Goal: Information Seeking & Learning: Find specific fact

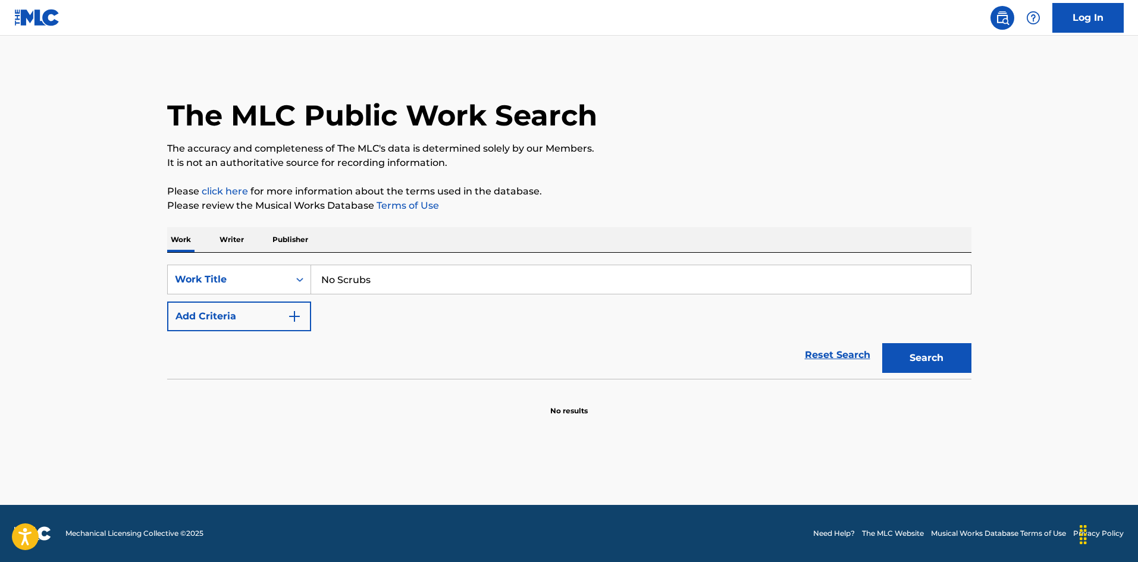
click at [219, 311] on button "Add Criteria" at bounding box center [239, 317] width 144 height 30
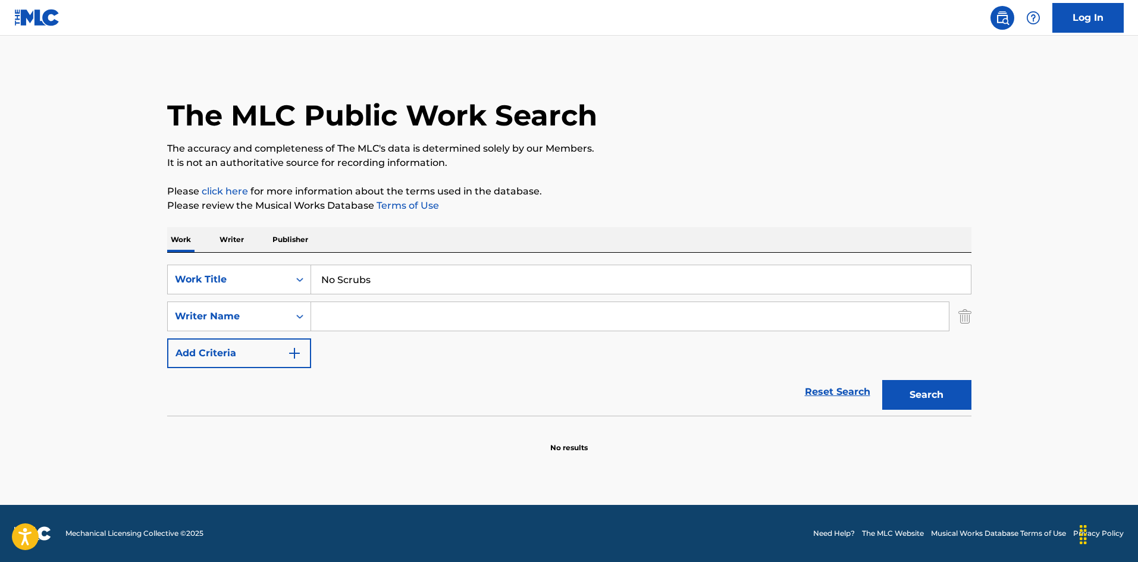
click at [386, 321] on input "Search Form" at bounding box center [630, 316] width 638 height 29
paste input "TO PLAYERZ,GLEE CAST,JUKEBOX HEAVEN,KYLIE,SANDRA MELODY,SBI AUDIO KARAOKE,SCOUT…"
drag, startPoint x: 900, startPoint y: 313, endPoint x: 0, endPoint y: 289, distance: 900.4
click at [0, 289] on main "The MLC Public Work Search The accuracy and completeness of The MLC's data is d…" at bounding box center [569, 270] width 1138 height 469
type input "BURRUSS"
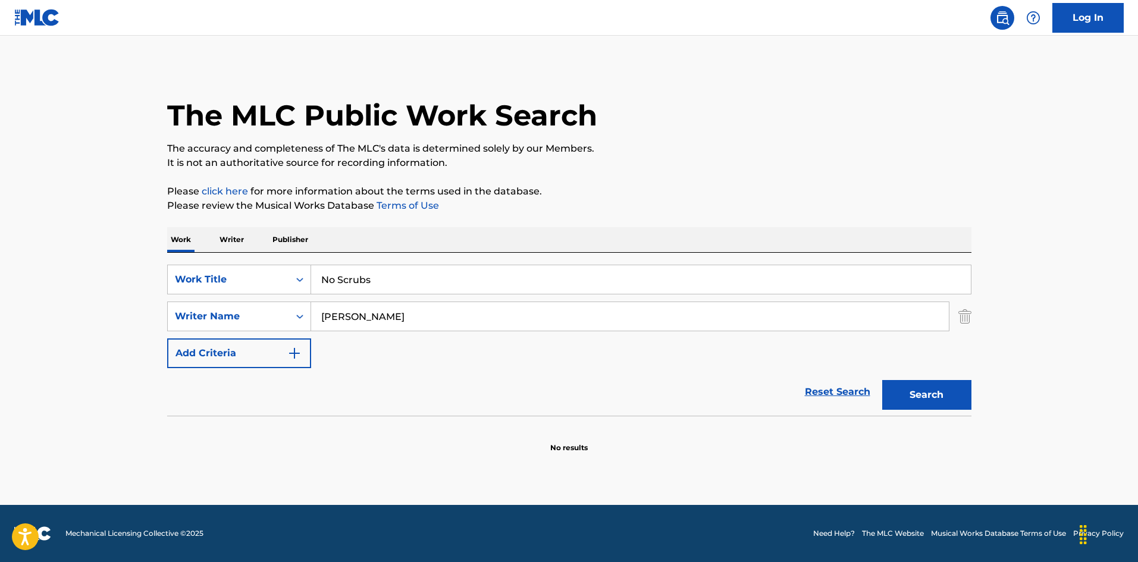
click at [882, 380] on button "Search" at bounding box center [926, 395] width 89 height 30
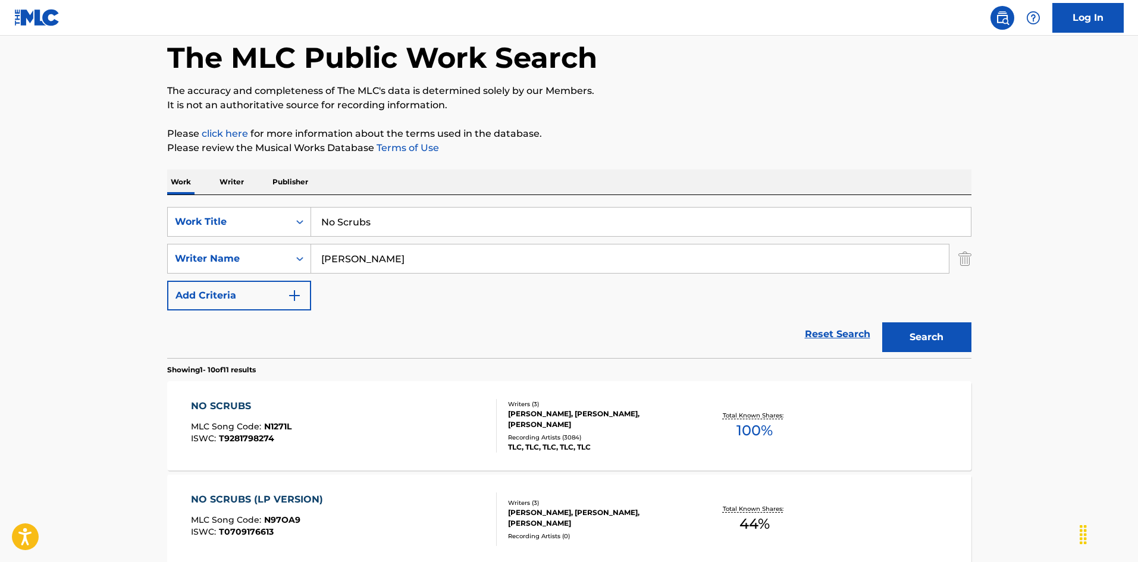
scroll to position [178, 0]
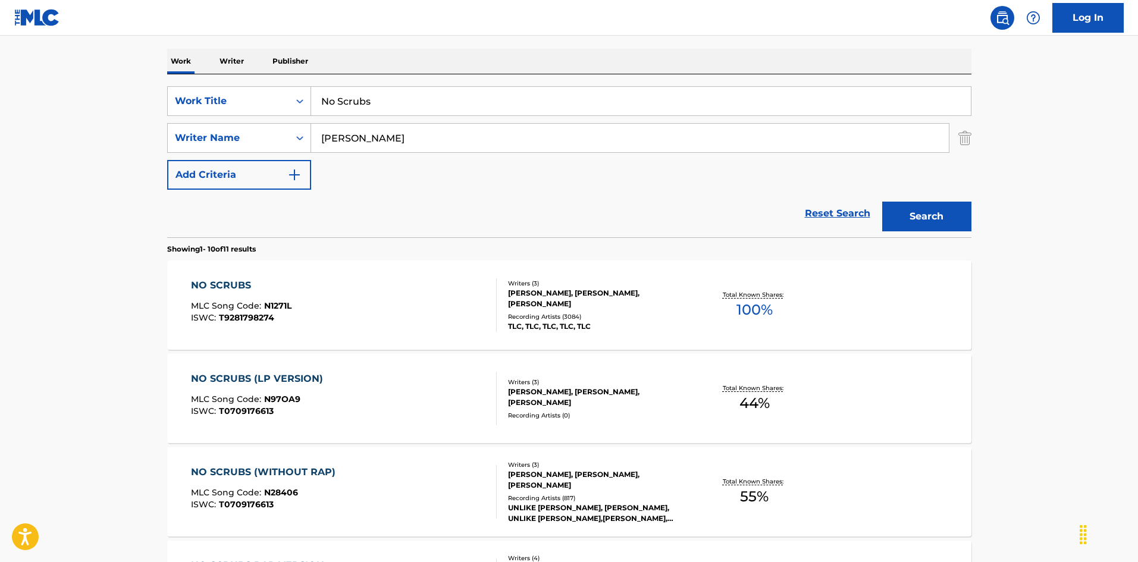
click at [330, 301] on div "NO SCRUBS MLC Song Code : N1271L ISWC : T9281798274" at bounding box center [344, 305] width 306 height 54
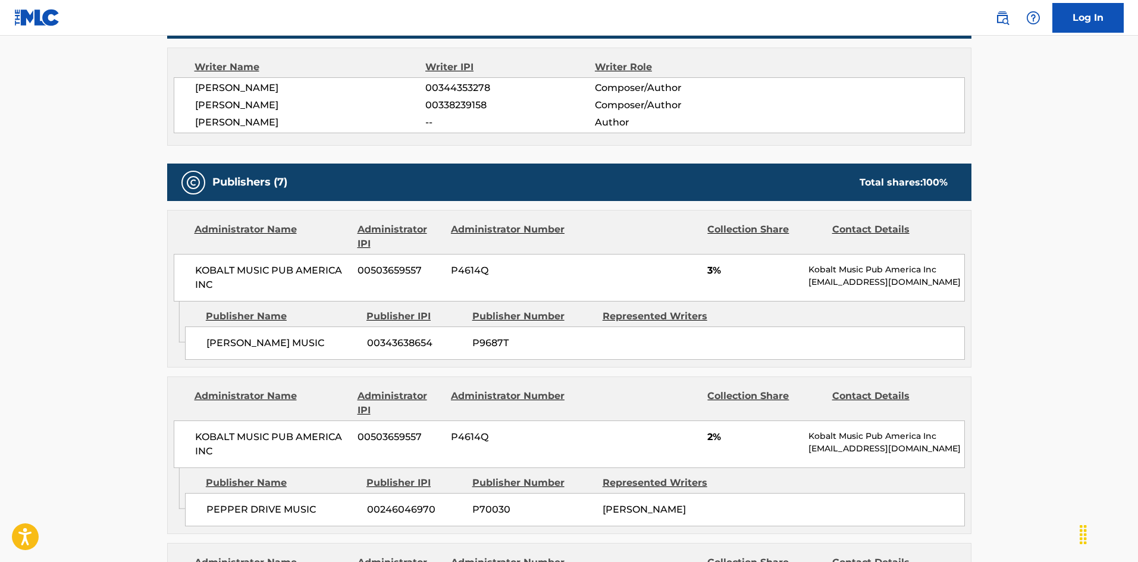
scroll to position [1011, 0]
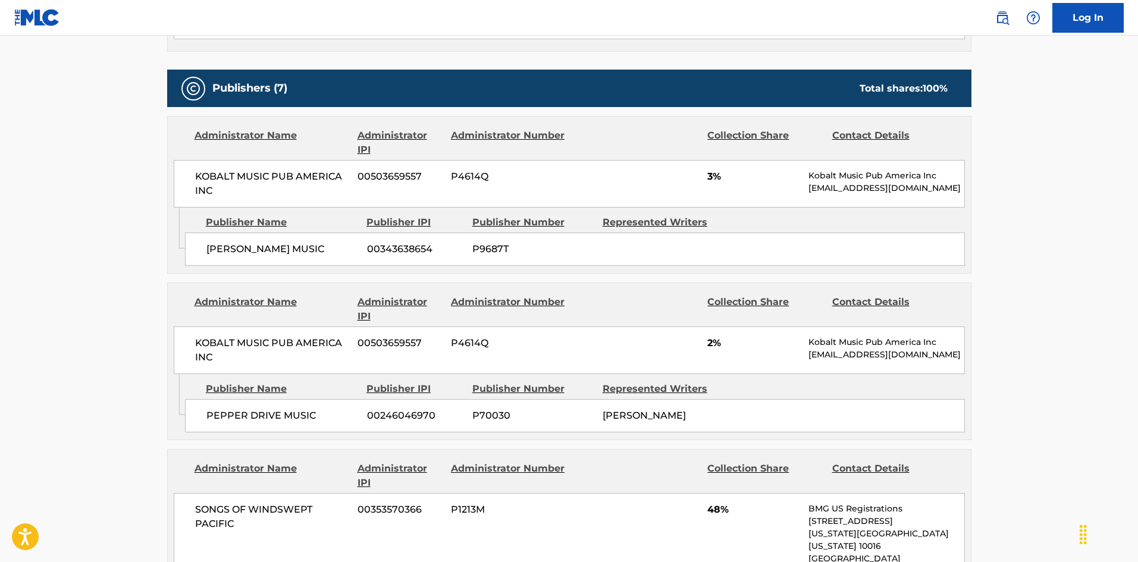
click at [217, 242] on span "TONY MERCEDES MUSIC" at bounding box center [282, 249] width 152 height 14
drag, startPoint x: 217, startPoint y: 240, endPoint x: 280, endPoint y: 231, distance: 64.3
click at [280, 242] on span "TONY MERCEDES MUSIC" at bounding box center [282, 249] width 152 height 14
copy span "TONY MERCEDES"
click at [212, 409] on span "PEPPER DRIVE MUSIC" at bounding box center [282, 416] width 152 height 14
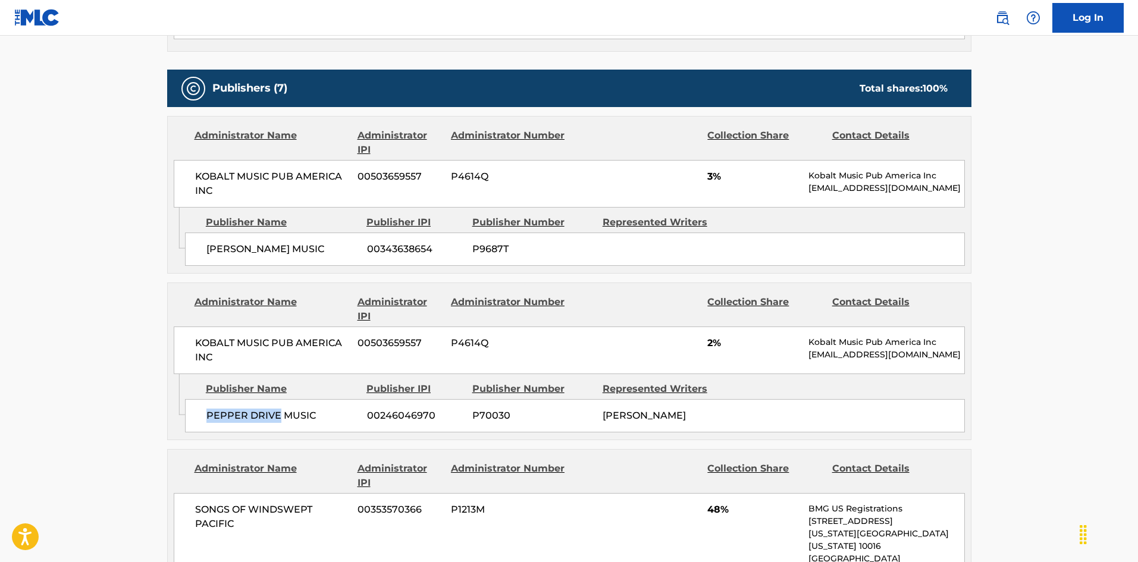
drag, startPoint x: 212, startPoint y: 399, endPoint x: 252, endPoint y: 394, distance: 40.1
click at [252, 409] on span "PEPPER DRIVE MUSIC" at bounding box center [282, 416] width 152 height 14
copy span "PEPPER DRIVE"
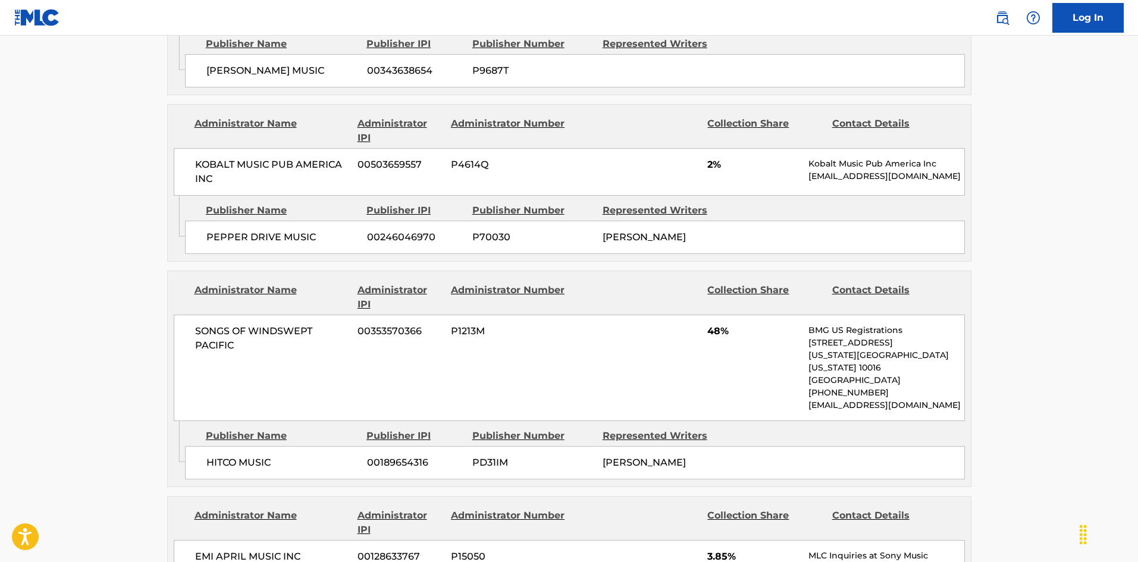
click at [214, 456] on span "HITCO MUSIC" at bounding box center [282, 463] width 152 height 14
drag, startPoint x: 215, startPoint y: 439, endPoint x: 248, endPoint y: 433, distance: 33.3
click at [248, 456] on span "HITCO MUSIC" at bounding box center [282, 463] width 152 height 14
copy span "HITCO MUSIC"
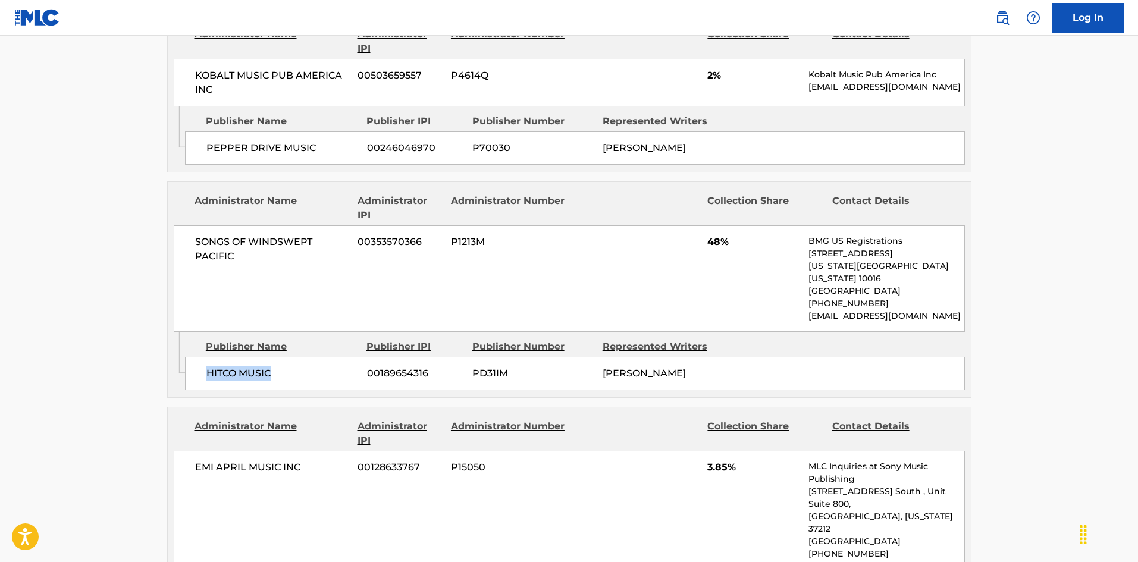
scroll to position [1428, 0]
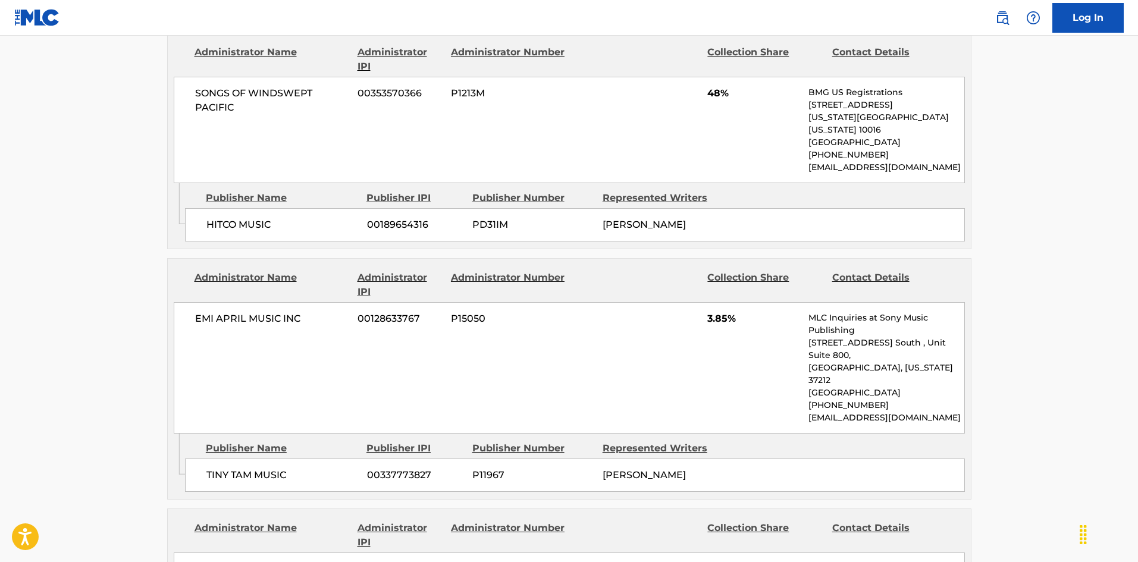
click at [207, 468] on span "TINY TAM MUSIC" at bounding box center [282, 475] width 152 height 14
drag, startPoint x: 207, startPoint y: 422, endPoint x: 238, endPoint y: 419, distance: 31.0
click at [238, 468] on span "TINY TAM MUSIC" at bounding box center [282, 475] width 152 height 14
copy span "TINY TAM"
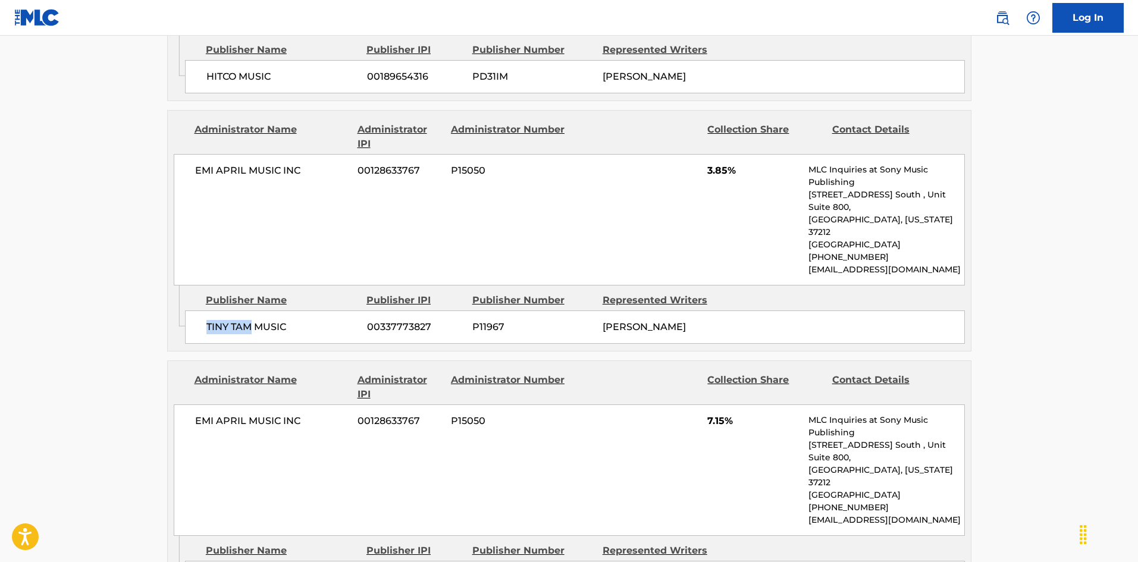
scroll to position [1606, 0]
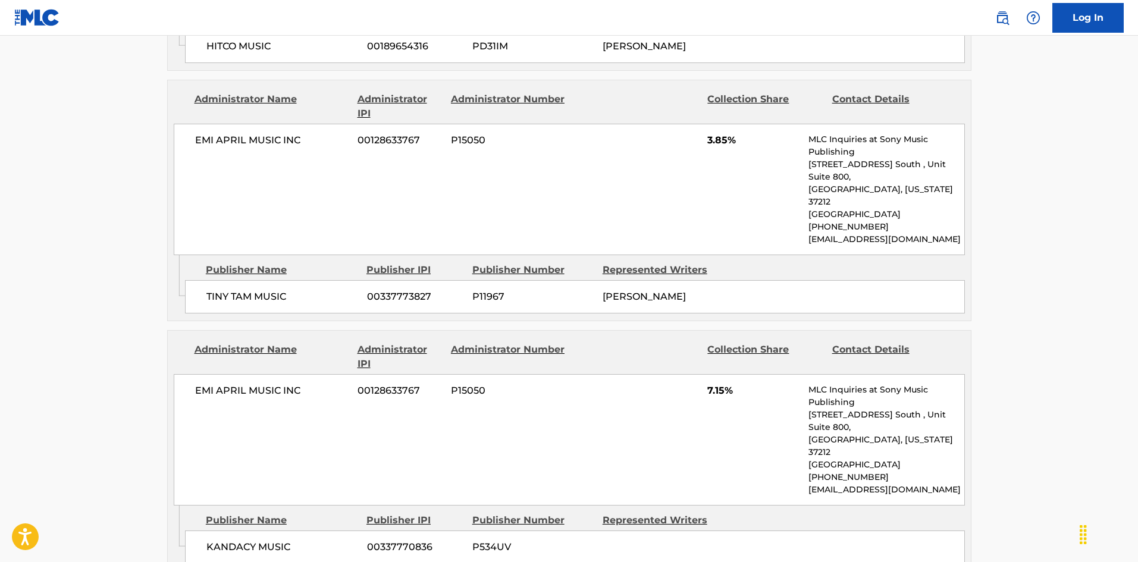
click at [209, 531] on div "KANDACY MUSIC 00337770836 P534UV" at bounding box center [575, 547] width 780 height 33
drag, startPoint x: 209, startPoint y: 481, endPoint x: 275, endPoint y: 467, distance: 67.6
click at [275, 531] on div "KANDACY MUSIC 00337770836 P534UV" at bounding box center [575, 547] width 780 height 33
copy span "KANDACY MUSIC"
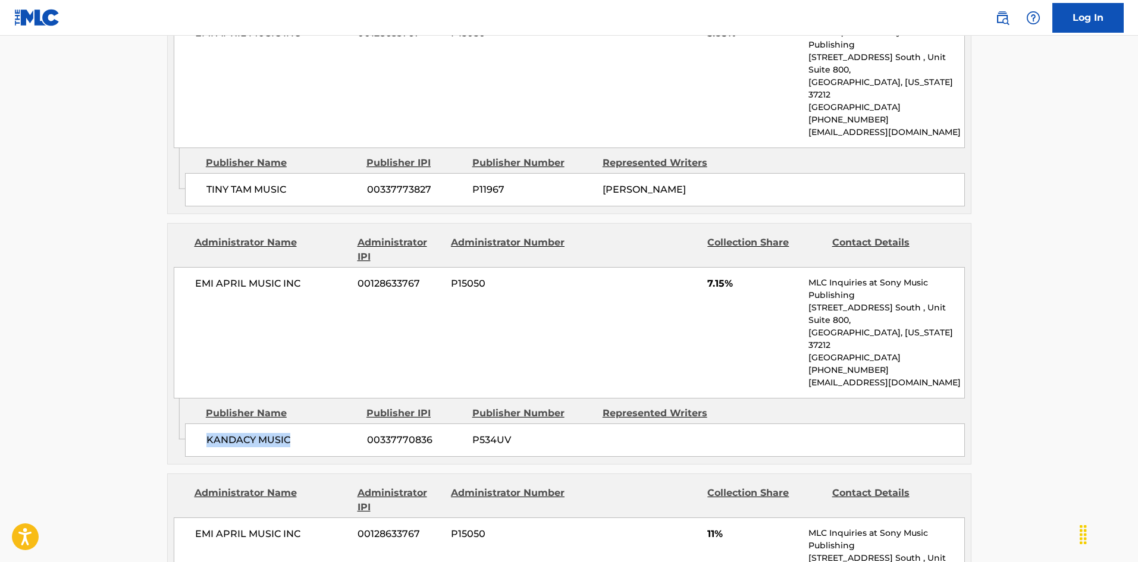
scroll to position [1904, 0]
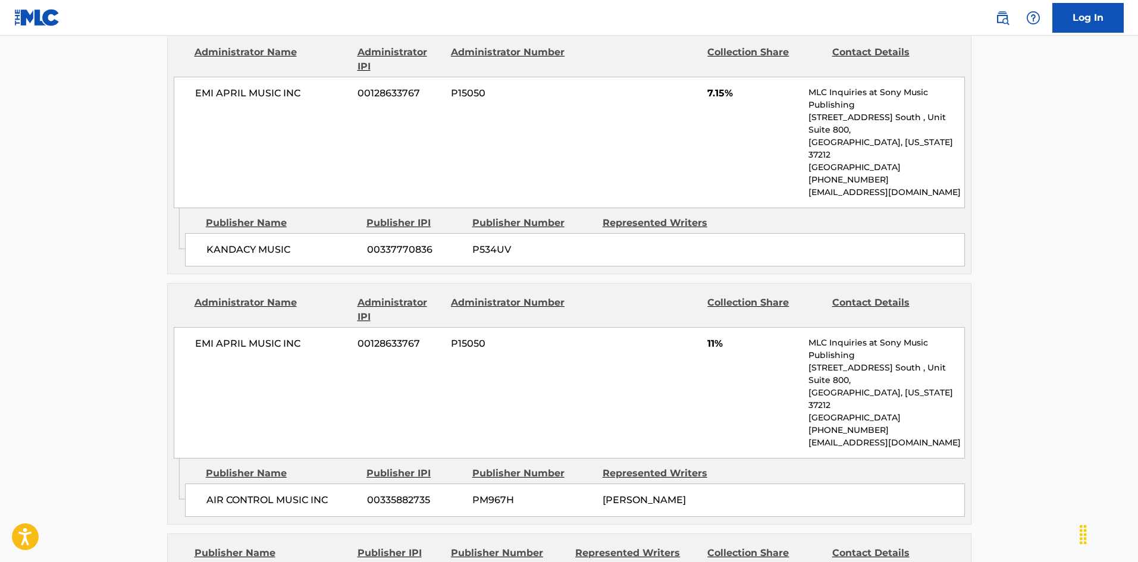
click at [225, 493] on span "AIR CONTROL MUSIC INC" at bounding box center [282, 500] width 152 height 14
drag, startPoint x: 225, startPoint y: 400, endPoint x: 253, endPoint y: 403, distance: 28.7
click at [253, 493] on span "AIR CONTROL MUSIC INC" at bounding box center [282, 500] width 152 height 14
copy span "CONTROL"
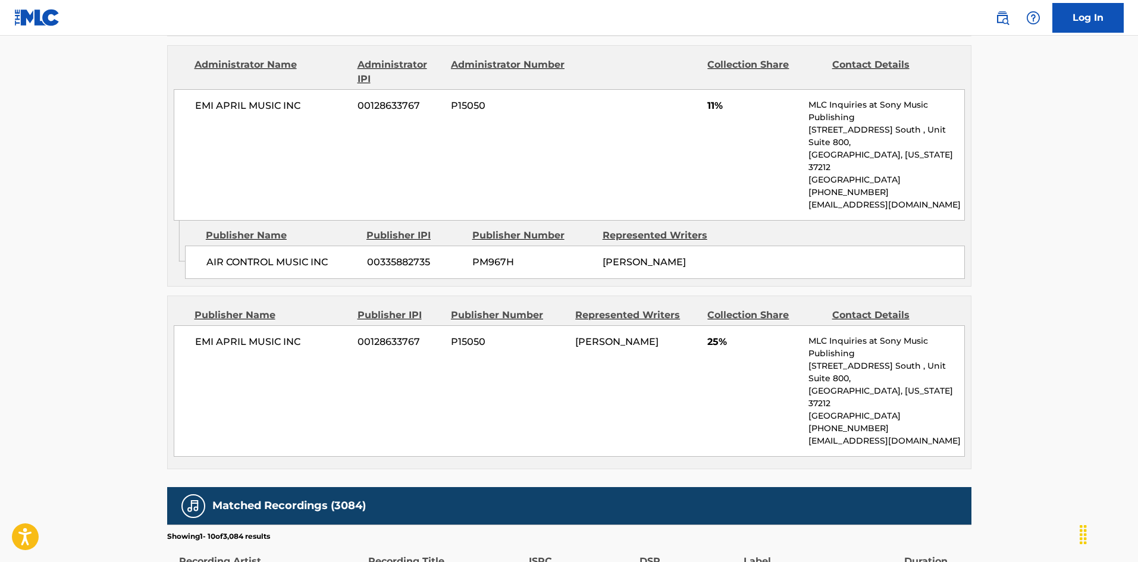
click at [192, 325] on div "EMI APRIL MUSIC INC 00128633767 P15050 TAMEKA D COTTLE 25% MLC Inquiries at Son…" at bounding box center [569, 390] width 791 height 131
drag, startPoint x: 192, startPoint y: 230, endPoint x: 283, endPoint y: 229, distance: 91.6
click at [283, 325] on div "EMI APRIL MUSIC INC 00128633767 P15050 TAMEKA D COTTLE 25% MLC Inquiries at Son…" at bounding box center [569, 390] width 791 height 131
copy span "EMI APRIL MUSIC INC"
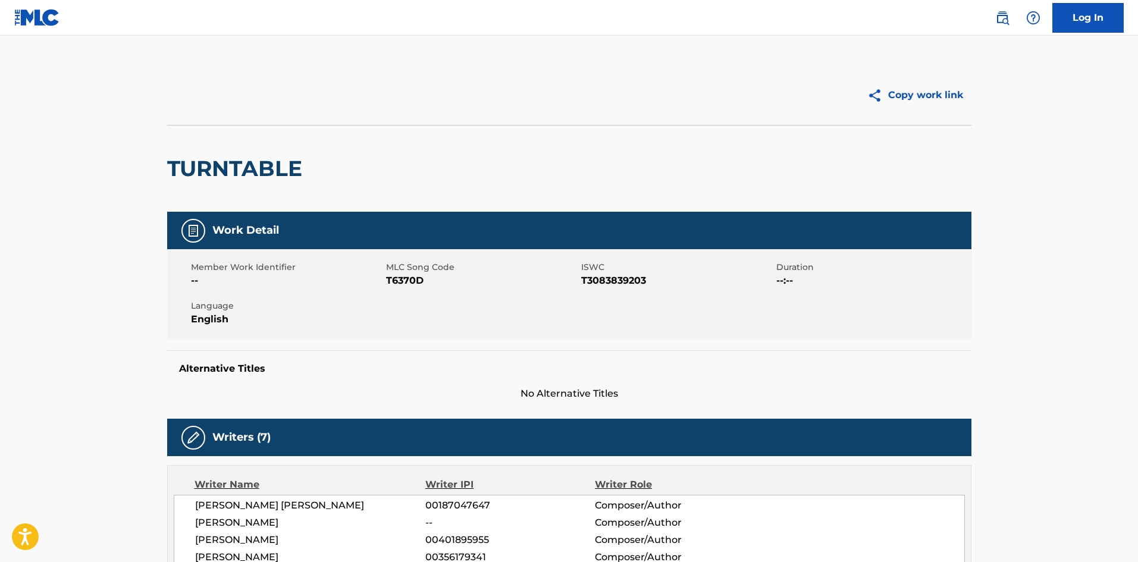
click at [220, 170] on h2 "TURNTABLE" at bounding box center [237, 168] width 141 height 27
drag, startPoint x: 220, startPoint y: 170, endPoint x: 266, endPoint y: 164, distance: 46.3
click at [266, 164] on h2 "TURNTABLE" at bounding box center [237, 168] width 141 height 27
copy h2 "TURNTABLE"
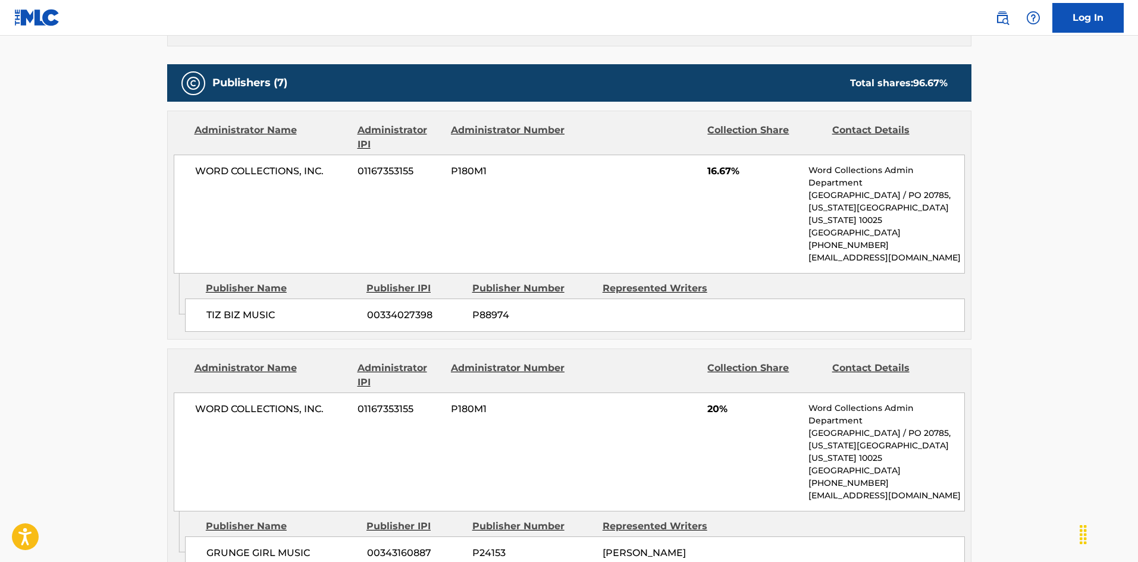
scroll to position [416, 0]
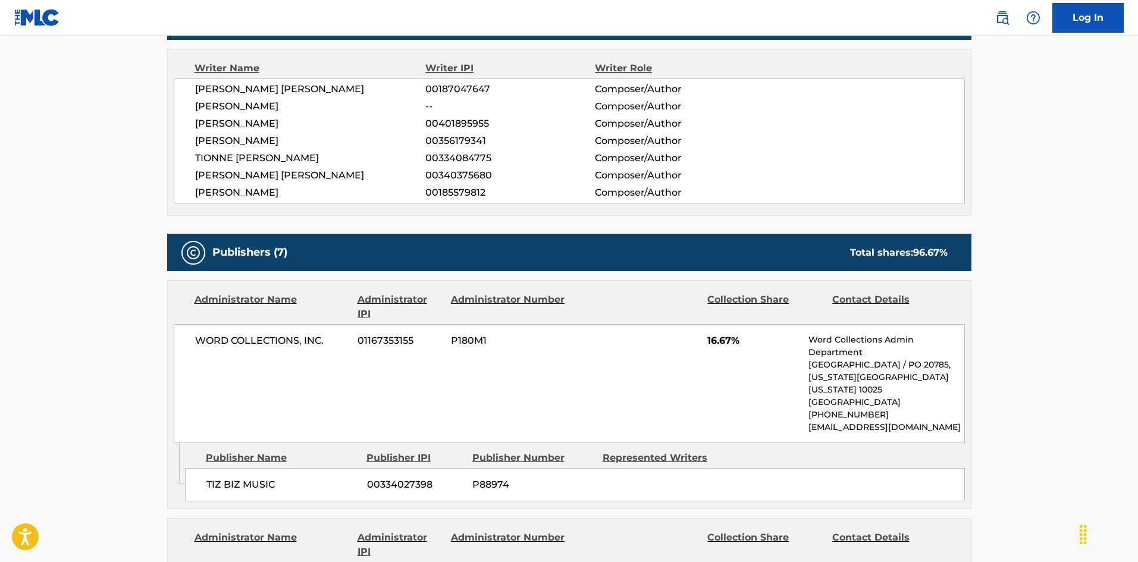
click at [200, 477] on div "TIZ BIZ MUSIC 00334027398 P88974" at bounding box center [575, 484] width 780 height 33
drag, startPoint x: 200, startPoint y: 477, endPoint x: 228, endPoint y: 484, distance: 28.7
click at [228, 484] on div "TIZ BIZ MUSIC 00334027398 P88974" at bounding box center [575, 484] width 780 height 33
copy span "TIZ BIZ"
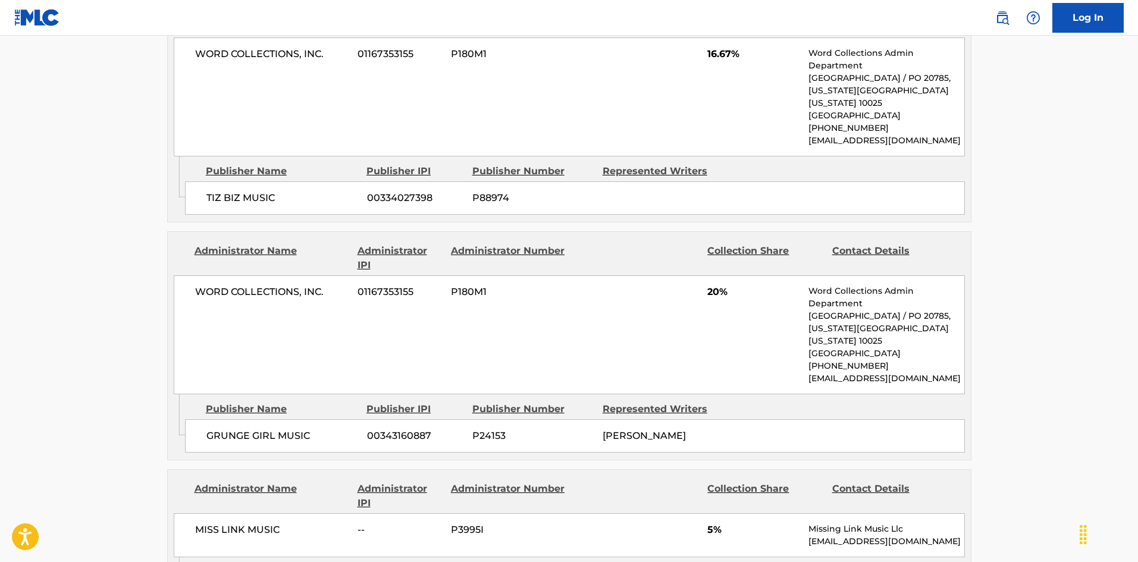
scroll to position [714, 0]
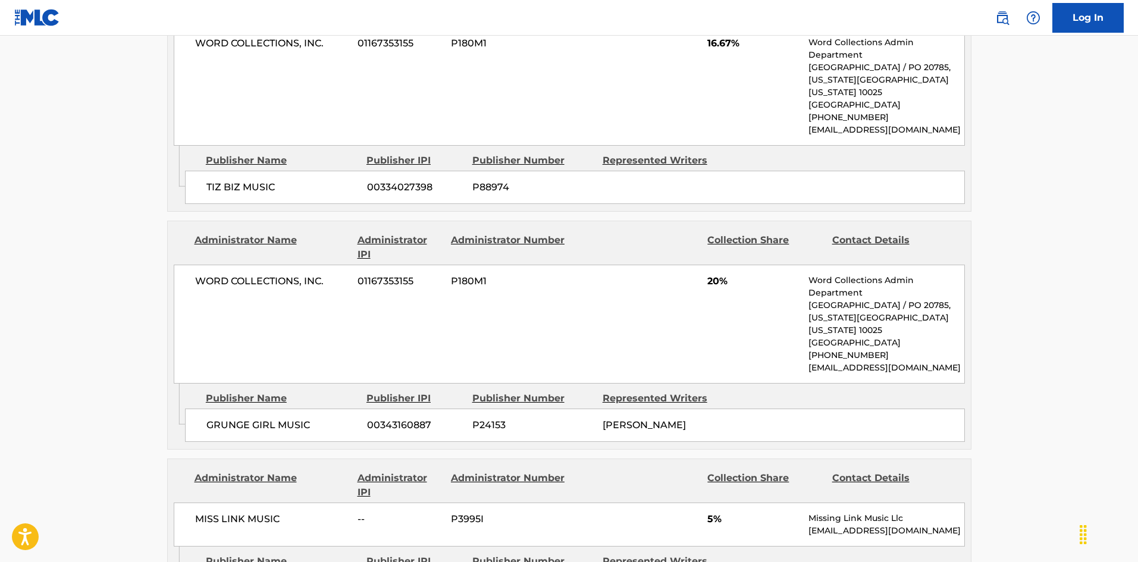
click at [215, 429] on span "GRUNGE GIRL MUSIC" at bounding box center [282, 425] width 152 height 14
drag, startPoint x: 215, startPoint y: 429, endPoint x: 240, endPoint y: 423, distance: 25.1
click at [240, 423] on span "GRUNGE GIRL MUSIC" at bounding box center [282, 425] width 152 height 14
copy span "GRUNGE"
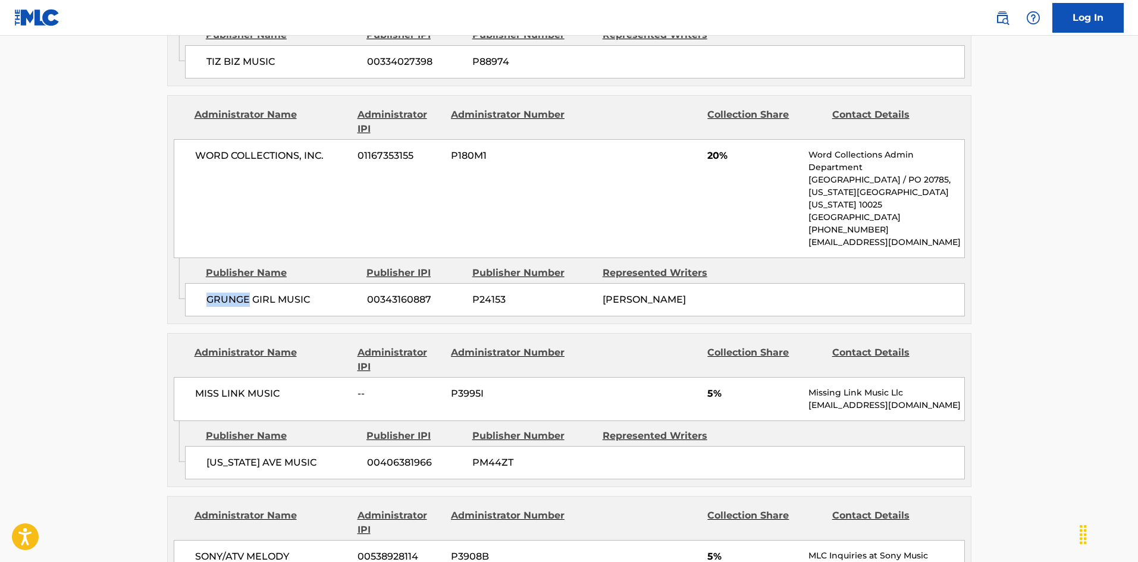
scroll to position [952, 0]
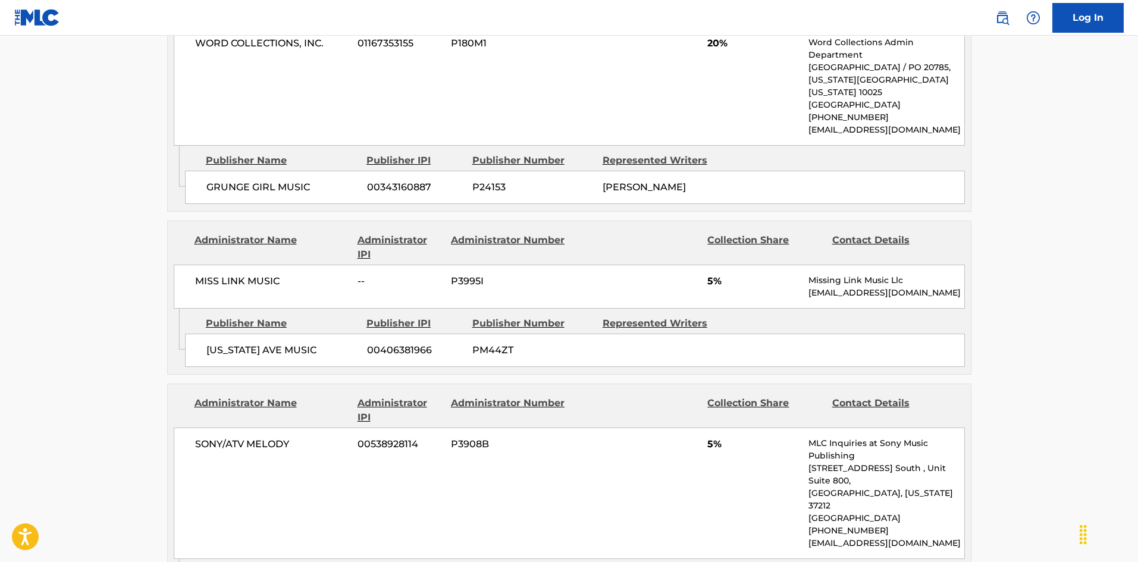
click at [207, 346] on span "MARYLAND AVE MUSIC" at bounding box center [282, 350] width 152 height 14
drag, startPoint x: 207, startPoint y: 346, endPoint x: 239, endPoint y: 346, distance: 31.5
click at [239, 346] on span "MARYLAND AVE MUSIC" at bounding box center [282, 350] width 152 height 14
copy span "MARYLAND"
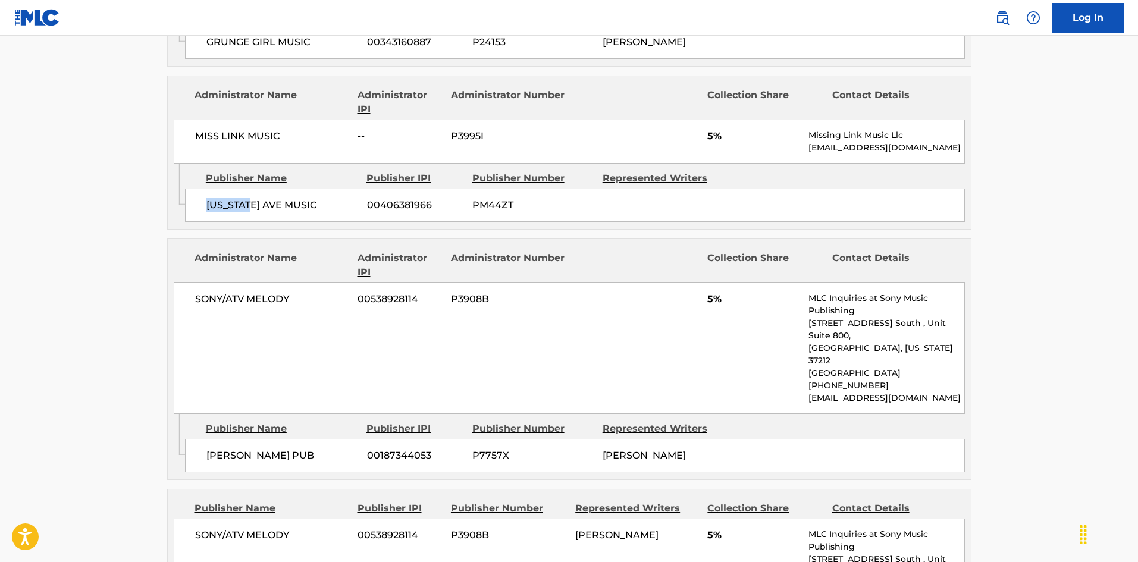
scroll to position [1190, 0]
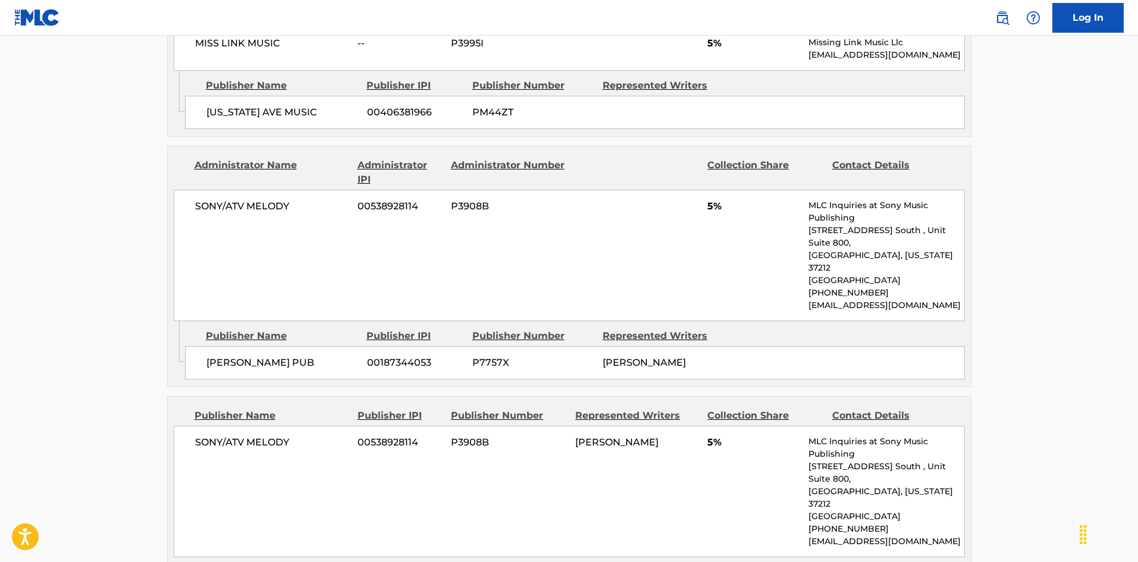
click at [215, 356] on span "FRED JERKINS PUB" at bounding box center [282, 363] width 152 height 14
drag, startPoint x: 215, startPoint y: 339, endPoint x: 245, endPoint y: 339, distance: 29.8
click at [245, 356] on span "FRED JERKINS PUB" at bounding box center [282, 363] width 152 height 14
copy span "FRED JERKINS"
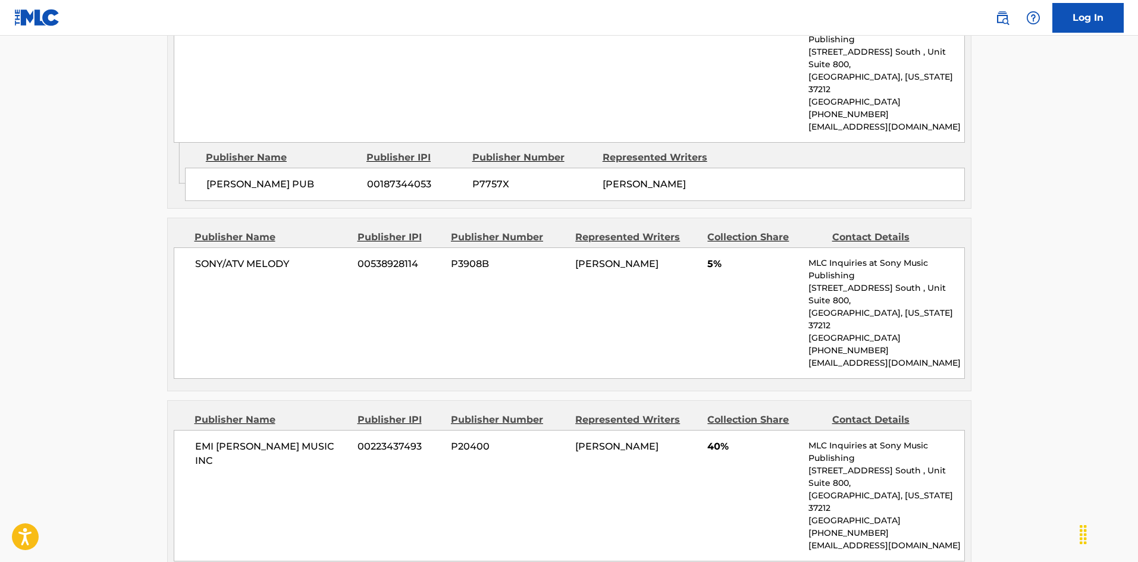
click at [211, 257] on span "SONY/ATV MELODY" at bounding box center [272, 264] width 154 height 14
drag, startPoint x: 211, startPoint y: 239, endPoint x: 292, endPoint y: 234, distance: 80.5
click at [292, 257] on span "SONY/ATV MELODY" at bounding box center [272, 264] width 154 height 14
copy div "SONY/ATV MELODY"
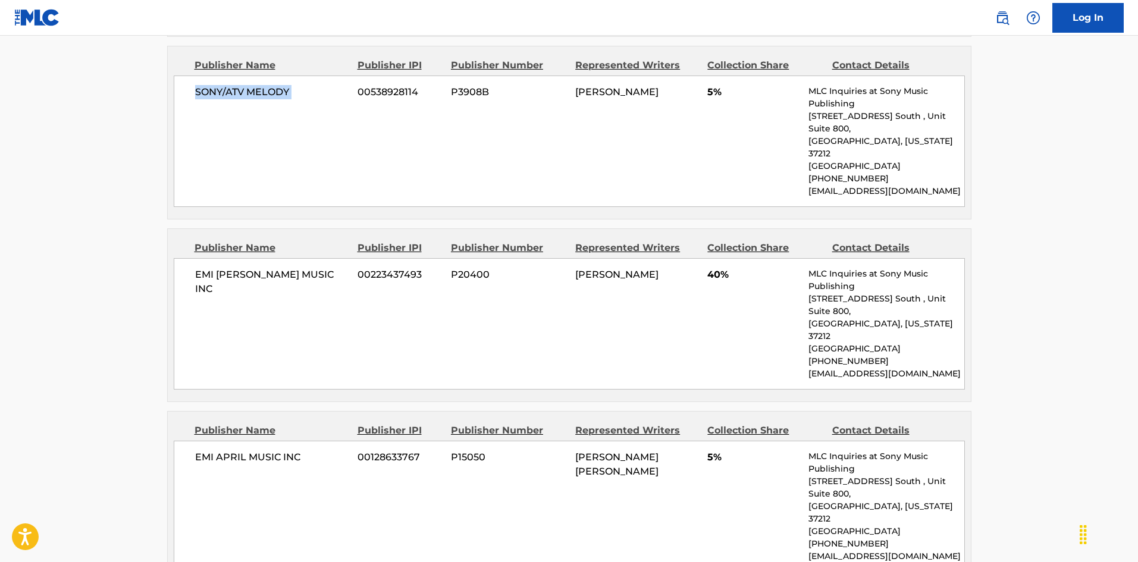
scroll to position [1547, 0]
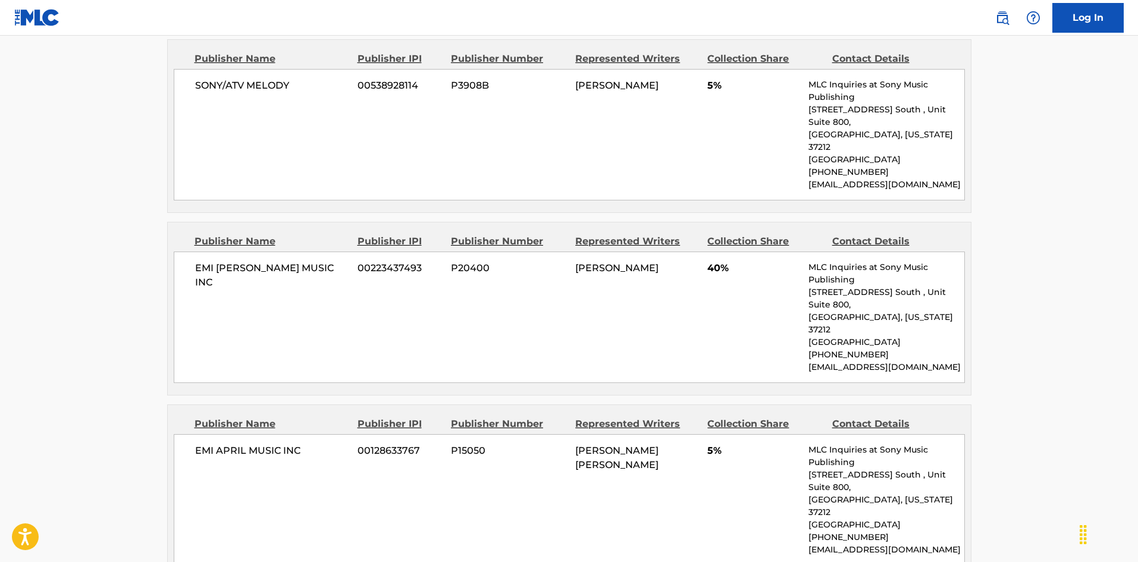
click at [205, 252] on div "EMI BLACKWOOD MUSIC INC 00223437493 P20400 RODNEY ROY JERKINS 40% MLC Inquiries…" at bounding box center [569, 317] width 791 height 131
drag, startPoint x: 205, startPoint y: 206, endPoint x: 325, endPoint y: 208, distance: 120.2
click at [325, 252] on div "EMI BLACKWOOD MUSIC INC 00223437493 P20400 RODNEY ROY JERKINS 40% MLC Inquiries…" at bounding box center [569, 317] width 791 height 131
copy span "EMI [PERSON_NAME] MUSIC INC"
click at [197, 444] on span "EMI APRIL MUSIC INC" at bounding box center [272, 451] width 154 height 14
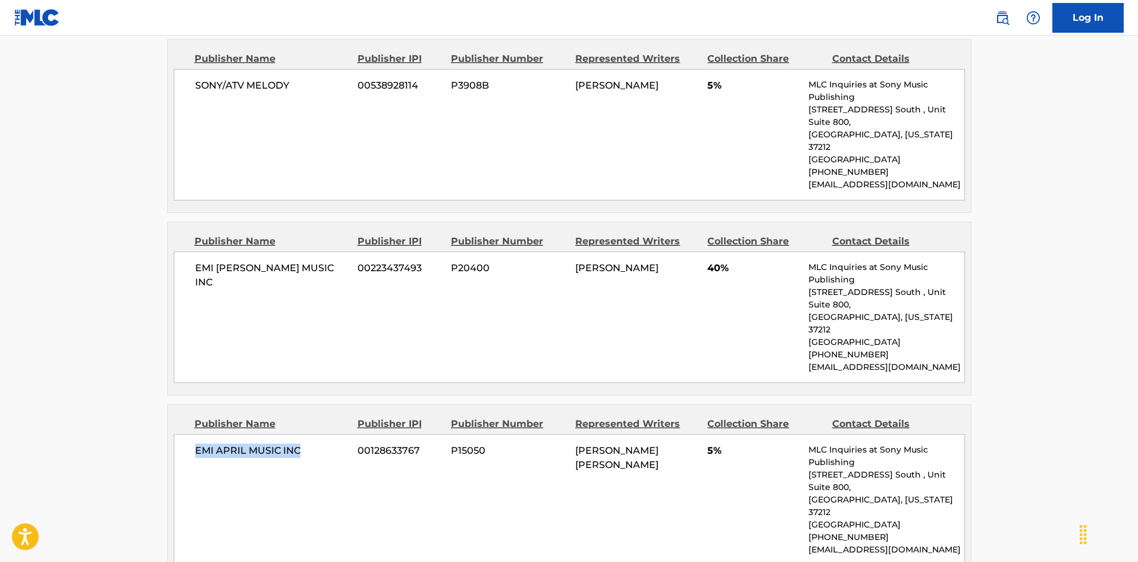
drag, startPoint x: 197, startPoint y: 377, endPoint x: 294, endPoint y: 378, distance: 97.0
click at [294, 444] on span "EMI APRIL MUSIC INC" at bounding box center [272, 451] width 154 height 14
copy span "EMI APRIL MUSIC INC"
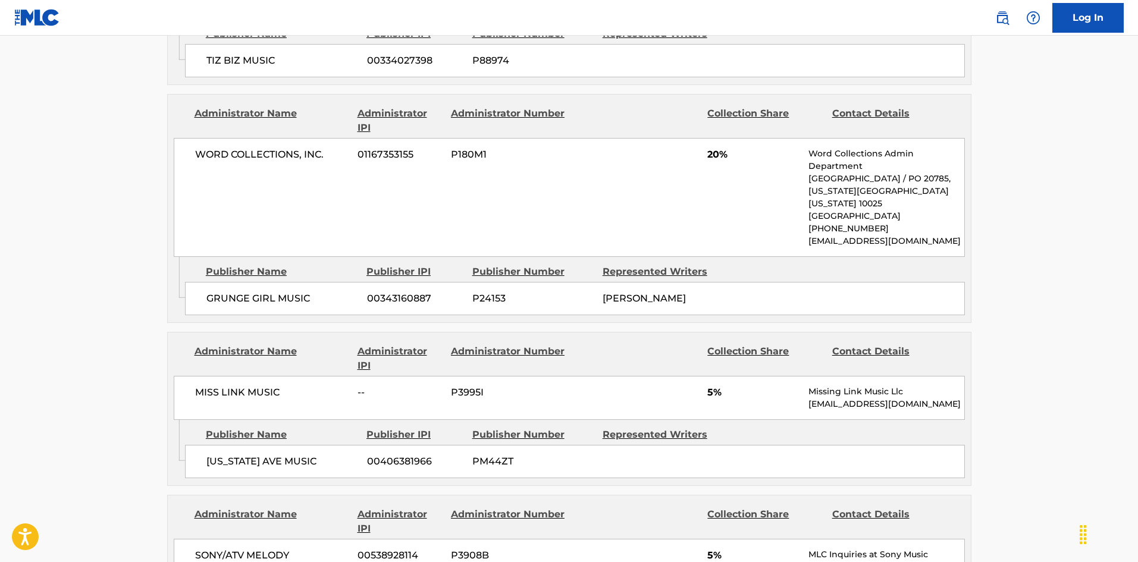
scroll to position [833, 0]
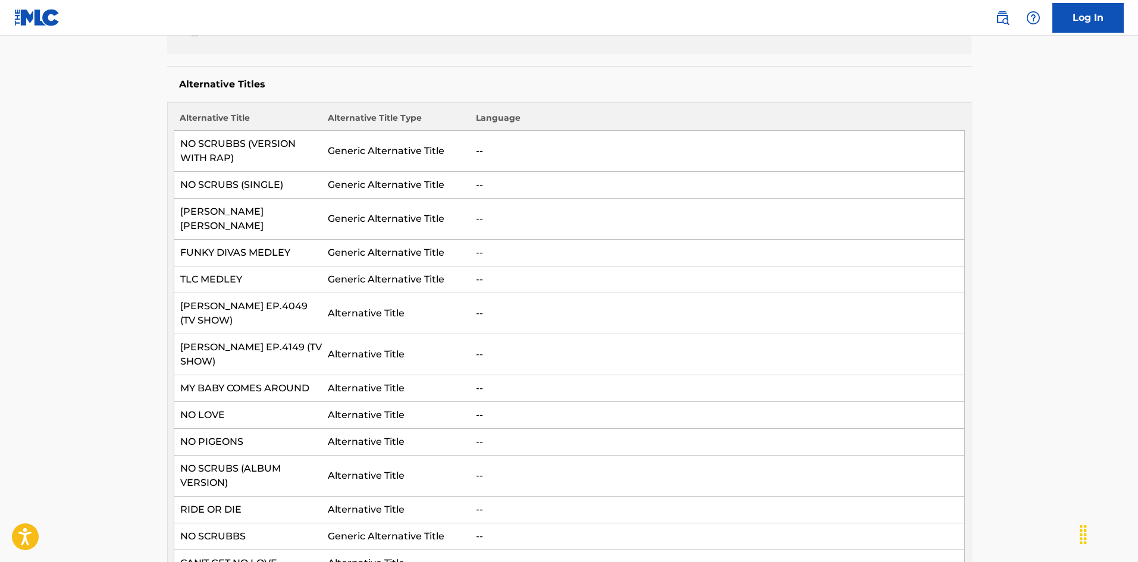
scroll to position [119, 0]
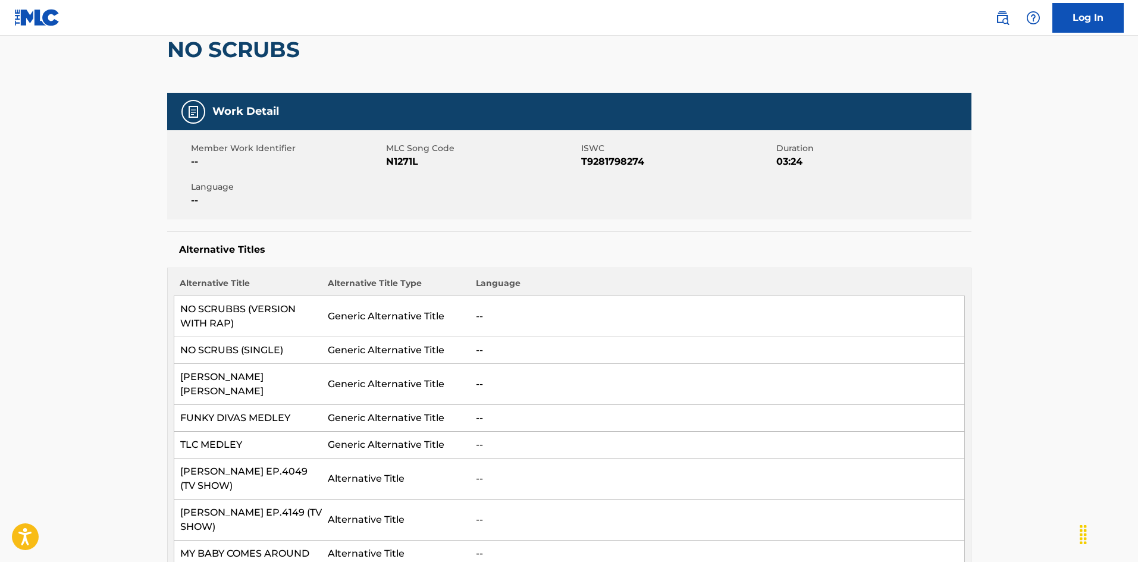
click at [178, 46] on h2 "NO SCRUBS" at bounding box center [236, 49] width 139 height 27
drag, startPoint x: 178, startPoint y: 46, endPoint x: 246, endPoint y: 49, distance: 67.9
click at [246, 49] on h2 "NO SCRUBS" at bounding box center [236, 49] width 139 height 27
copy h2 "NO SCRUBS"
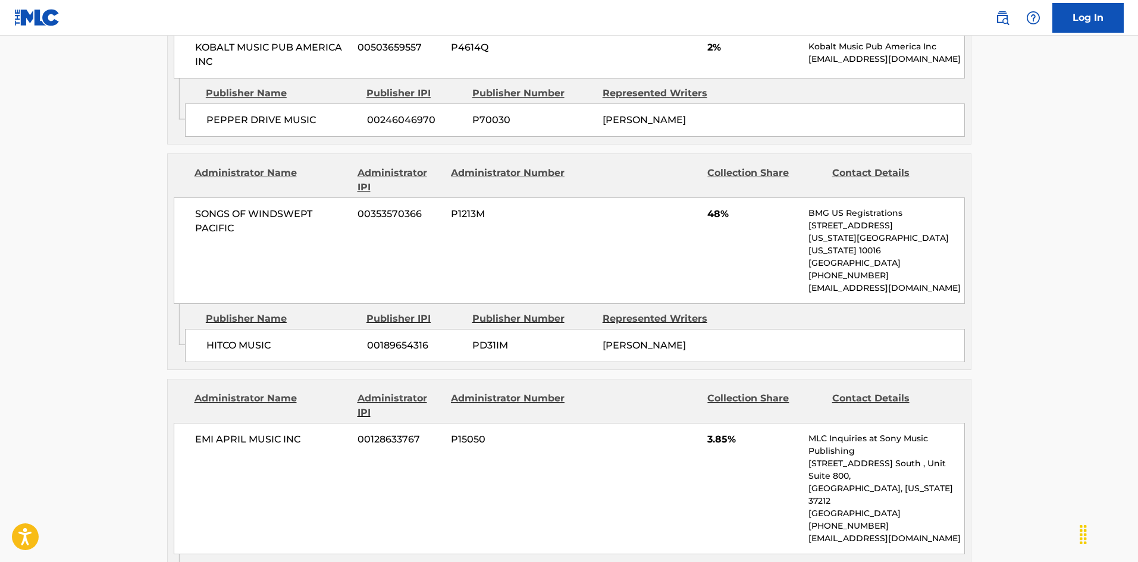
scroll to position [1309, 0]
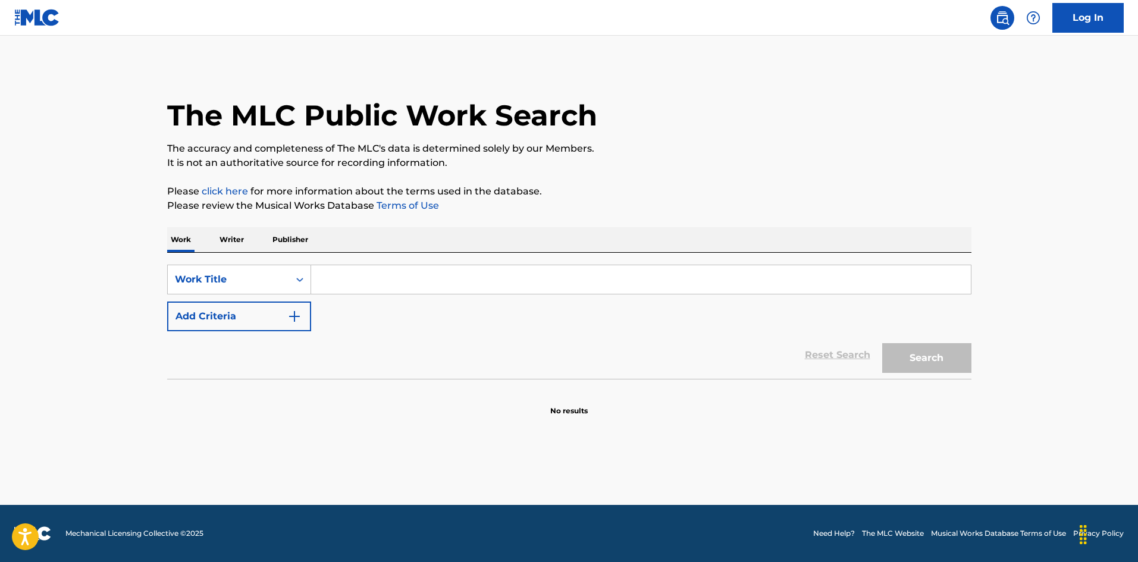
click at [488, 275] on input "Search Form" at bounding box center [641, 279] width 660 height 29
paste input "Hard On The Boulevard"
type input "Hard On The Boulevard"
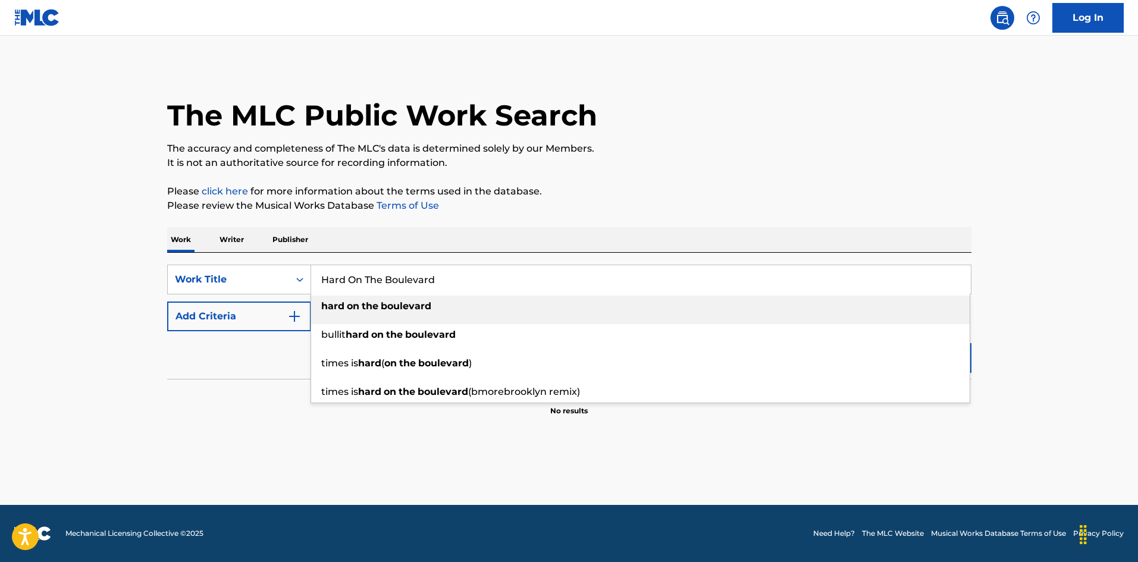
click at [218, 444] on main "The MLC Public Work Search The accuracy and completeness of The MLC's data is d…" at bounding box center [569, 270] width 1138 height 469
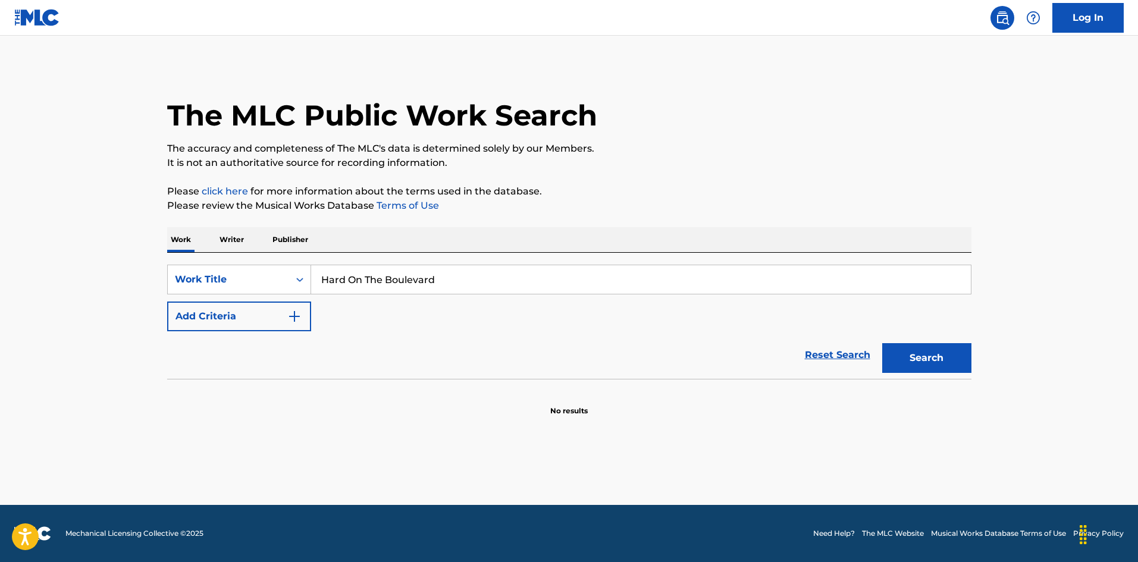
click at [310, 316] on button "Add Criteria" at bounding box center [239, 317] width 144 height 30
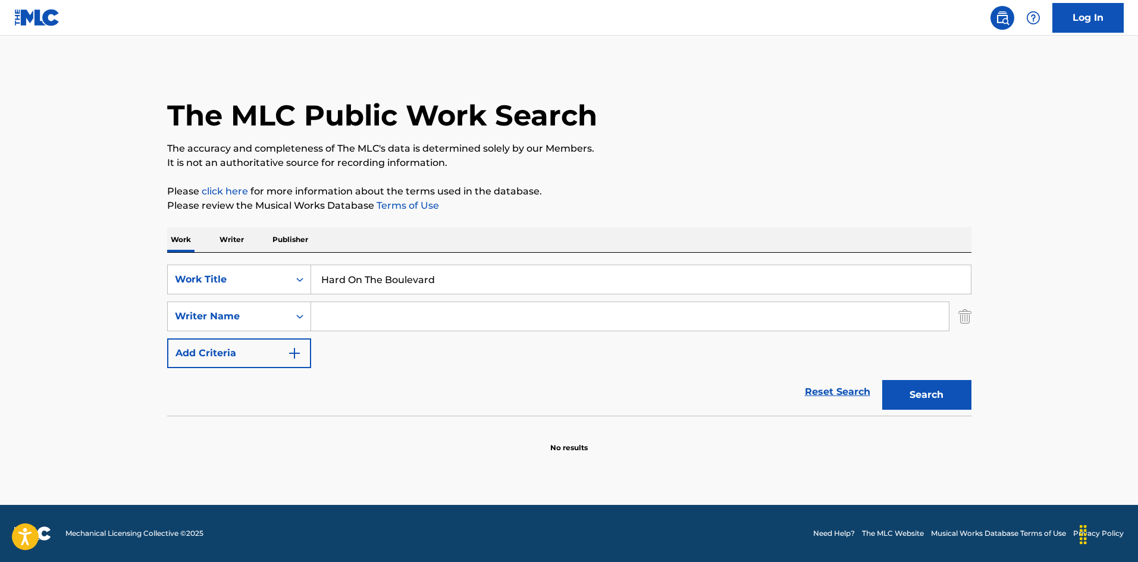
click at [349, 309] on input "Search Form" at bounding box center [630, 316] width 638 height 29
paste input "[PERSON_NAME]"
type input "[PERSON_NAME]"
click at [938, 393] on button "Search" at bounding box center [926, 395] width 89 height 30
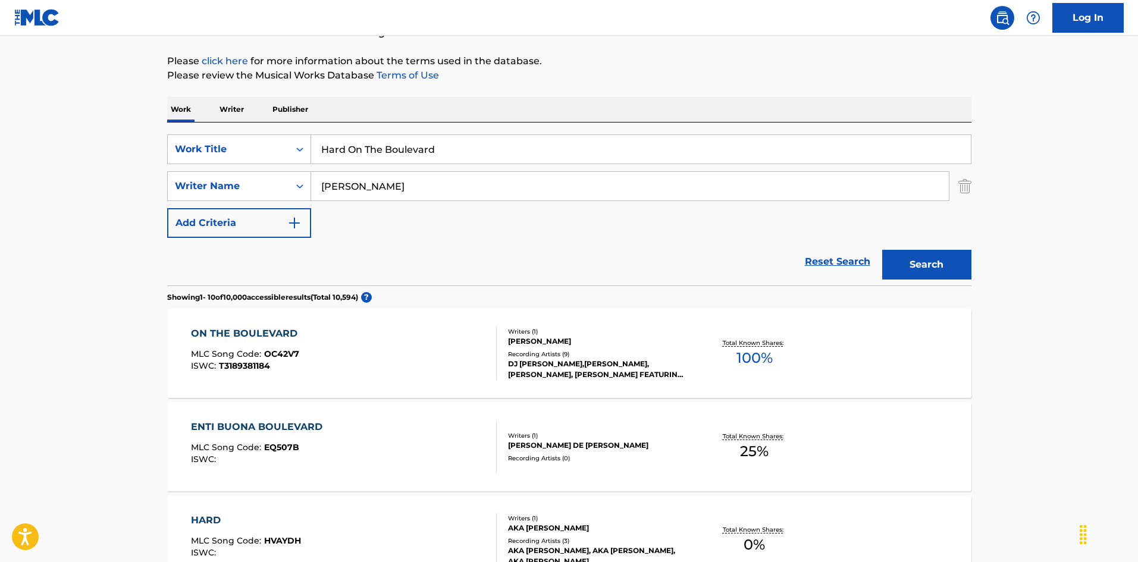
scroll to position [59, 0]
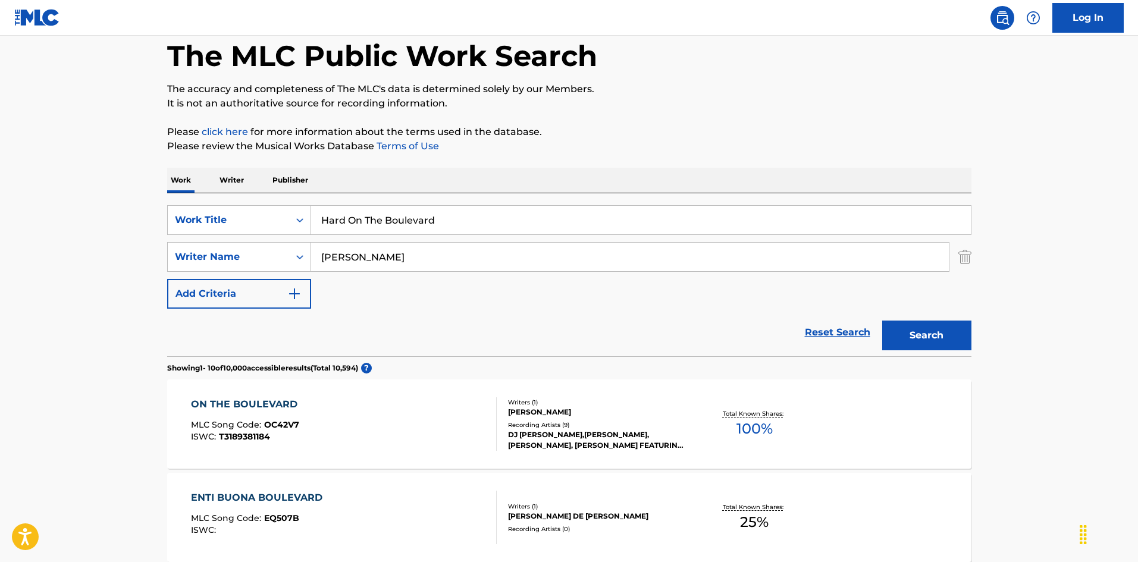
click at [349, 255] on input "[PERSON_NAME]" at bounding box center [630, 257] width 638 height 29
click at [882, 321] on button "Search" at bounding box center [926, 336] width 89 height 30
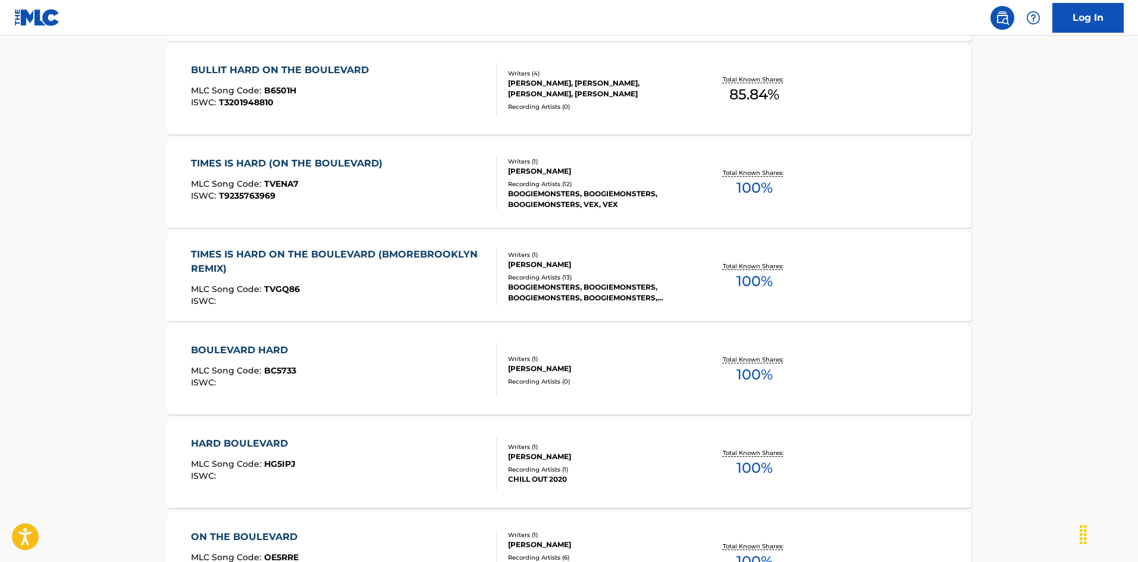
scroll to position [217, 0]
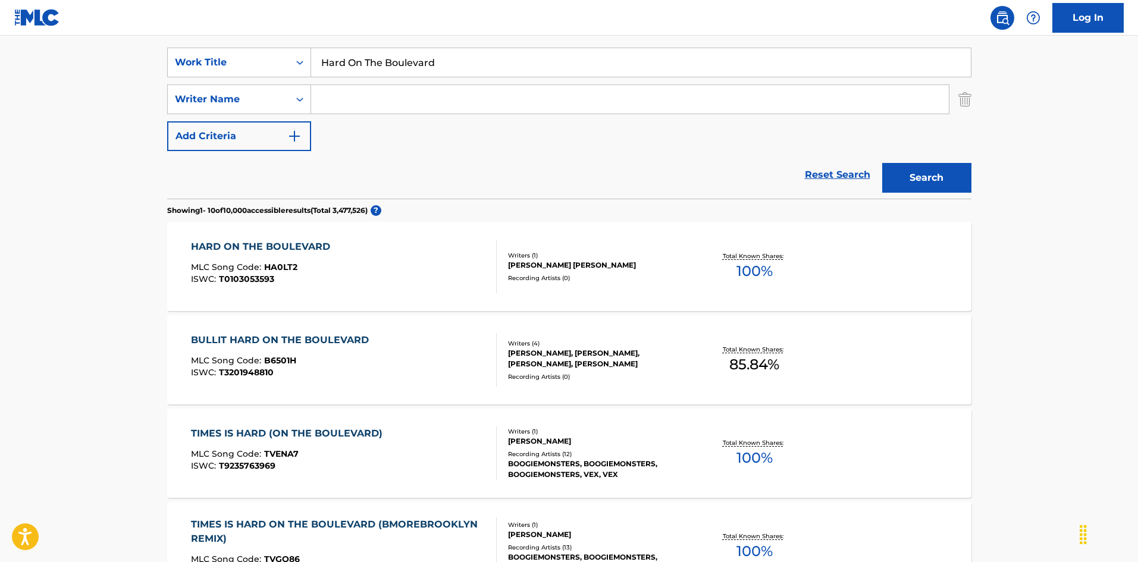
paste input "[PERSON_NAME]"
click at [913, 162] on div "Search" at bounding box center [923, 175] width 95 height 48
click at [911, 181] on button "Search" at bounding box center [926, 178] width 89 height 30
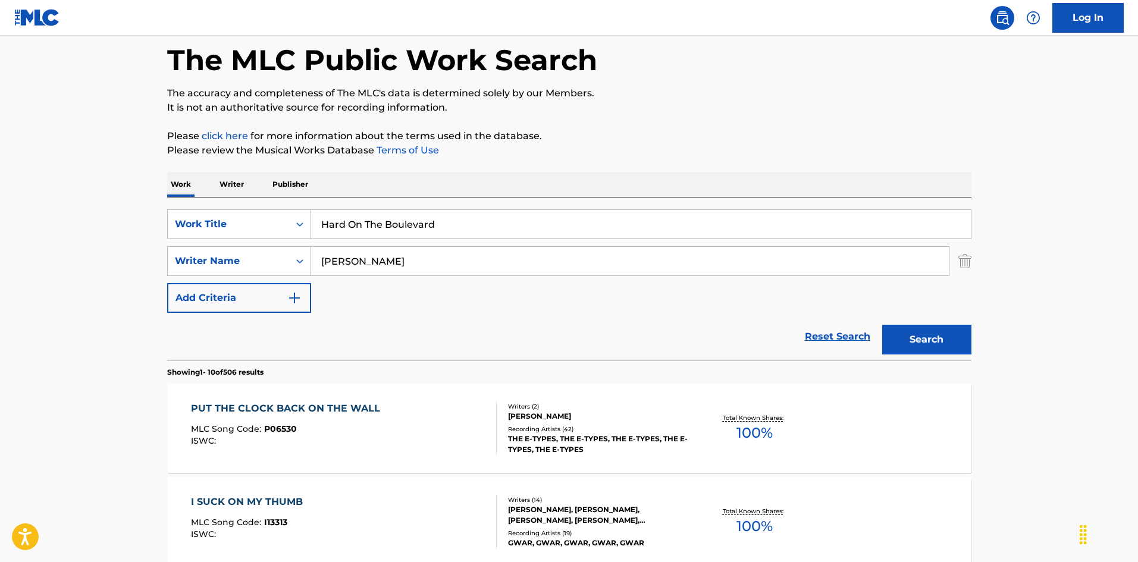
scroll to position [0, 0]
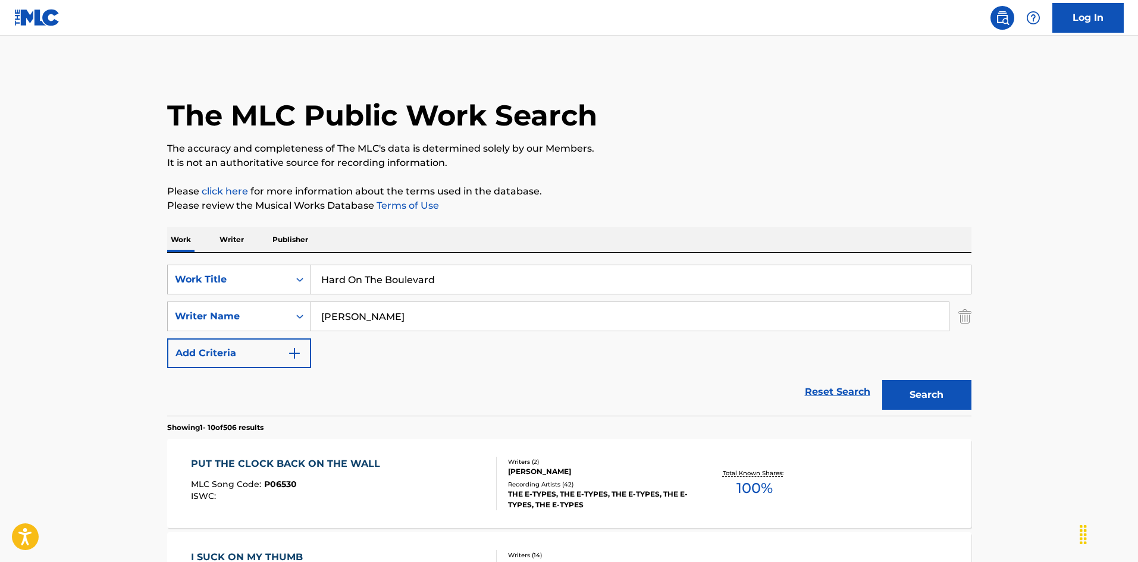
click at [371, 319] on input "[PERSON_NAME]" at bounding box center [630, 316] width 638 height 29
paste input "[PERSON_NAME]"
type input "[PERSON_NAME]"
click at [926, 399] on button "Search" at bounding box center [926, 395] width 89 height 30
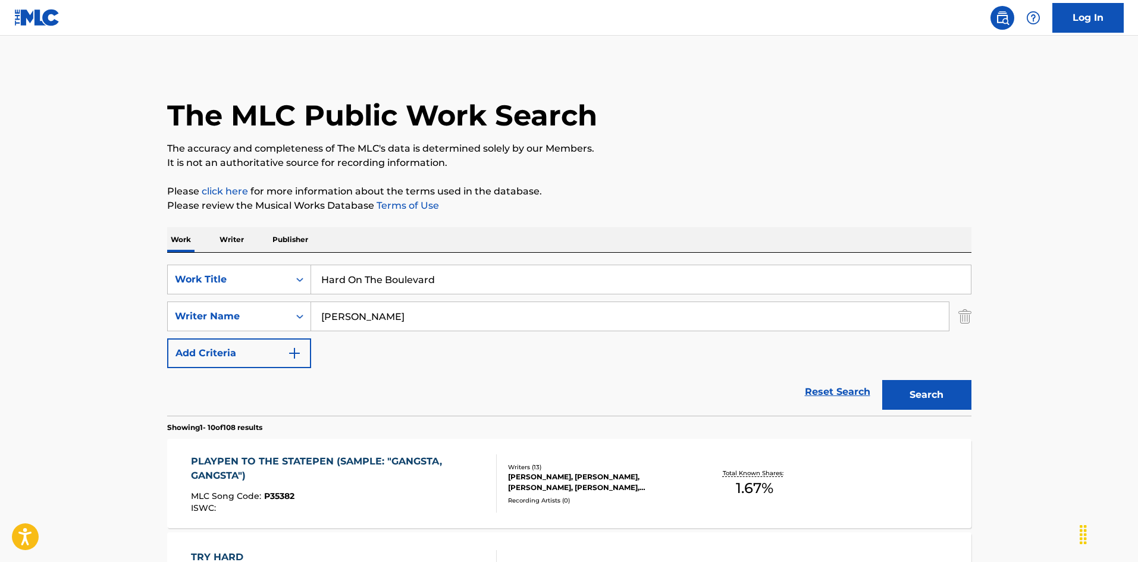
click at [399, 274] on input "Hard On The Boulevard" at bounding box center [641, 279] width 660 height 29
paste input "I Luv"
type input "I Luv"
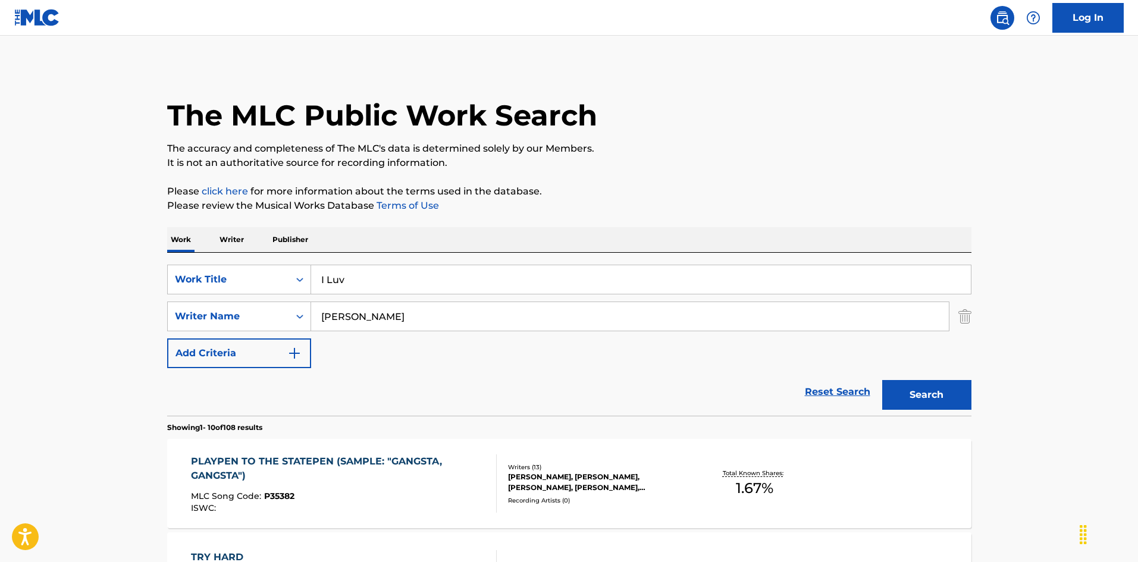
drag, startPoint x: 0, startPoint y: 374, endPoint x: 342, endPoint y: 355, distance: 342.6
click at [374, 324] on input "[PERSON_NAME]" at bounding box center [630, 316] width 638 height 29
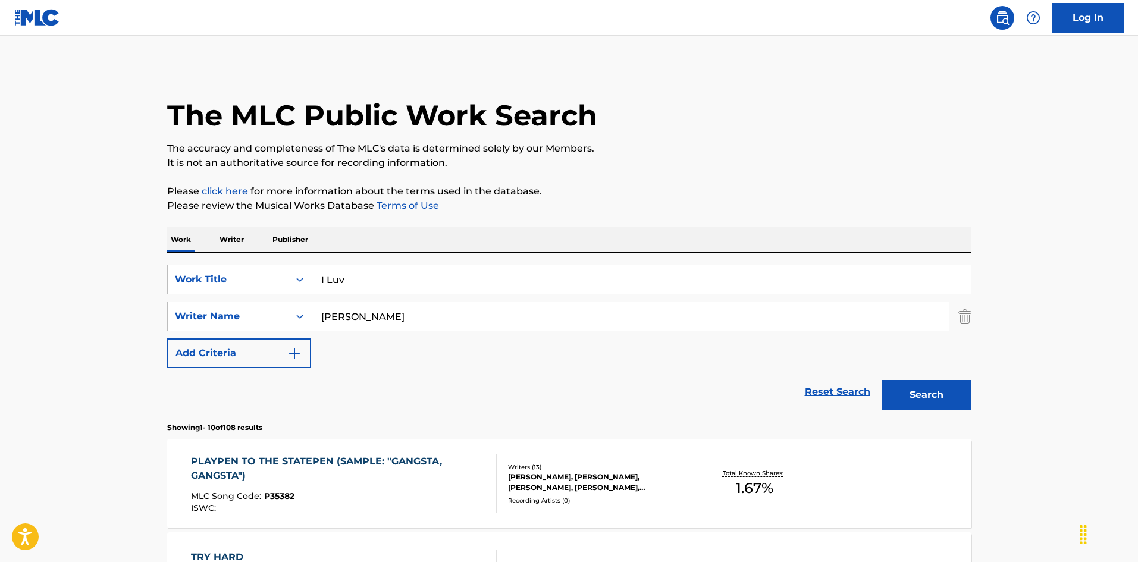
paste input "Young"
type input "Young"
click at [935, 401] on button "Search" at bounding box center [926, 395] width 89 height 30
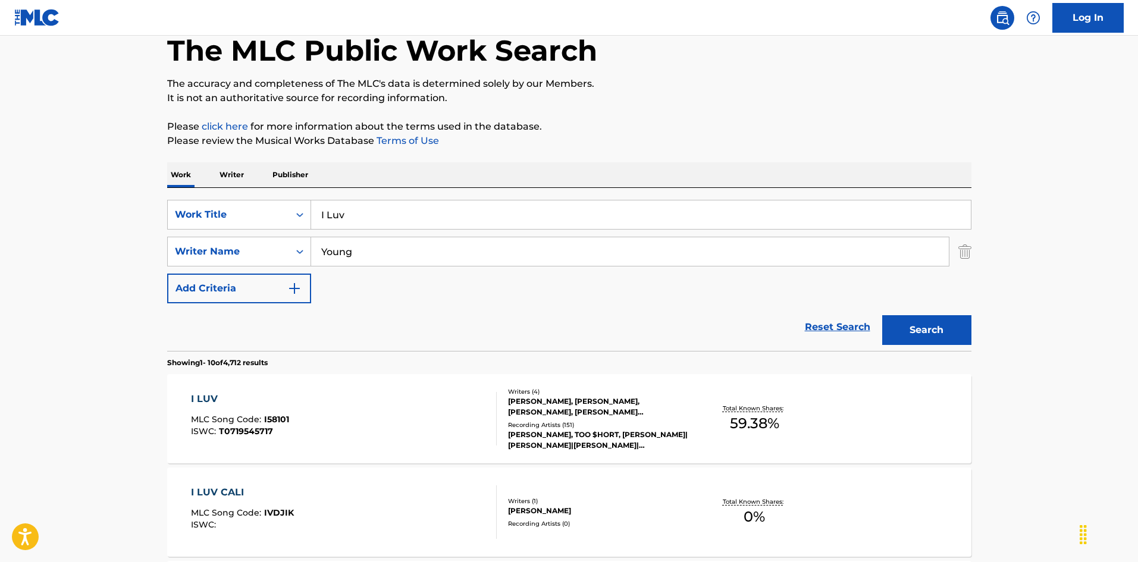
scroll to position [238, 0]
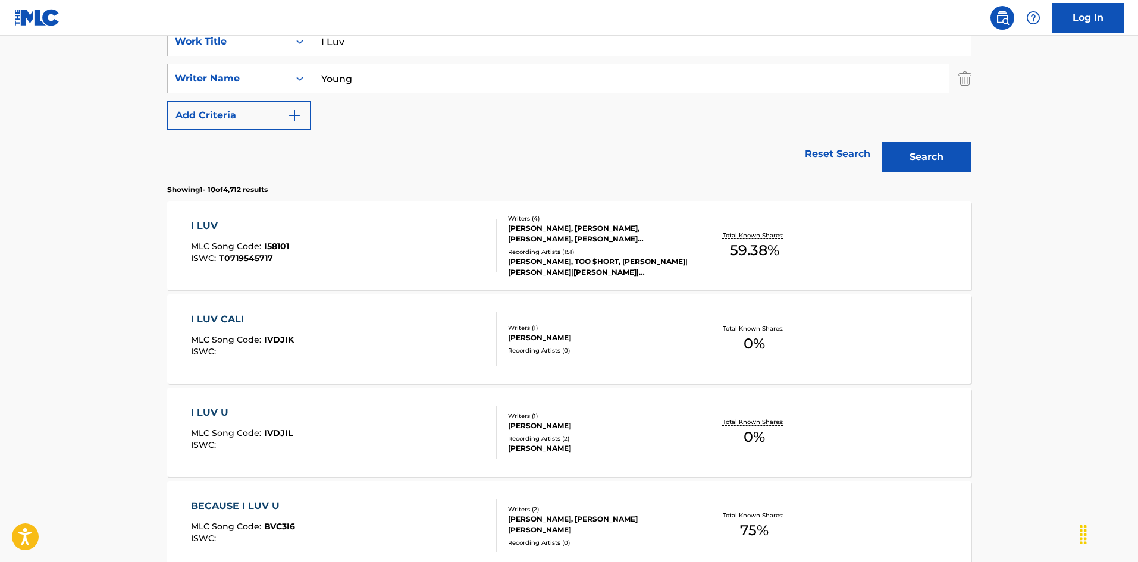
click at [412, 268] on div "I LUV MLC Song Code : I58101 ISWC : T0719545717" at bounding box center [344, 246] width 306 height 54
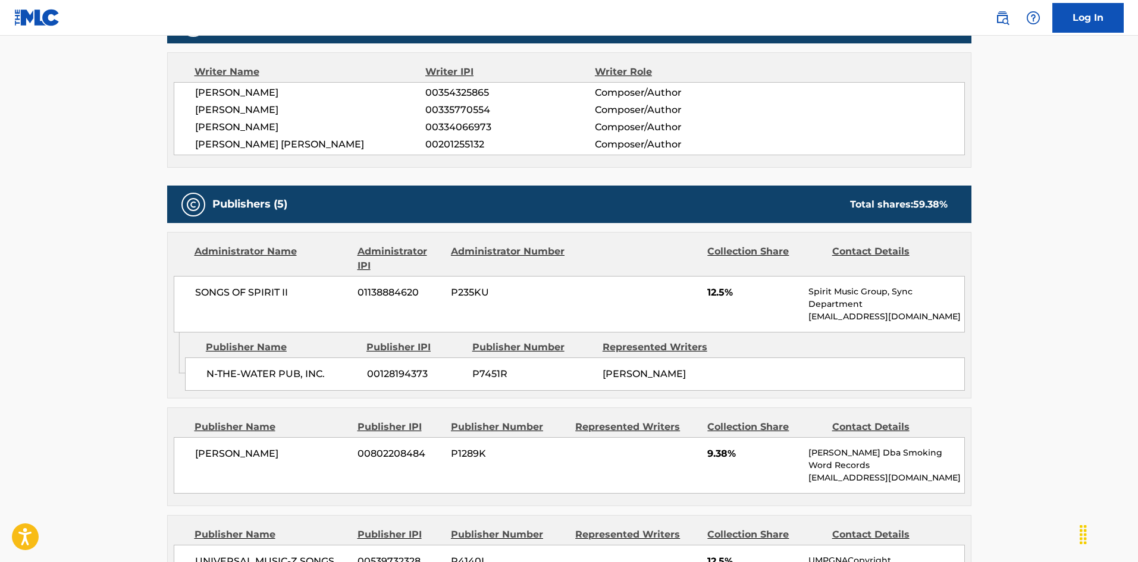
scroll to position [307, 0]
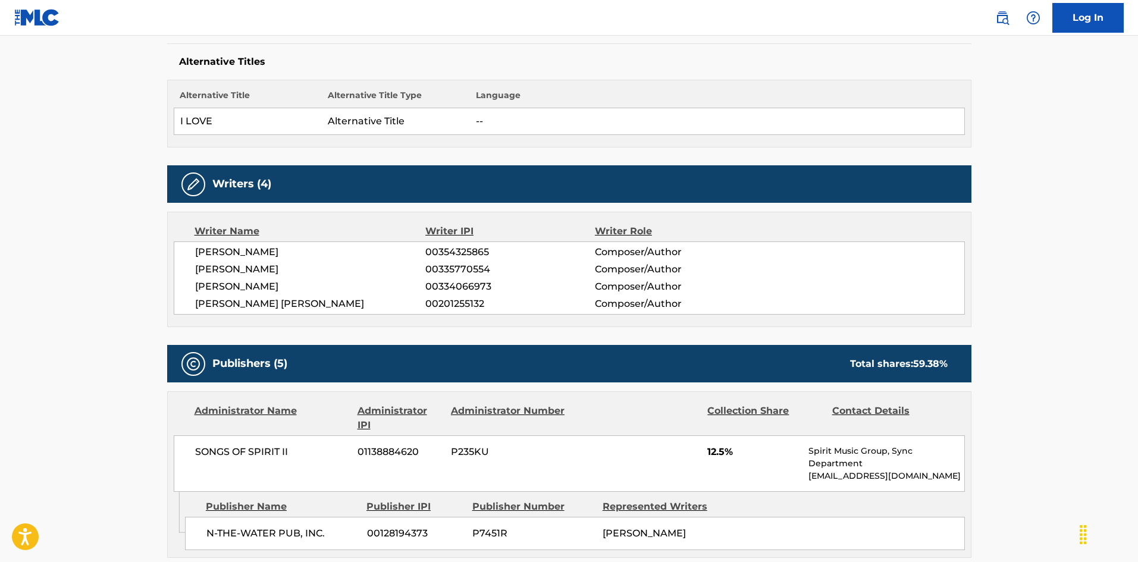
click at [205, 531] on div "N-THE-WATER PUB, INC. 00128194373 P7451R [PERSON_NAME]" at bounding box center [575, 533] width 780 height 33
drag, startPoint x: 205, startPoint y: 532, endPoint x: 256, endPoint y: 526, distance: 51.4
click at [256, 526] on div "N-THE-WATER PUB, INC. 00128194373 P7451R [PERSON_NAME]" at bounding box center [575, 533] width 780 height 33
copy span "N-THE-WATER"
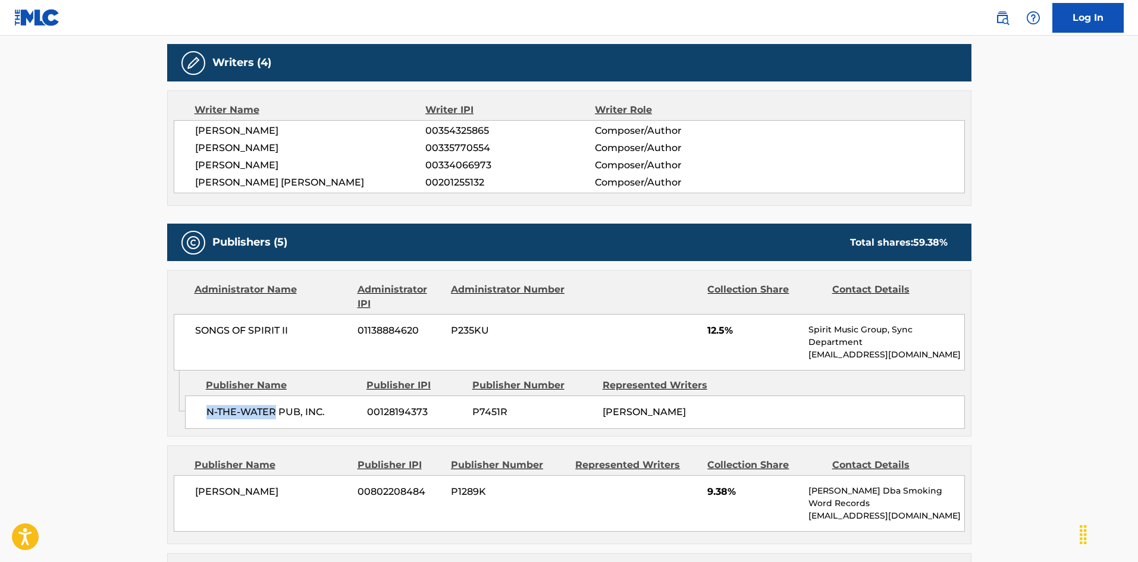
scroll to position [545, 0]
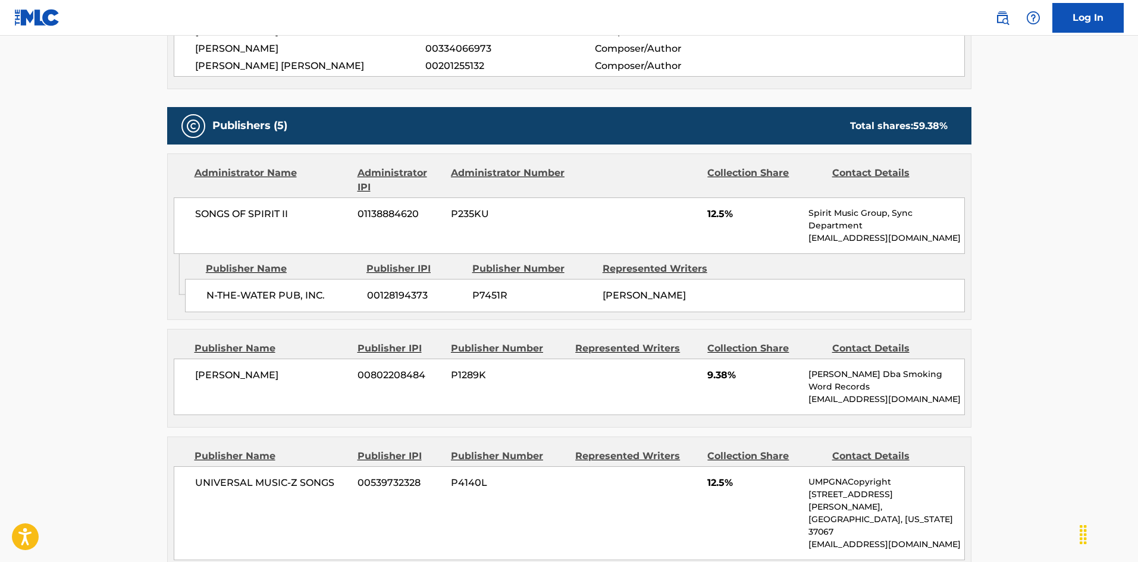
click at [206, 378] on span "[PERSON_NAME]" at bounding box center [272, 375] width 154 height 14
drag, startPoint x: 206, startPoint y: 378, endPoint x: 255, endPoint y: 378, distance: 49.4
click at [255, 378] on span "[PERSON_NAME]" at bounding box center [272, 375] width 154 height 14
copy span "[PERSON_NAME]"
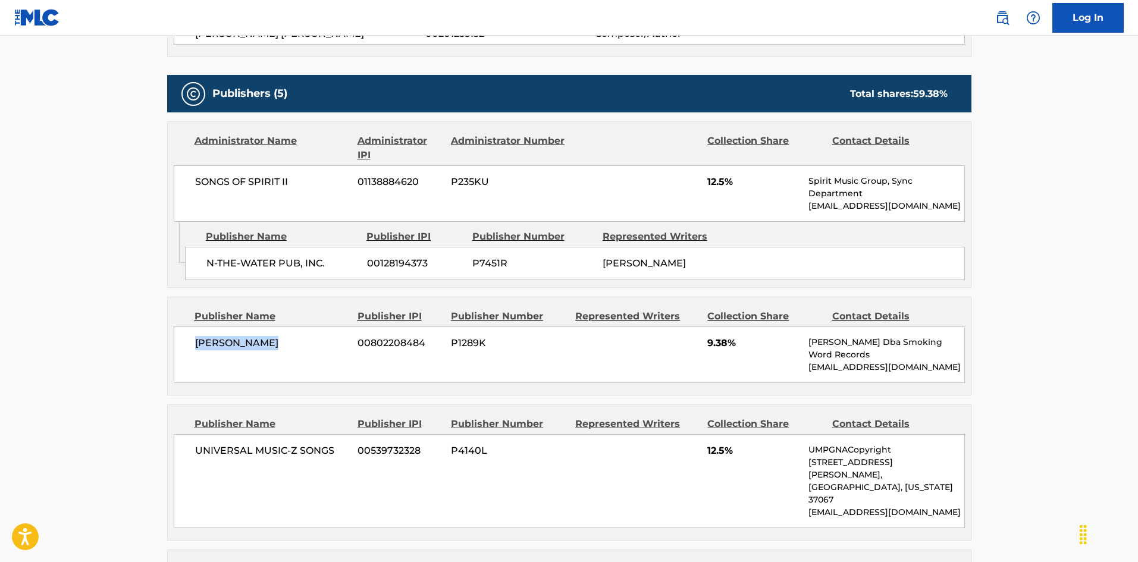
scroll to position [604, 0]
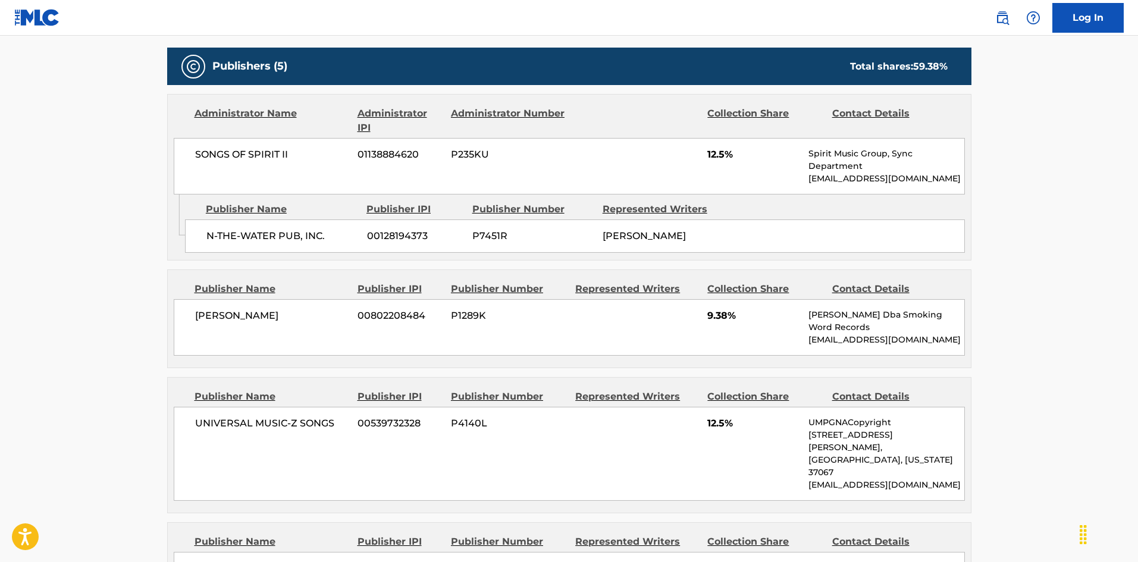
click at [189, 412] on div "UNIVERSAL MUSIC-Z SONGS 00539732328 P4140L 12.5% UMPGNACopyright [STREET_ADDRES…" at bounding box center [569, 454] width 791 height 94
drag, startPoint x: 189, startPoint y: 412, endPoint x: 324, endPoint y: 416, distance: 135.1
click at [324, 416] on div "UNIVERSAL MUSIC-Z SONGS 00539732328 P4140L 12.5% UMPGNACopyright [STREET_ADDRES…" at bounding box center [569, 454] width 791 height 94
copy span "UNIVERSAL MUSIC-Z SONGS"
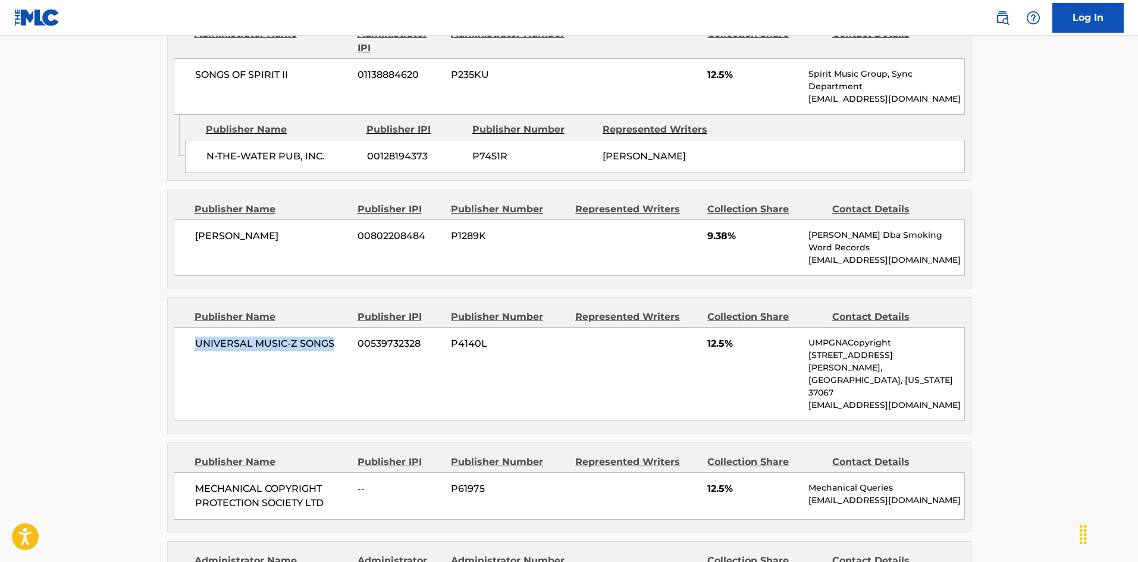
scroll to position [842, 0]
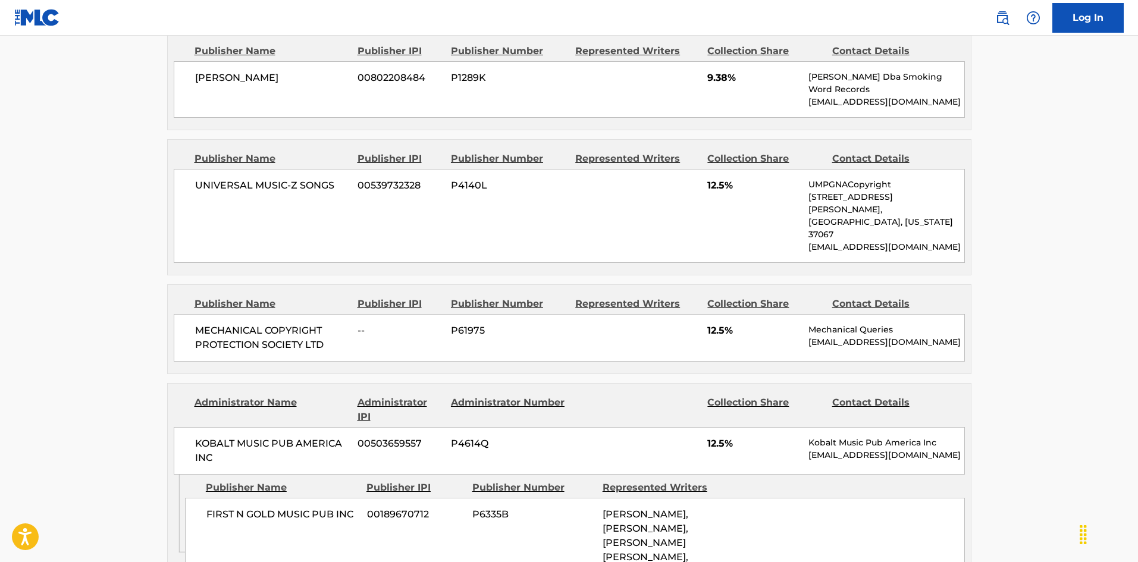
click at [207, 324] on span "MECHANICAL COPYRIGHT PROTECTION SOCIETY LTD" at bounding box center [272, 338] width 154 height 29
drag, startPoint x: 209, startPoint y: 301, endPoint x: 326, endPoint y: 326, distance: 119.8
click at [326, 326] on span "MECHANICAL COPYRIGHT PROTECTION SOCIETY LTD" at bounding box center [272, 338] width 154 height 29
copy div "MECHANICAL COPYRIGHT PROTECTION SOCIETY LTD"
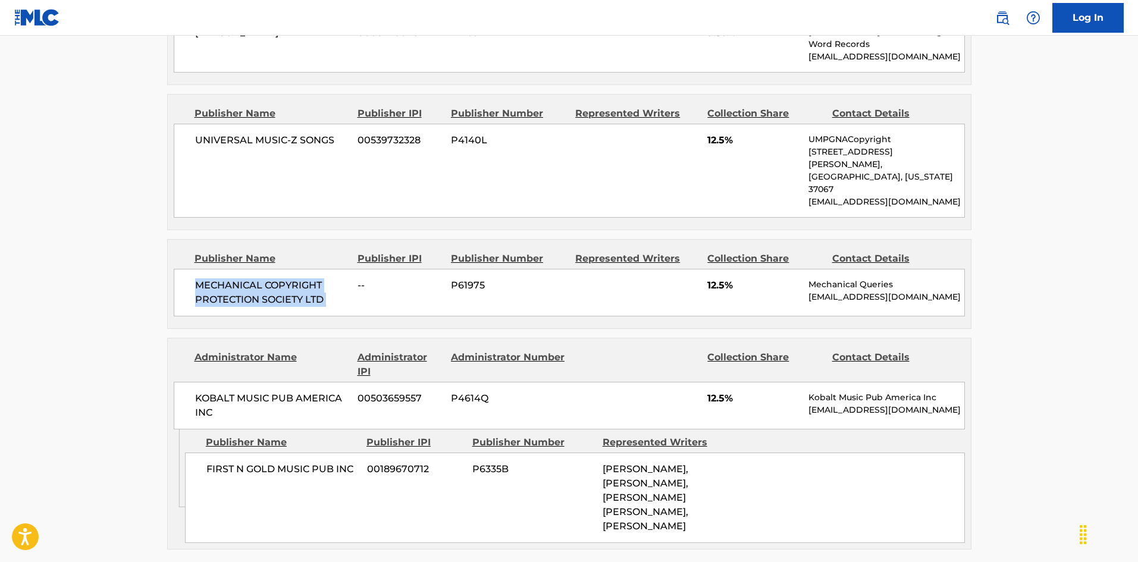
scroll to position [1021, 0]
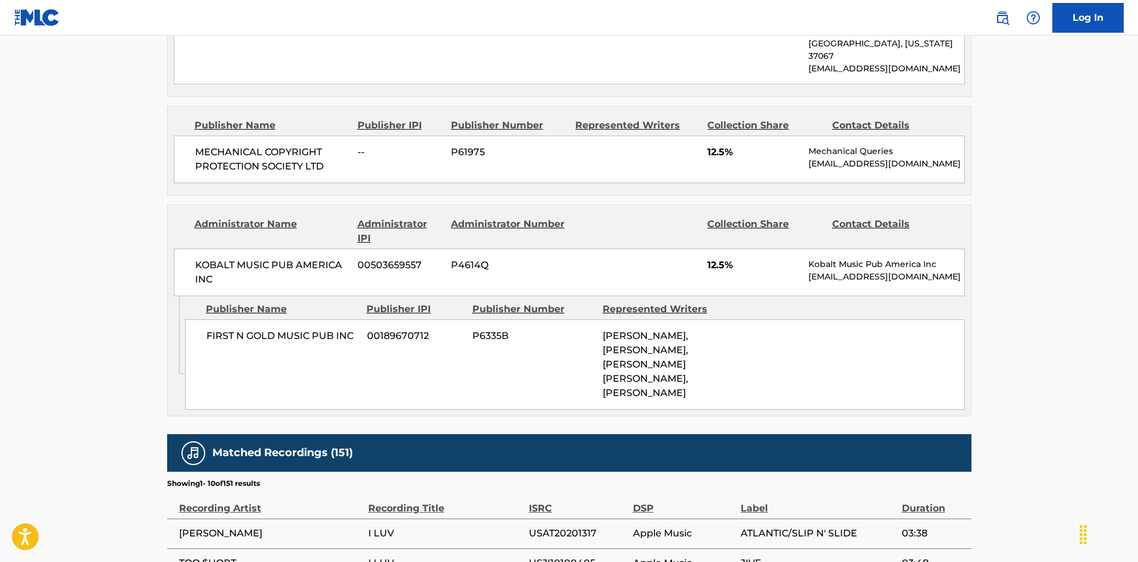
click at [201, 319] on div "FIRST N GOLD MUSIC PUB INC 00189670712 P6335B [PERSON_NAME], [PERSON_NAME], [PE…" at bounding box center [575, 364] width 780 height 90
drag, startPoint x: 201, startPoint y: 317, endPoint x: 259, endPoint y: 315, distance: 58.3
click at [259, 319] on div "FIRST N GOLD MUSIC PUB INC 00189670712 P6335B [PERSON_NAME], [PERSON_NAME], [PE…" at bounding box center [575, 364] width 780 height 90
copy span "FIRST N GOLD"
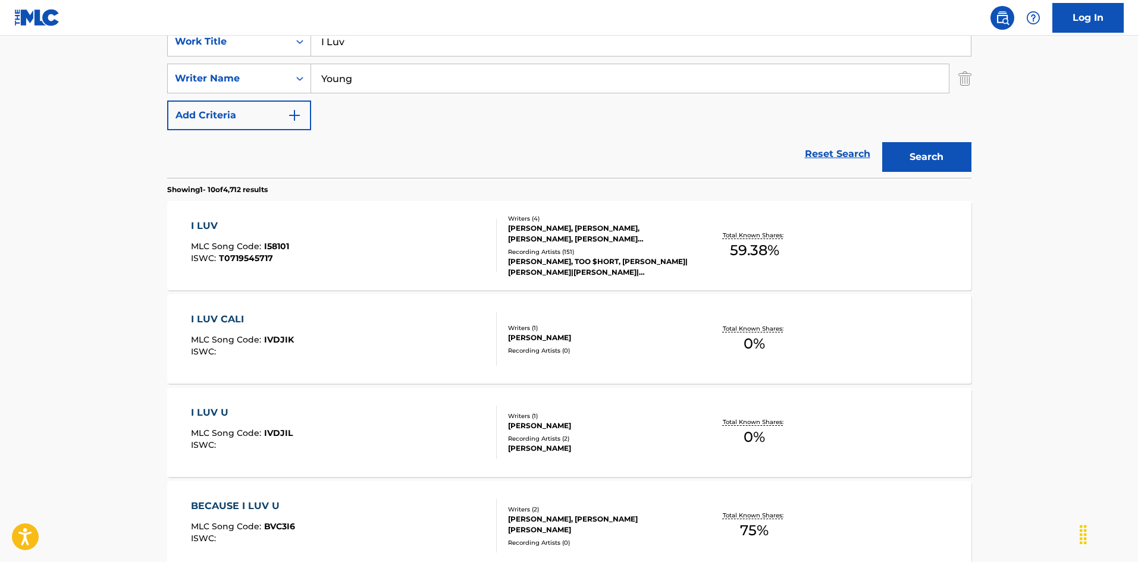
scroll to position [119, 0]
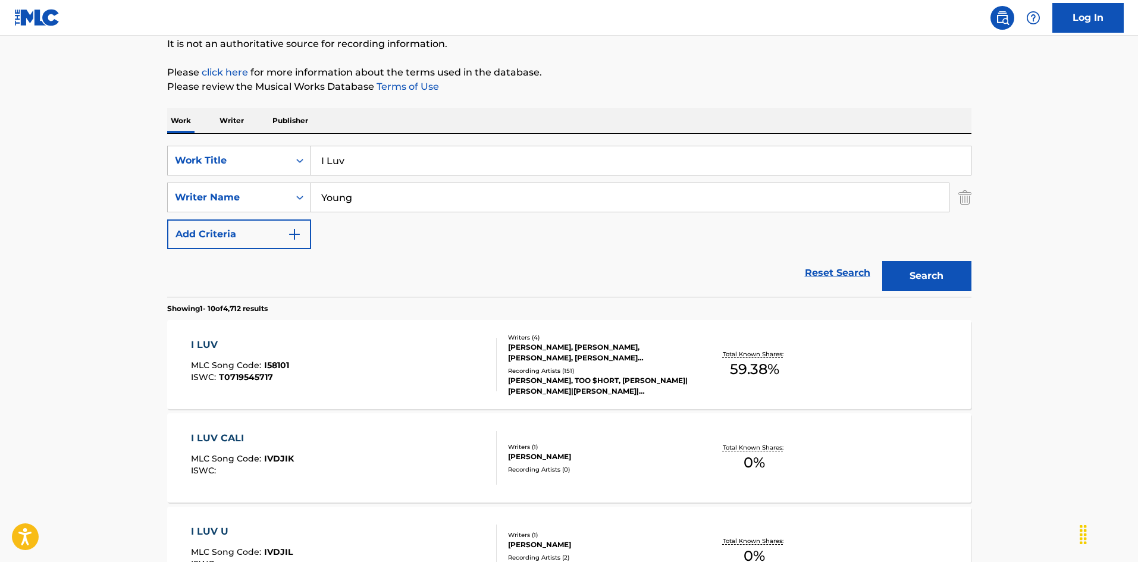
click at [353, 165] on input "I Luv" at bounding box center [641, 160] width 660 height 29
paste input "Oakland Style"
type input "Oakland Style"
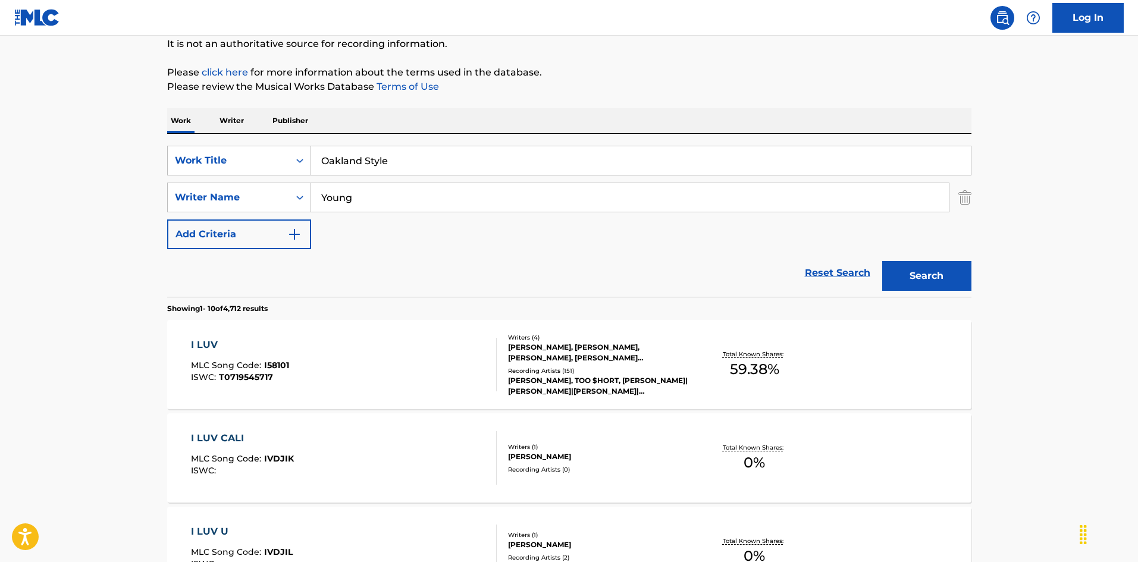
click at [357, 200] on input "Young" at bounding box center [630, 197] width 638 height 29
click at [882, 261] on button "Search" at bounding box center [926, 276] width 89 height 30
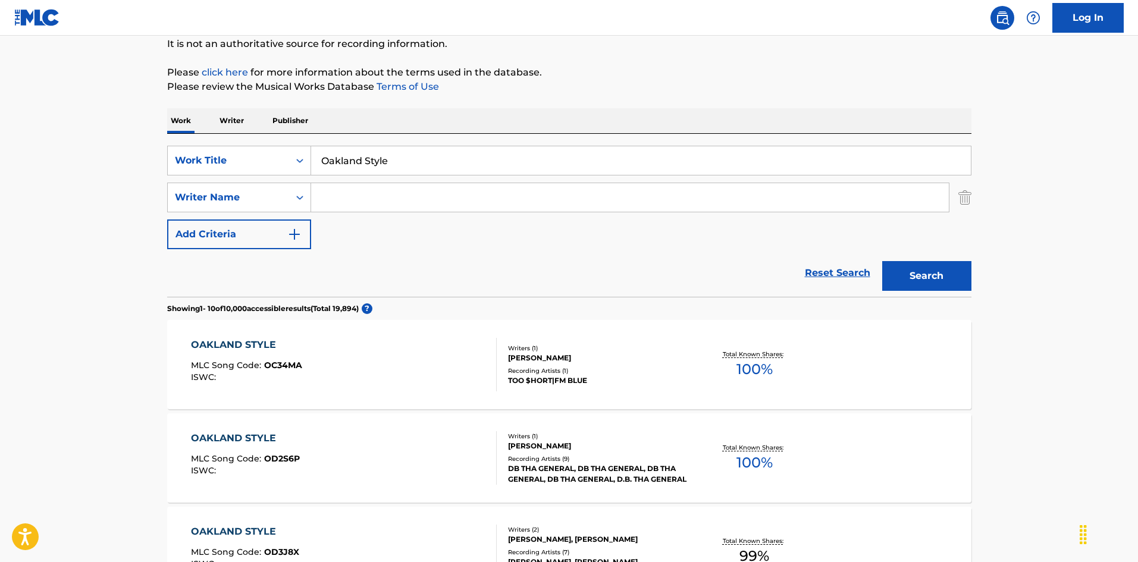
drag, startPoint x: 443, startPoint y: 215, endPoint x: 499, endPoint y: 218, distance: 55.4
click at [443, 215] on div "SearchWithCriteriaa21ac20d-8711-41ab-9f3e-5fc1177a224c Work Title Oakland Style…" at bounding box center [569, 198] width 804 height 104
click at [958, 276] on button "Search" at bounding box center [926, 276] width 89 height 30
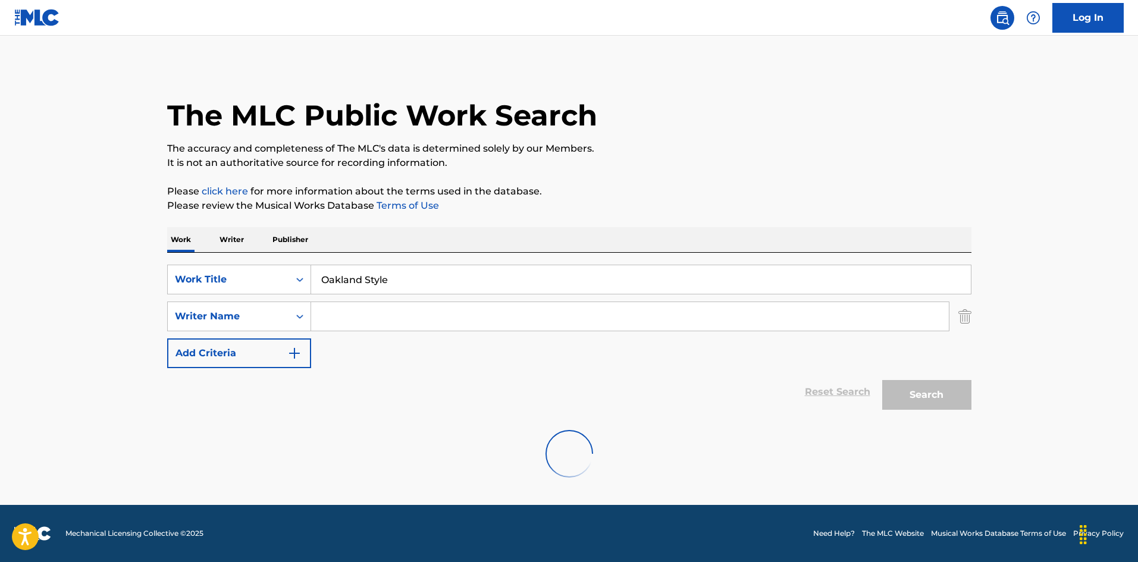
click at [750, 325] on input "Search Form" at bounding box center [630, 316] width 638 height 29
paste input "Banks"
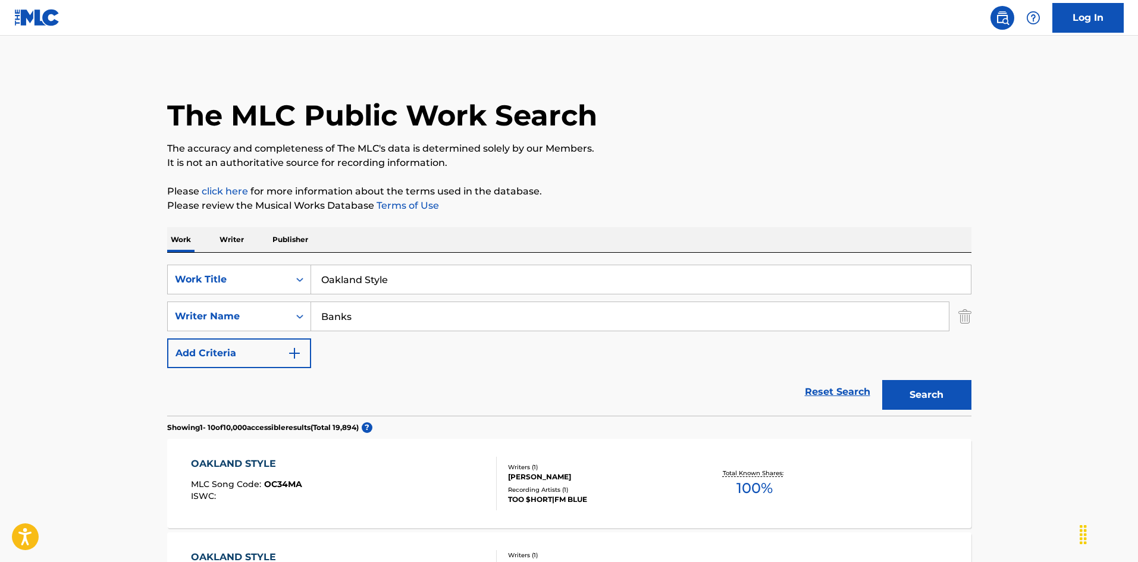
click at [921, 397] on button "Search" at bounding box center [926, 395] width 89 height 30
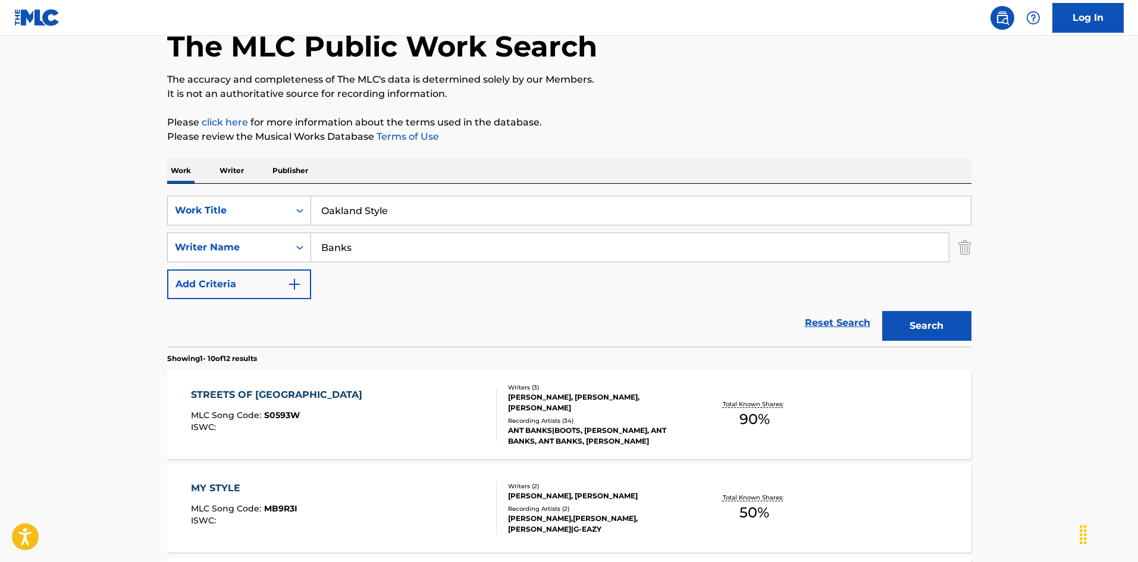
scroll to position [178, 0]
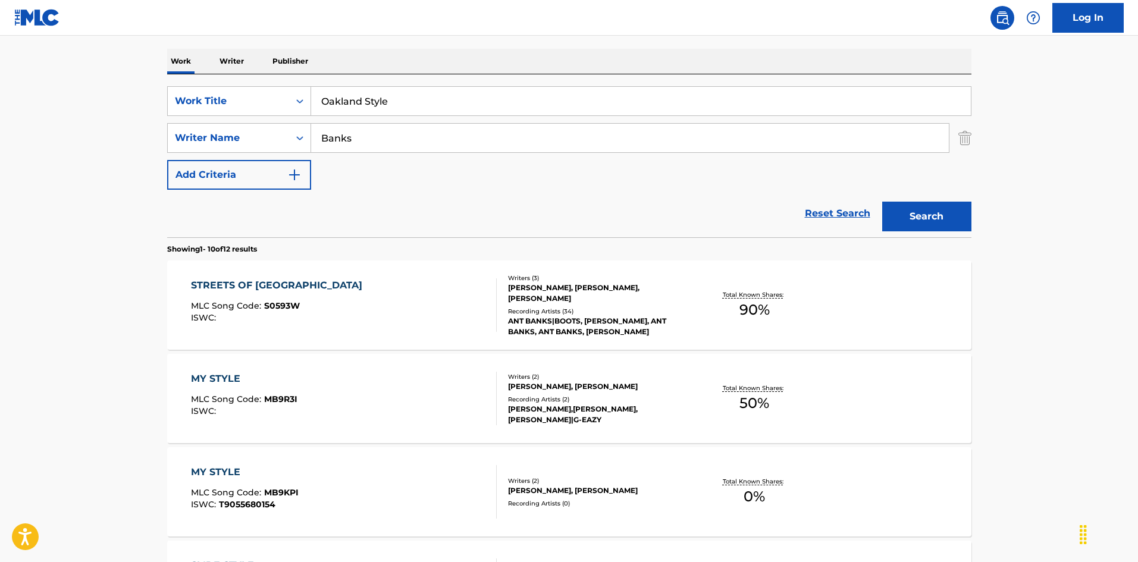
click at [477, 142] on input "Banks" at bounding box center [630, 138] width 638 height 29
paste input "[PERSON_NAME]"
type input "[PERSON_NAME]"
click at [905, 206] on button "Search" at bounding box center [926, 217] width 89 height 30
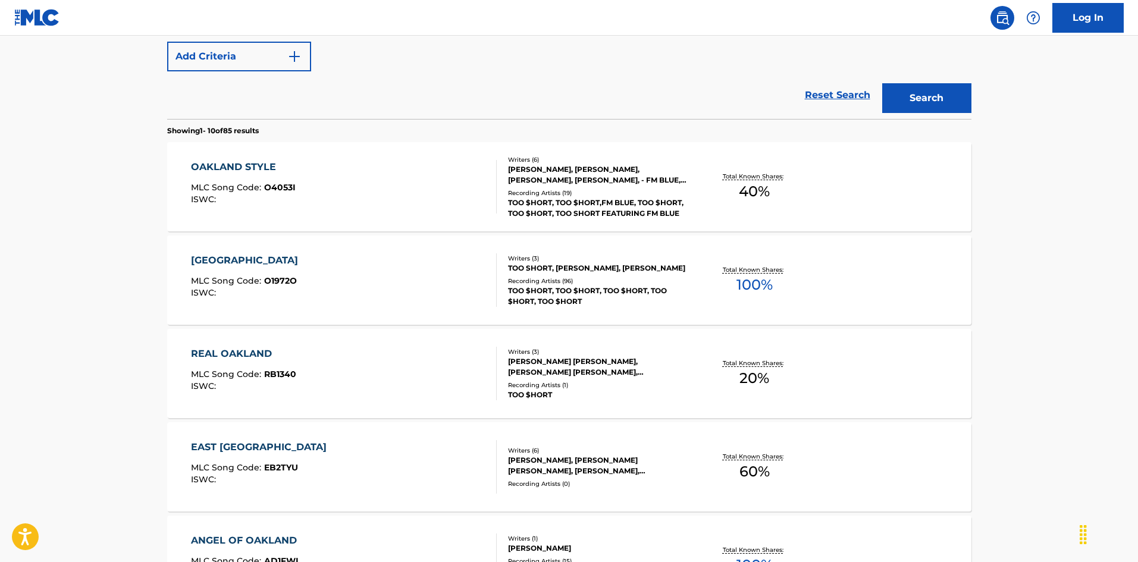
scroll to position [297, 0]
click at [281, 196] on div "ISWC :" at bounding box center [243, 199] width 105 height 9
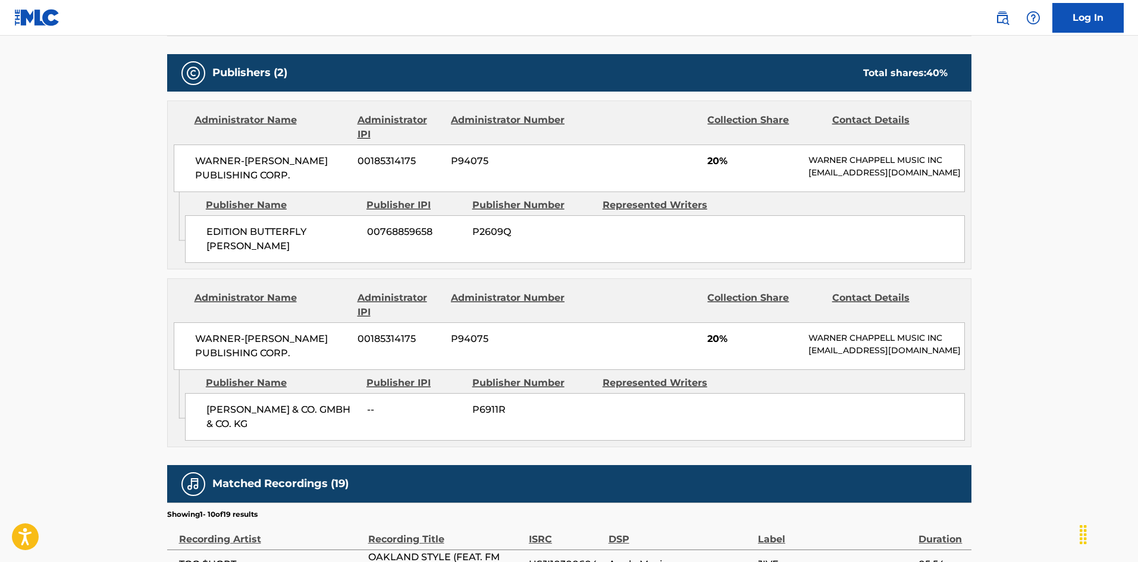
scroll to position [535, 0]
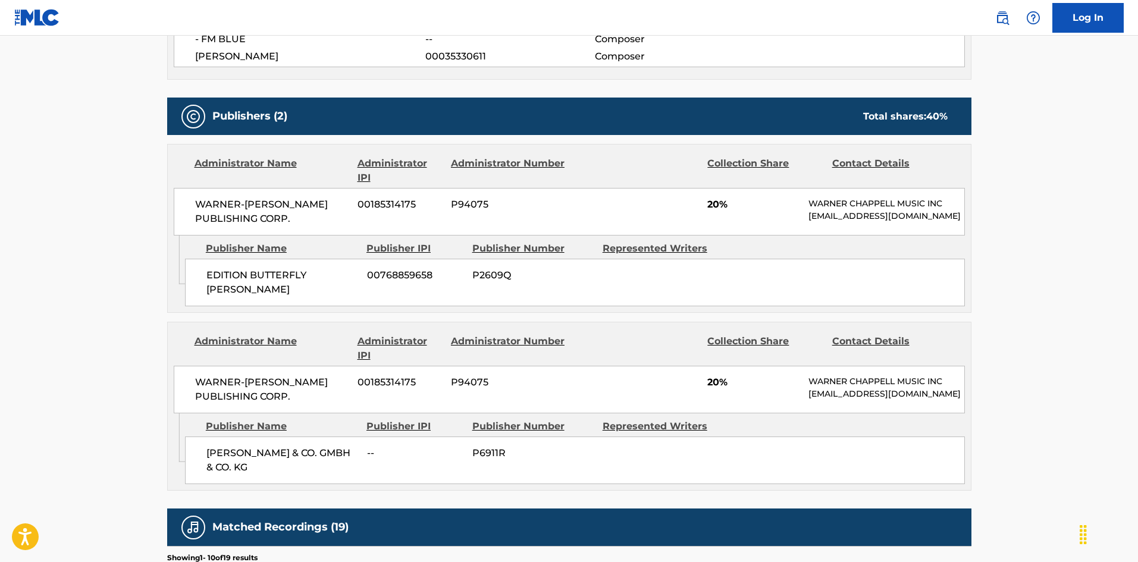
click at [214, 283] on span "EDITION BUTTERFLY [PERSON_NAME]" at bounding box center [282, 282] width 152 height 29
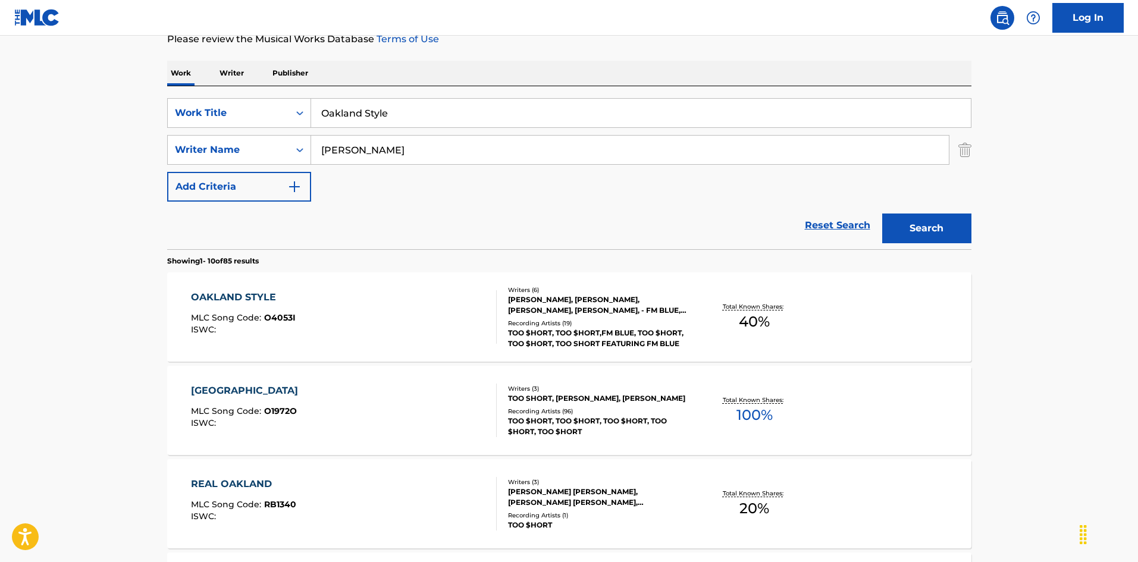
scroll to position [127, 0]
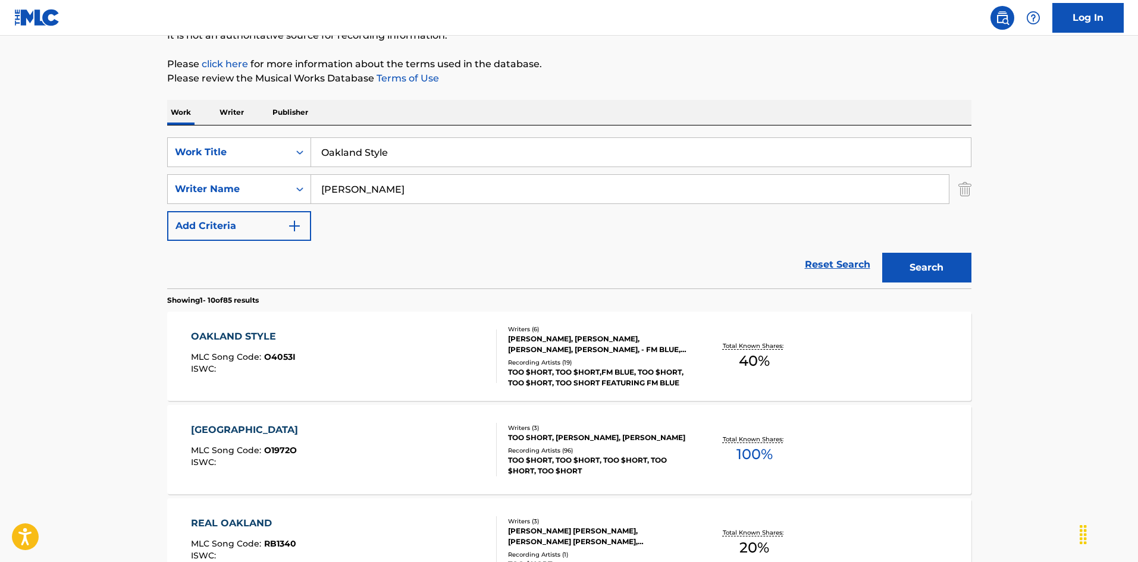
click at [372, 157] on input "Oakland Style" at bounding box center [641, 152] width 660 height 29
paste input "I'm N Luv (Wit A Dancer)"
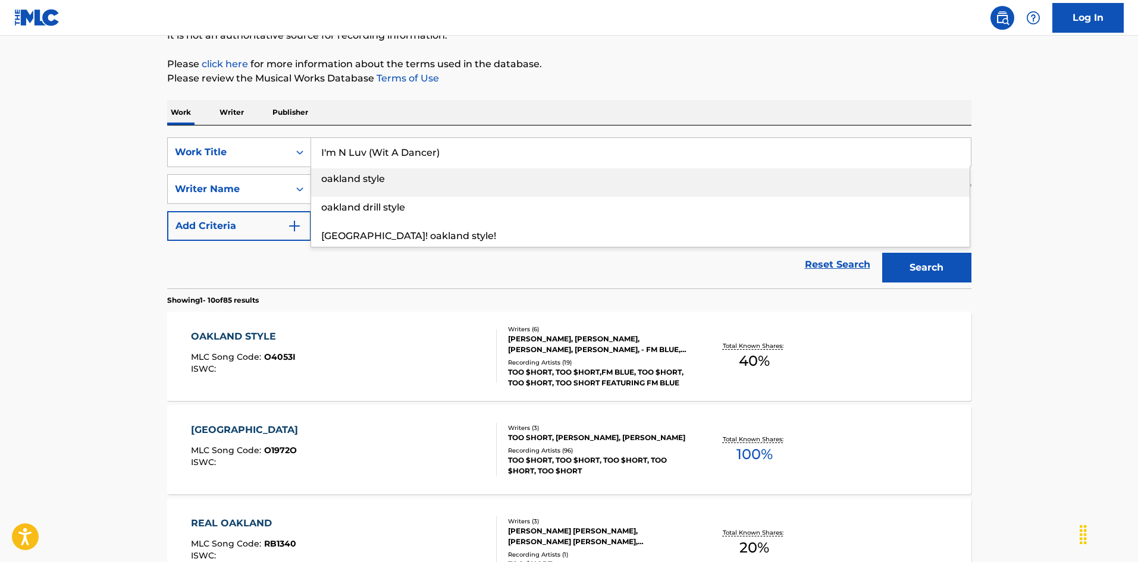
type input "I'm N Luv (Wit A Dancer)"
click at [897, 263] on button "Search" at bounding box center [926, 268] width 89 height 30
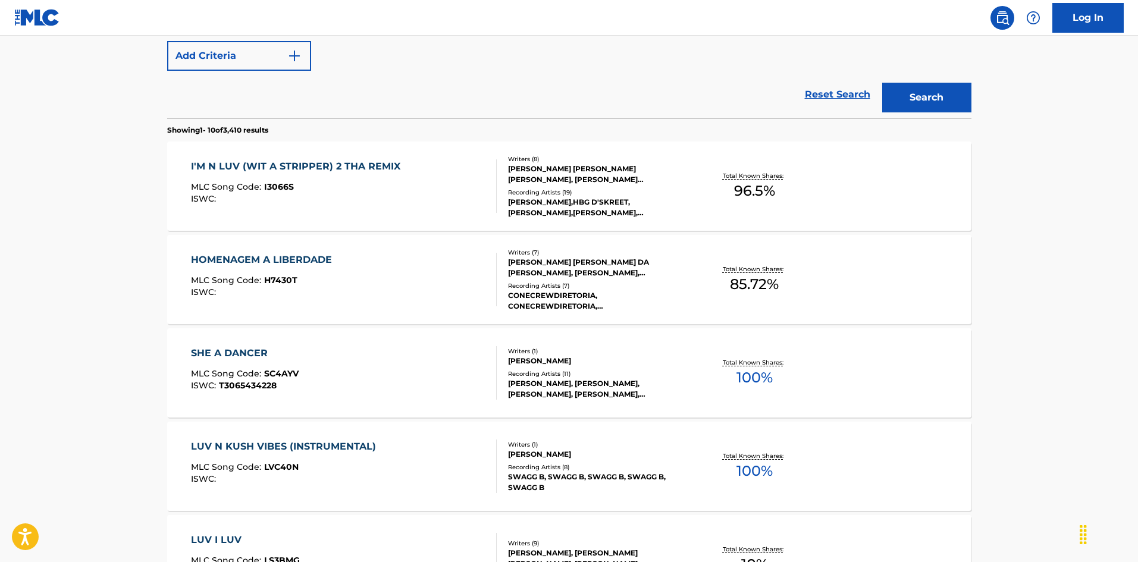
scroll to position [59, 0]
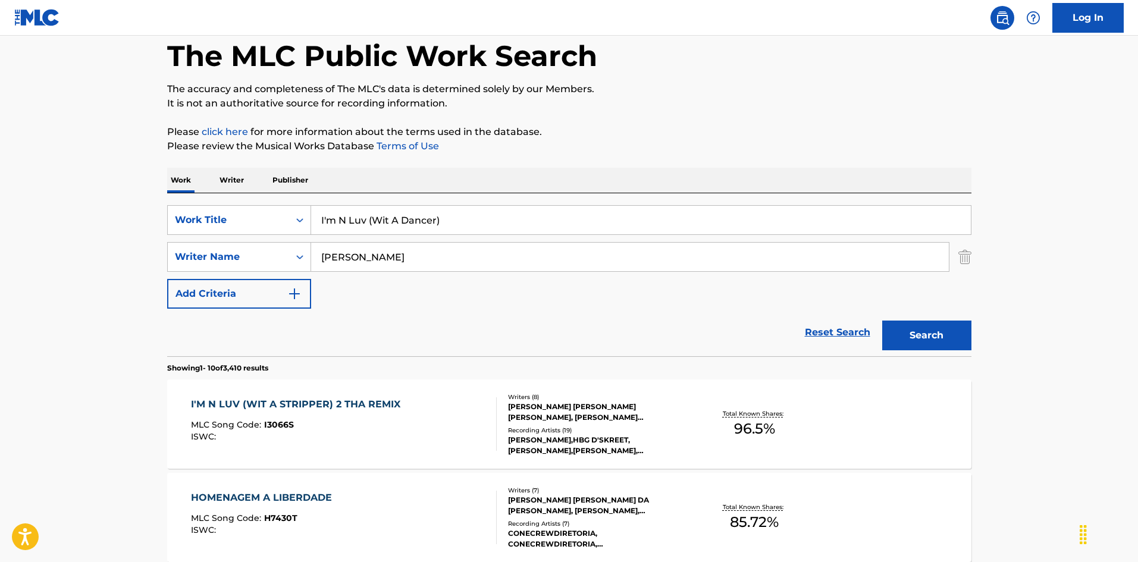
click at [426, 250] on input "[PERSON_NAME]" at bounding box center [630, 257] width 638 height 29
click at [882, 321] on button "Search" at bounding box center [926, 336] width 89 height 30
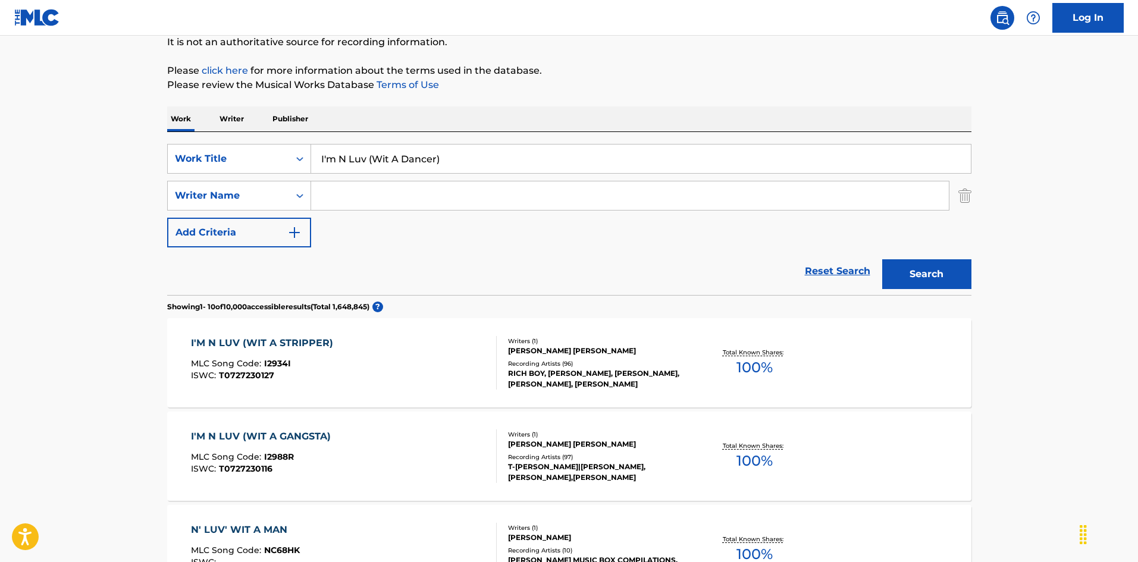
scroll to position [119, 0]
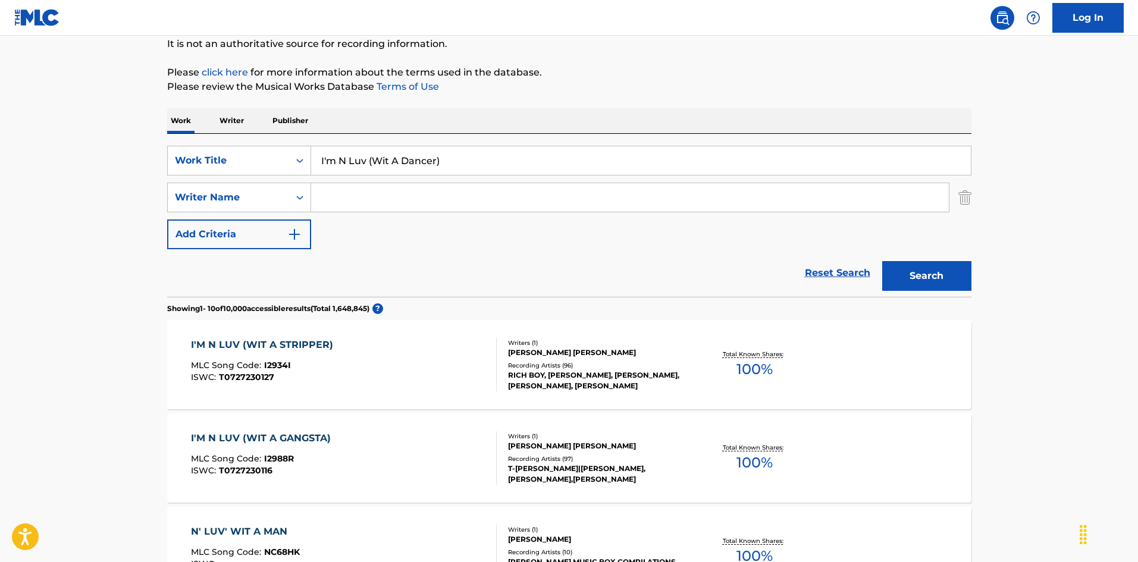
drag, startPoint x: 419, startPoint y: 192, endPoint x: 425, endPoint y: 193, distance: 6.7
click at [419, 192] on input "Search Form" at bounding box center [630, 197] width 638 height 29
paste input "Najm"
type input "Najm"
click at [925, 267] on button "Search" at bounding box center [926, 276] width 89 height 30
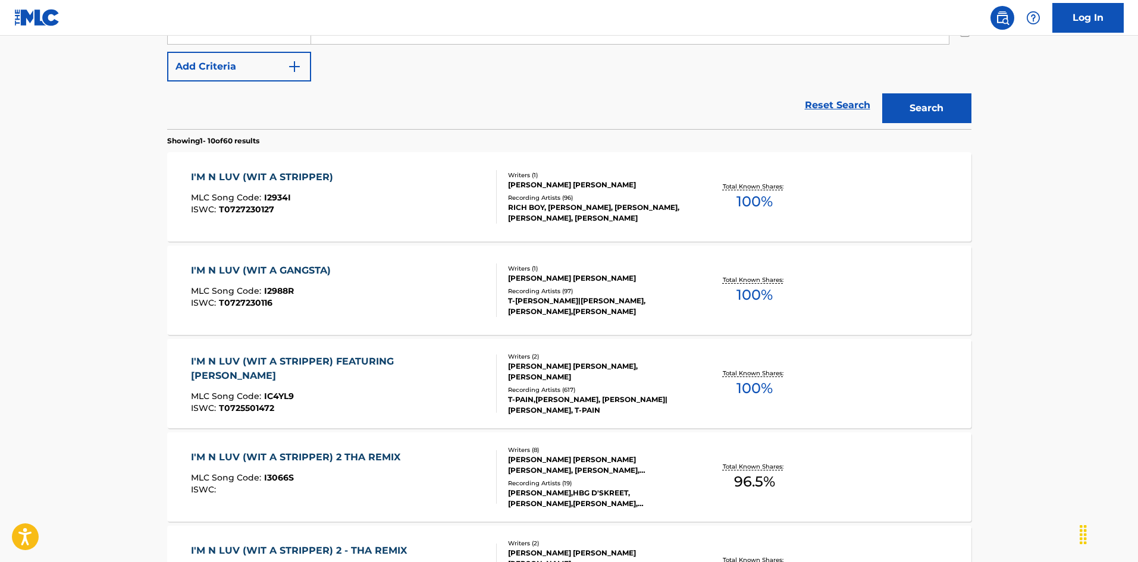
scroll to position [297, 0]
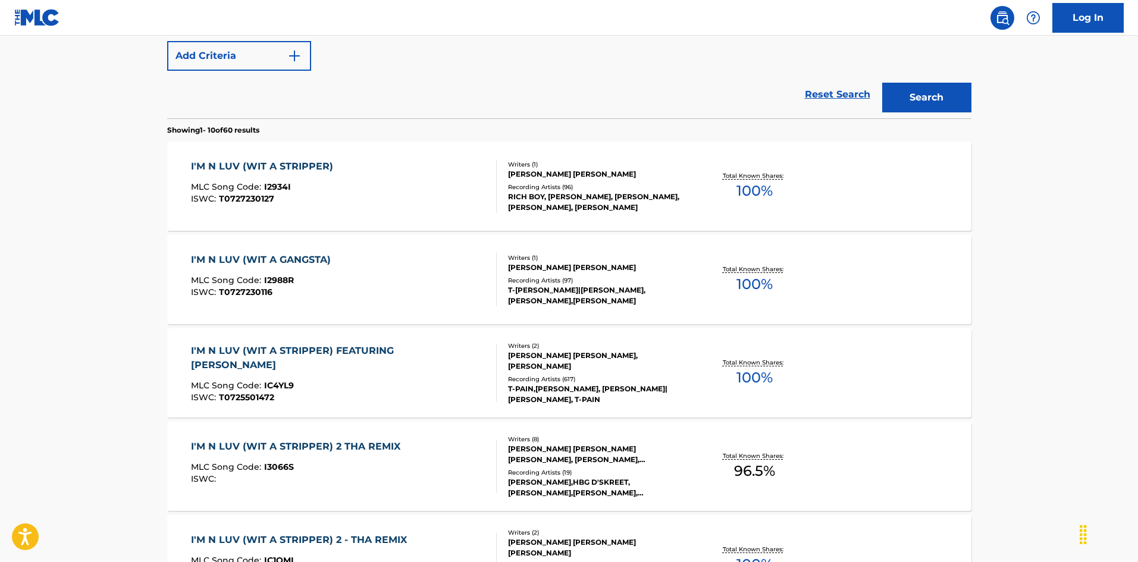
click at [351, 183] on div "I'M N LUV (WIT A STRIPPER) MLC Song Code : I2934I ISWC : T0727230127" at bounding box center [344, 186] width 306 height 54
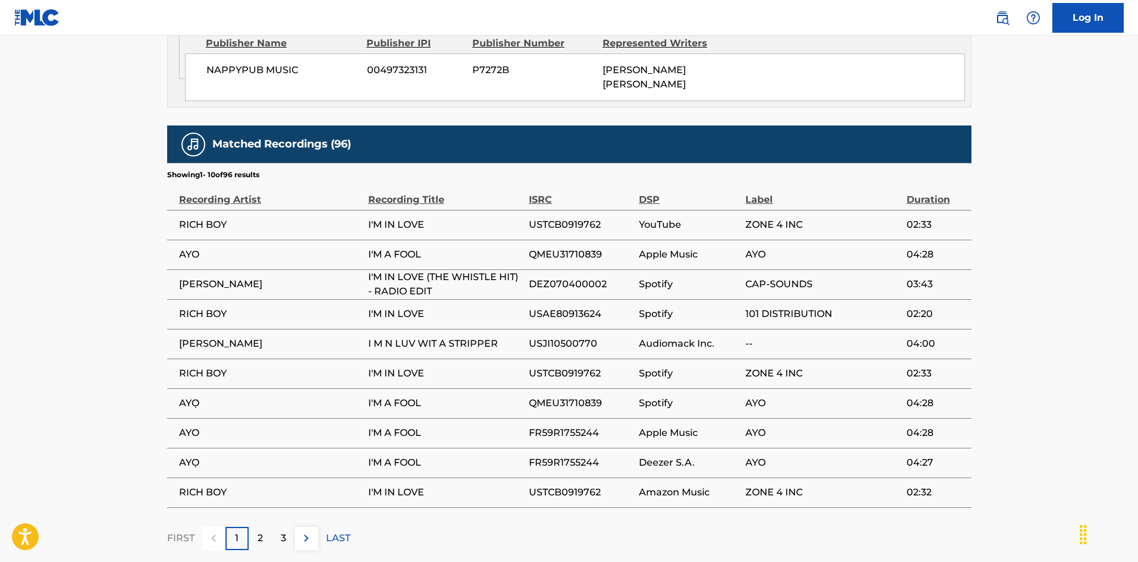
scroll to position [922, 0]
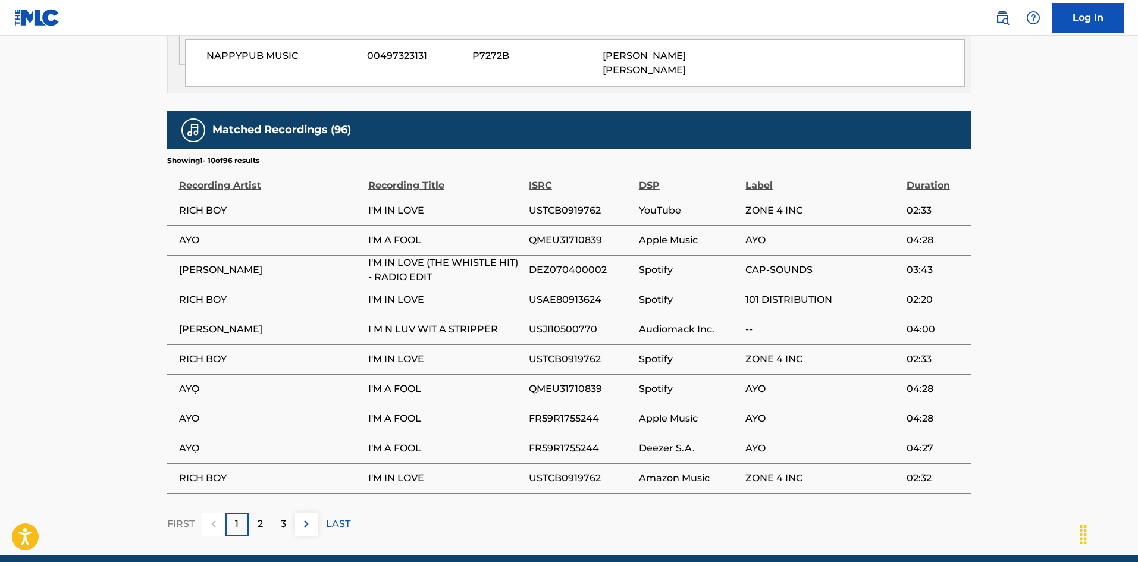
click at [250, 513] on div "2" at bounding box center [260, 524] width 23 height 23
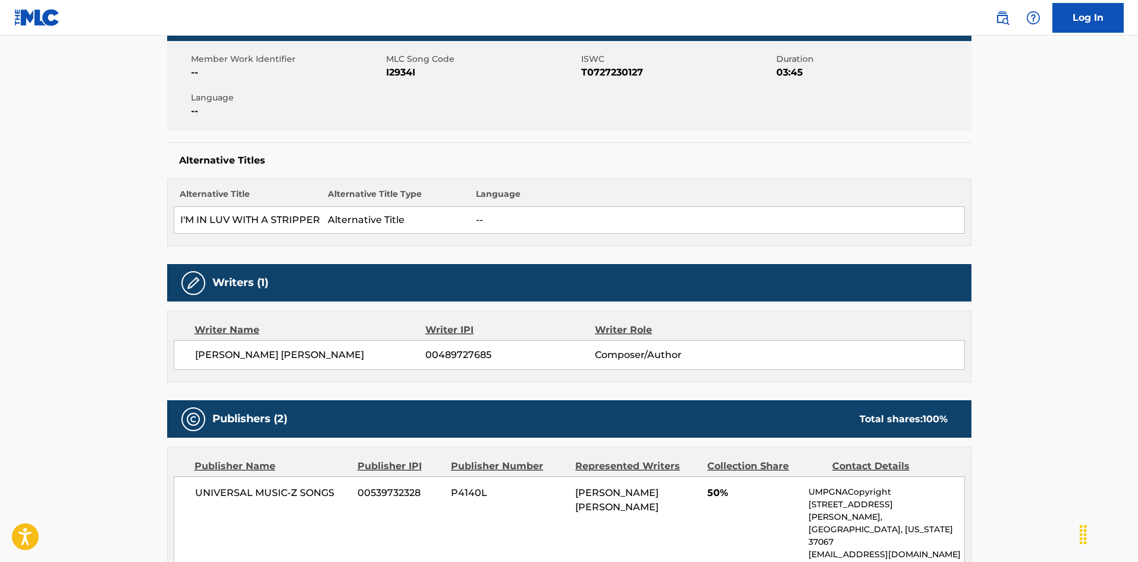
scroll to position [506, 0]
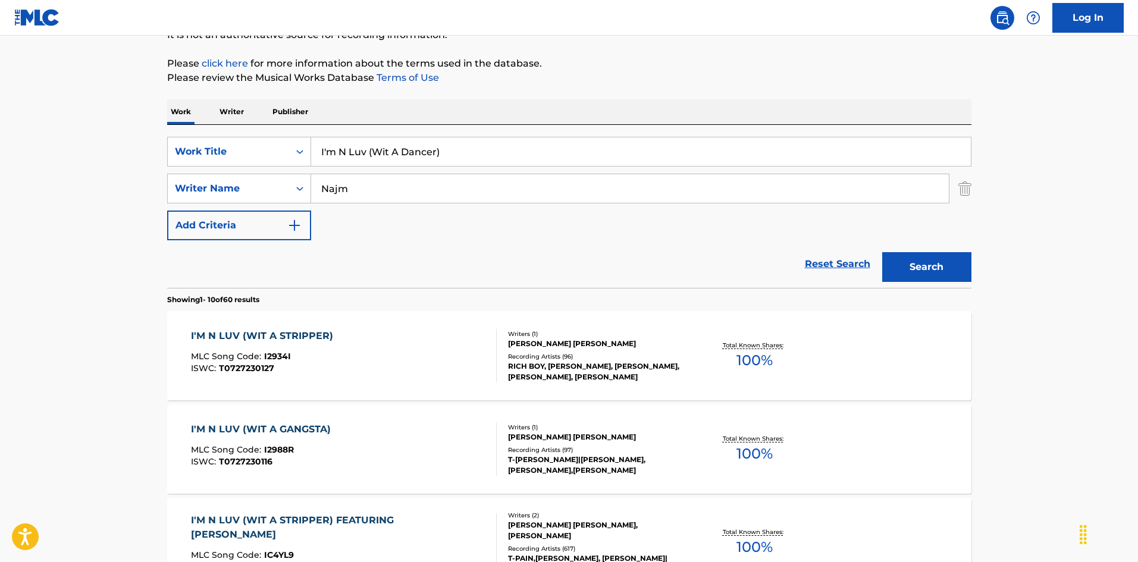
scroll to position [127, 0]
click at [403, 157] on input "I'm N Luv (Wit A Dancer)" at bounding box center [641, 152] width 660 height 29
paste input "Panda (Remix"
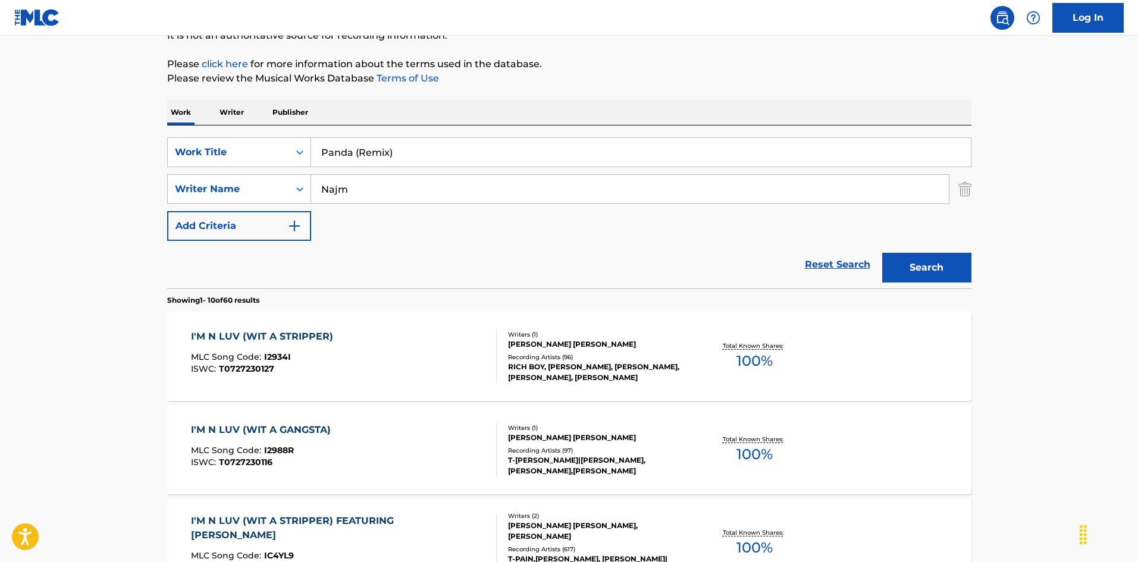
click at [960, 264] on button "Search" at bounding box center [926, 268] width 89 height 30
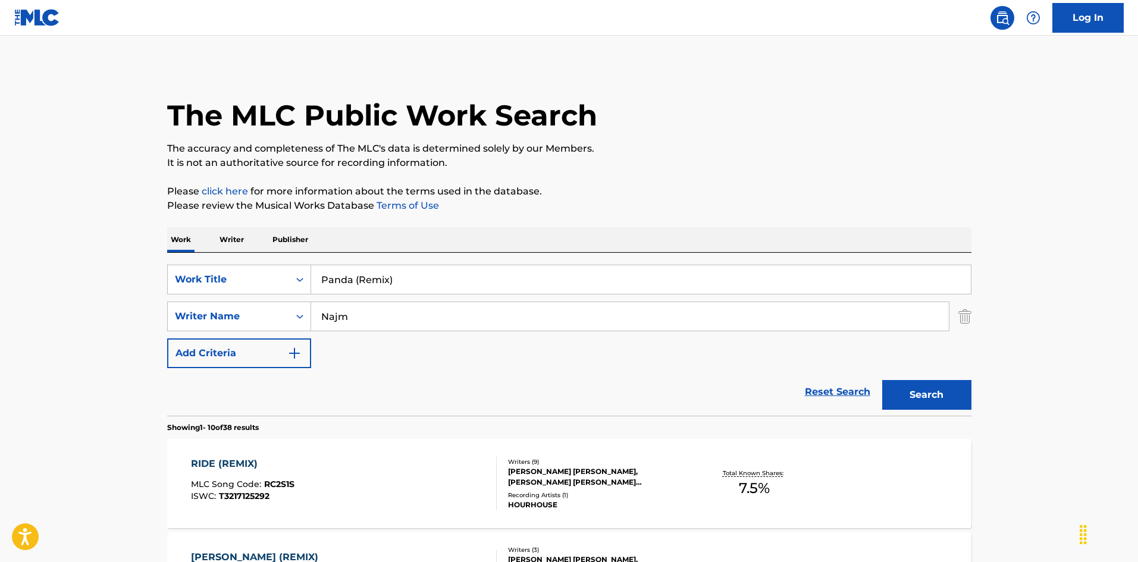
drag, startPoint x: 351, startPoint y: 280, endPoint x: 676, endPoint y: 290, distance: 325.0
click at [676, 290] on input "Panda (Remix)" at bounding box center [641, 279] width 660 height 29
click at [882, 380] on button "Search" at bounding box center [926, 395] width 89 height 30
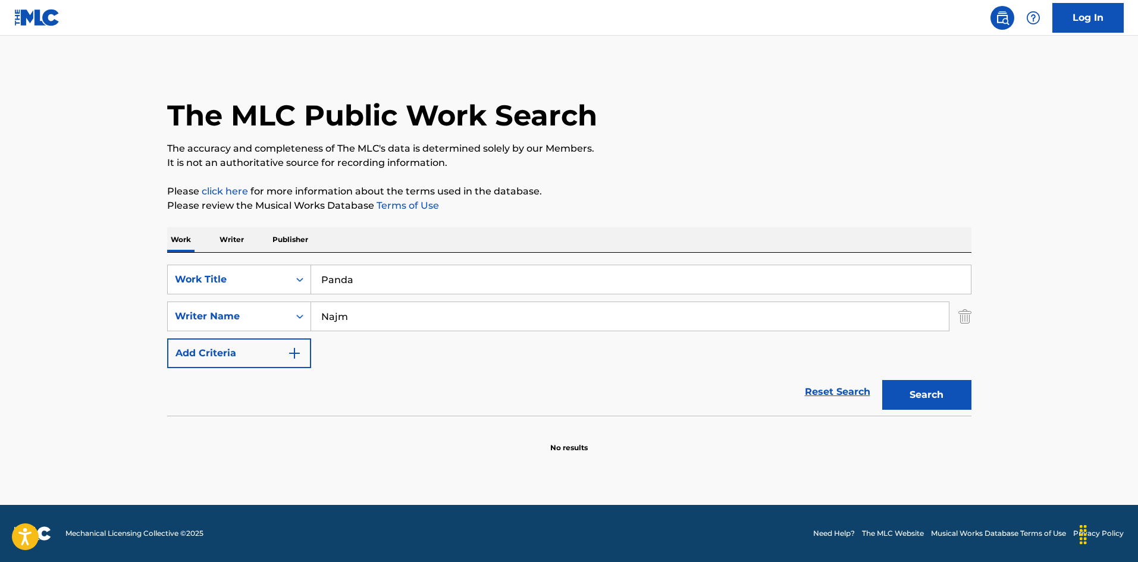
click at [40, 362] on main "The MLC Public Work Search The accuracy and completeness of The MLC's data is d…" at bounding box center [569, 270] width 1138 height 469
click at [424, 287] on input "Panda" at bounding box center [641, 279] width 660 height 29
paste input "[US_STATE] (From [GEOGRAPHIC_DATA])"
type input "[US_STATE] (From [GEOGRAPHIC_DATA])"
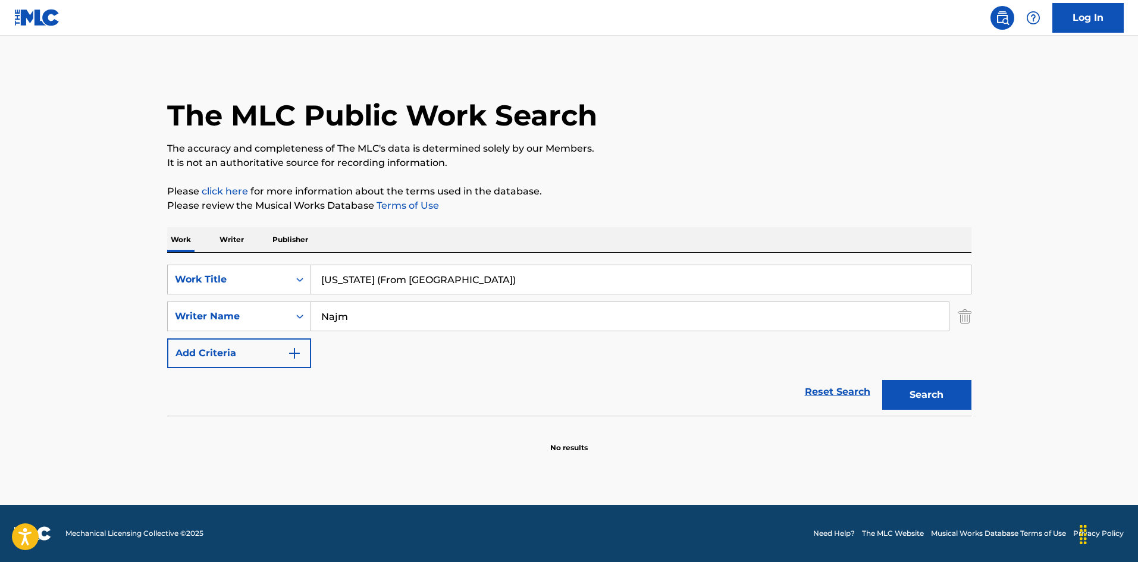
click at [415, 311] on input "Najm" at bounding box center [630, 316] width 638 height 29
click at [882, 380] on button "Search" at bounding box center [926, 395] width 89 height 30
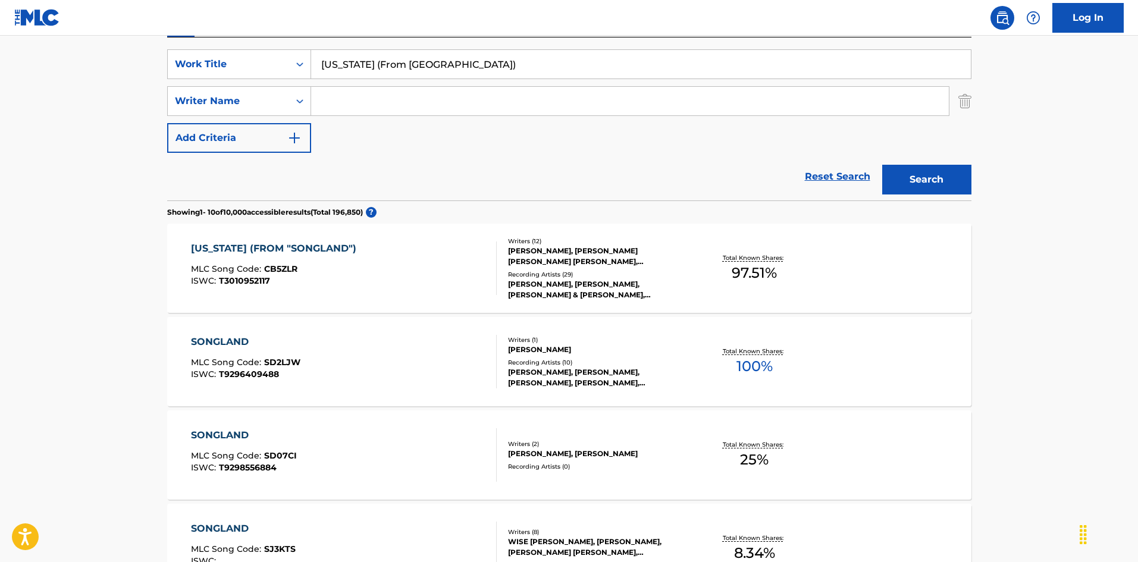
scroll to position [238, 0]
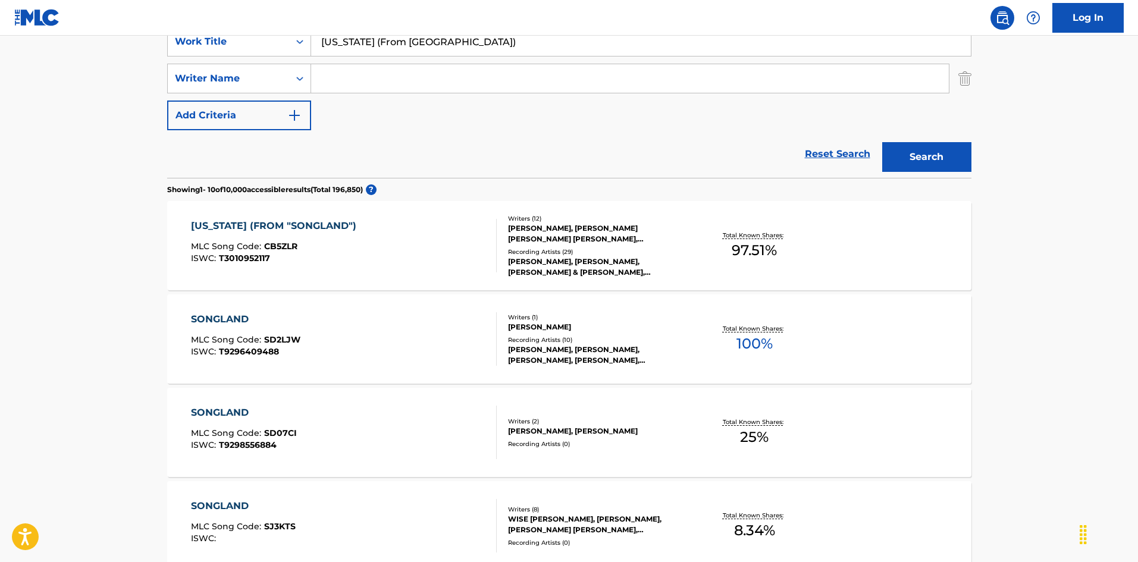
click at [408, 267] on div "[US_STATE] (FROM "SONGLAND") MLC Song Code : CB5ZLR ISWC : T3010952117" at bounding box center [344, 246] width 306 height 54
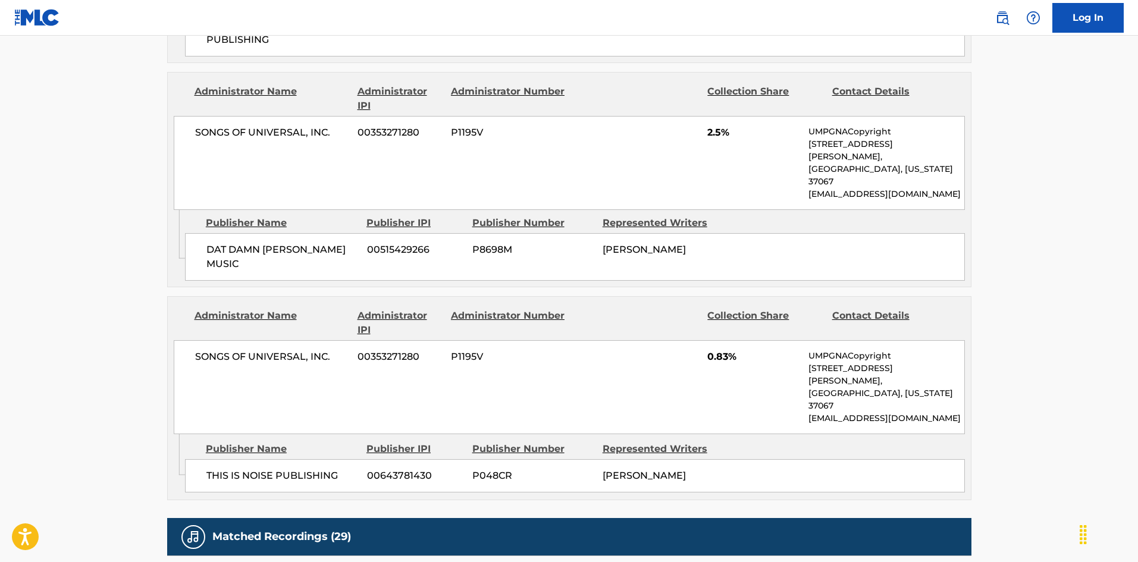
scroll to position [694, 0]
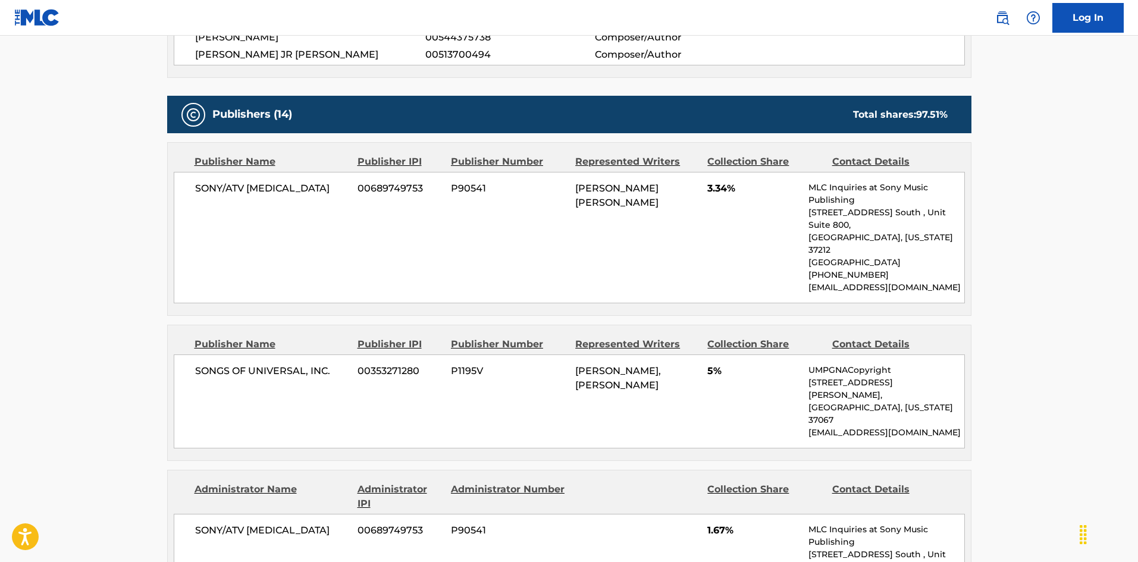
click at [214, 195] on span "SONY/ATV [MEDICAL_DATA]" at bounding box center [272, 188] width 154 height 14
drag, startPoint x: 214, startPoint y: 195, endPoint x: 272, endPoint y: 190, distance: 59.0
click at [272, 190] on span "SONY/ATV [MEDICAL_DATA]" at bounding box center [272, 188] width 154 height 14
copy span "SONY/ATV [MEDICAL_DATA]"
click at [195, 364] on span "SONGS OF UNIVERSAL, INC." at bounding box center [272, 371] width 154 height 14
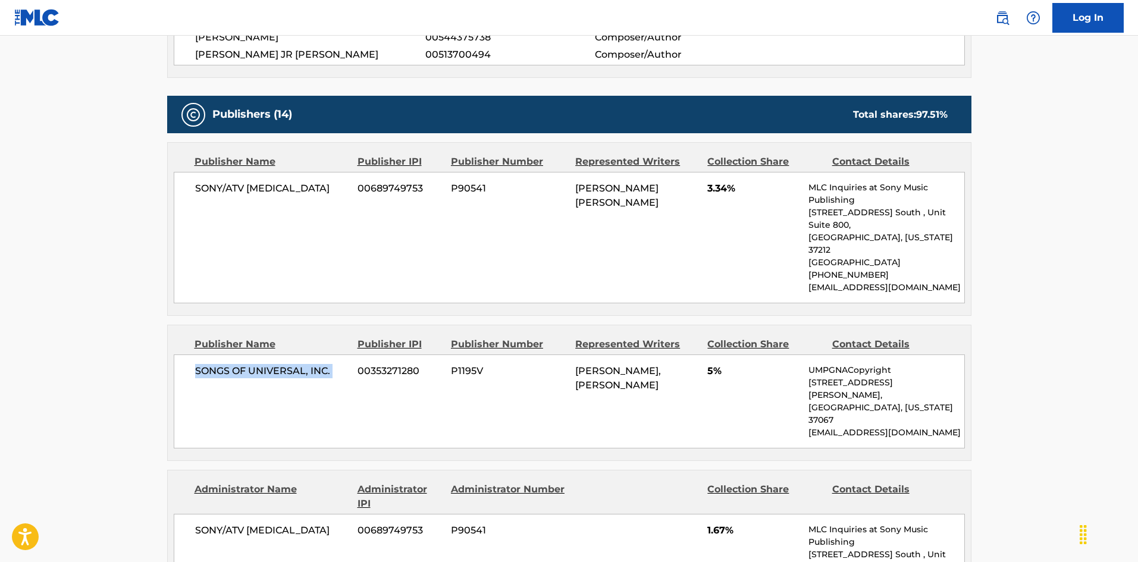
drag, startPoint x: 195, startPoint y: 348, endPoint x: 341, endPoint y: 344, distance: 147.0
click at [341, 364] on span "SONGS OF UNIVERSAL, INC." at bounding box center [272, 371] width 154 height 14
copy div "SONGS OF UNIVERSAL, INC."
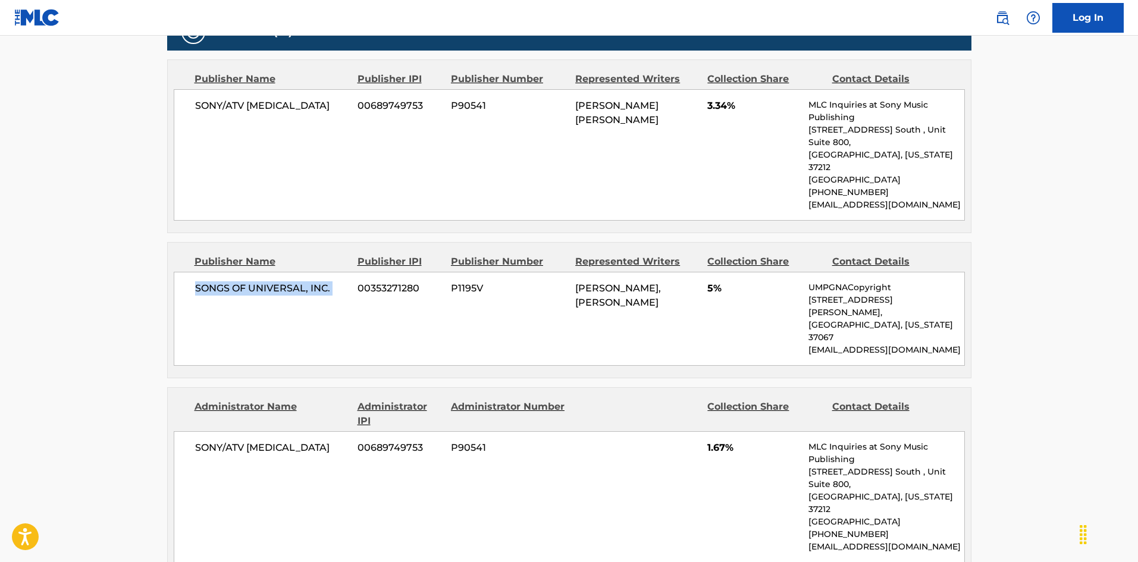
scroll to position [873, 0]
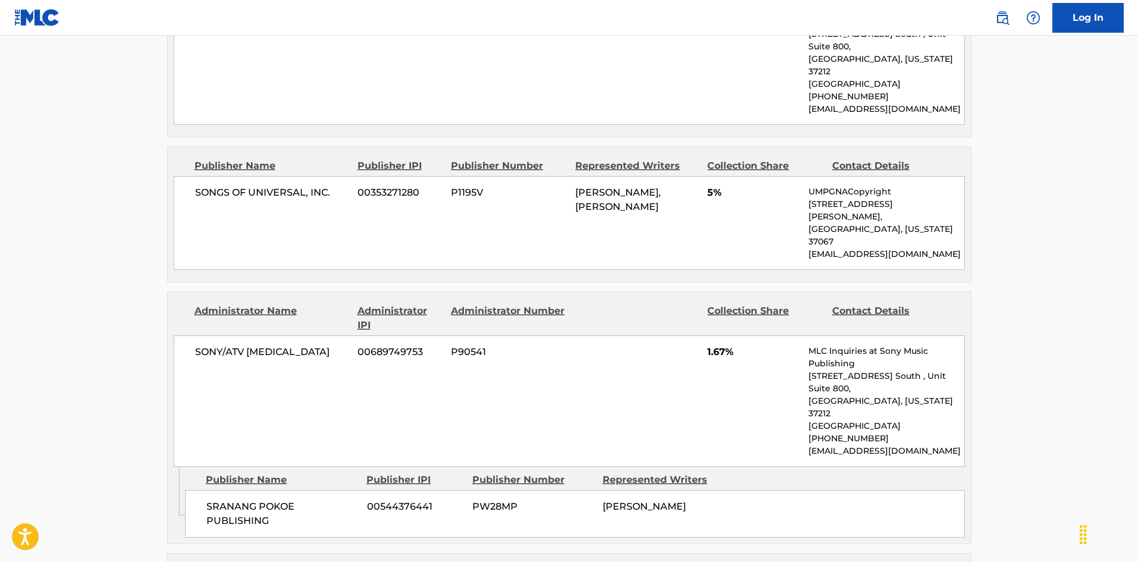
click at [214, 500] on span "SRANANG POKOE PUBLISHING" at bounding box center [282, 514] width 152 height 29
drag, startPoint x: 214, startPoint y: 427, endPoint x: 268, endPoint y: 432, distance: 54.3
click at [268, 500] on span "SRANANG POKOE PUBLISHING" at bounding box center [282, 514] width 152 height 29
copy span "SRANANG POKOE"
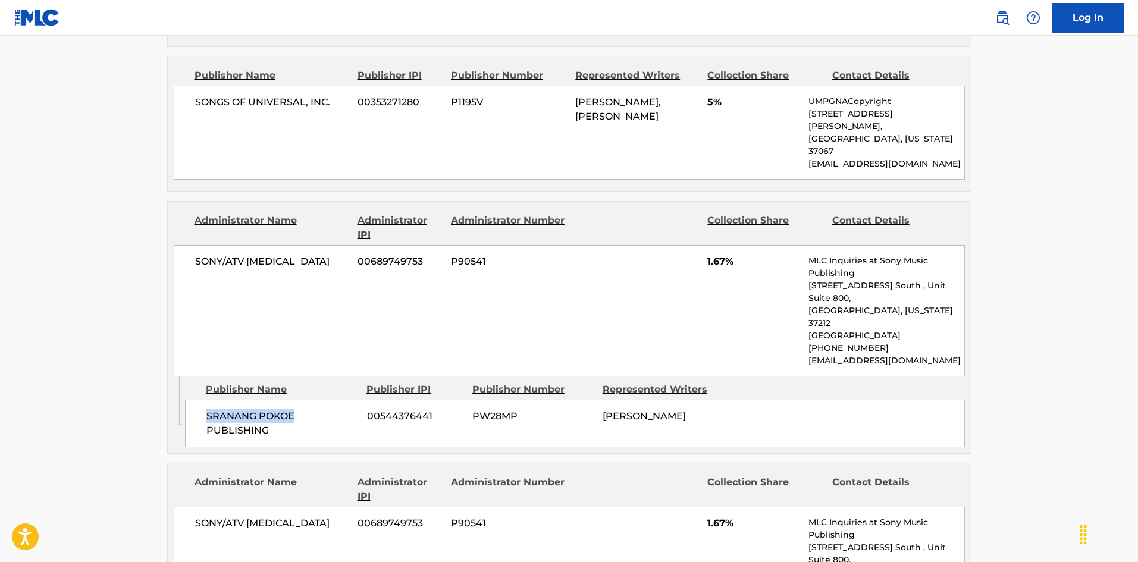
scroll to position [1111, 0]
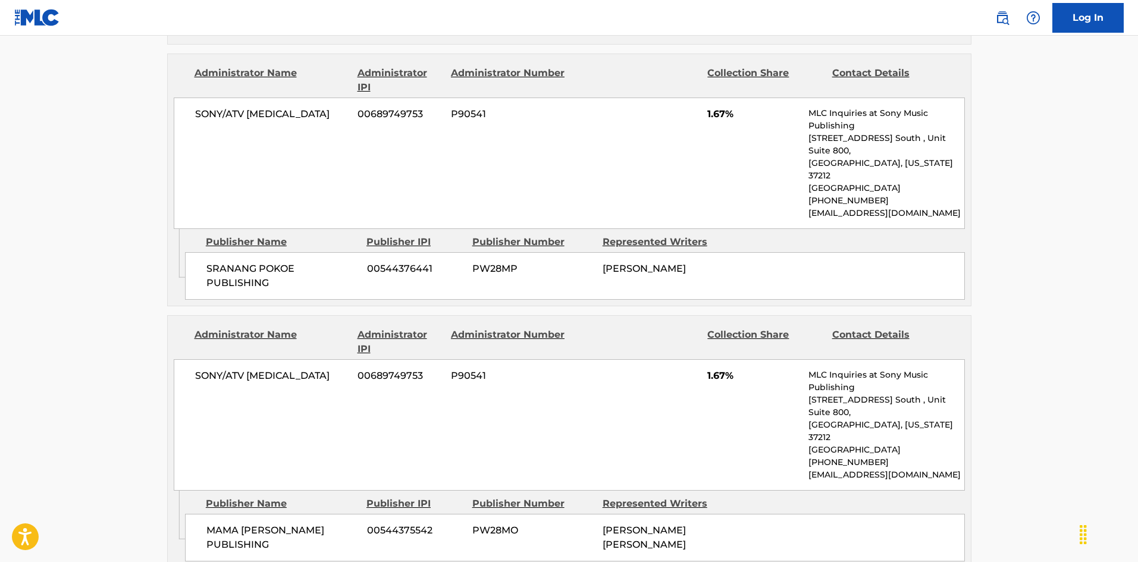
click at [198, 514] on div "MAMA [PERSON_NAME] PUBLISHING 00544375542 PW28MO [PERSON_NAME] [PERSON_NAME]" at bounding box center [575, 538] width 780 height 48
drag, startPoint x: 198, startPoint y: 430, endPoint x: 268, endPoint y: 424, distance: 70.5
click at [268, 514] on div "MAMA [PERSON_NAME] PUBLISHING 00544375542 PW28MO [PERSON_NAME] [PERSON_NAME]" at bounding box center [575, 538] width 780 height 48
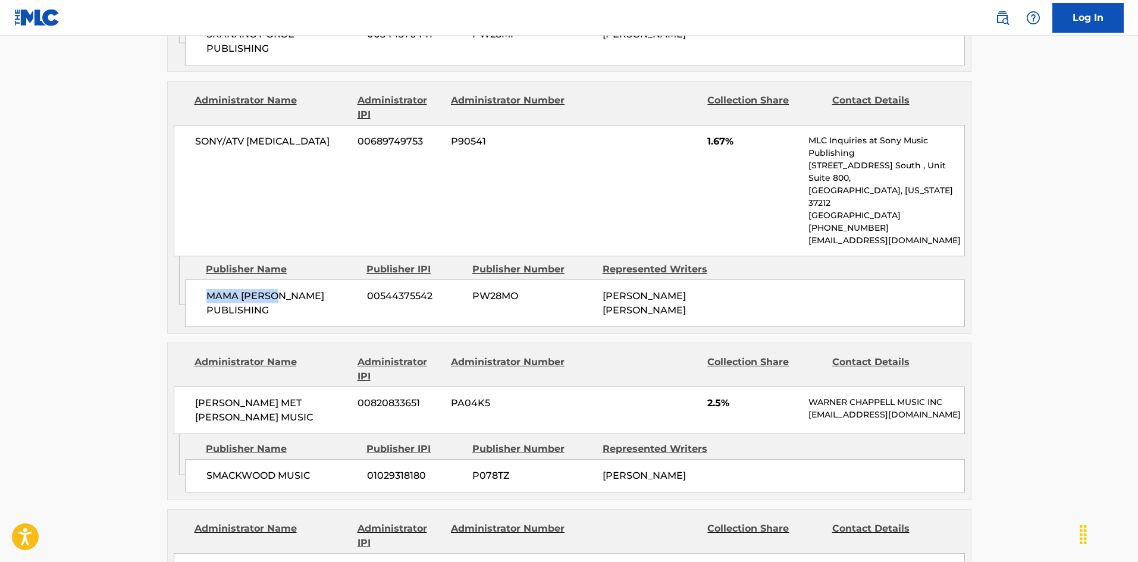
scroll to position [1349, 0]
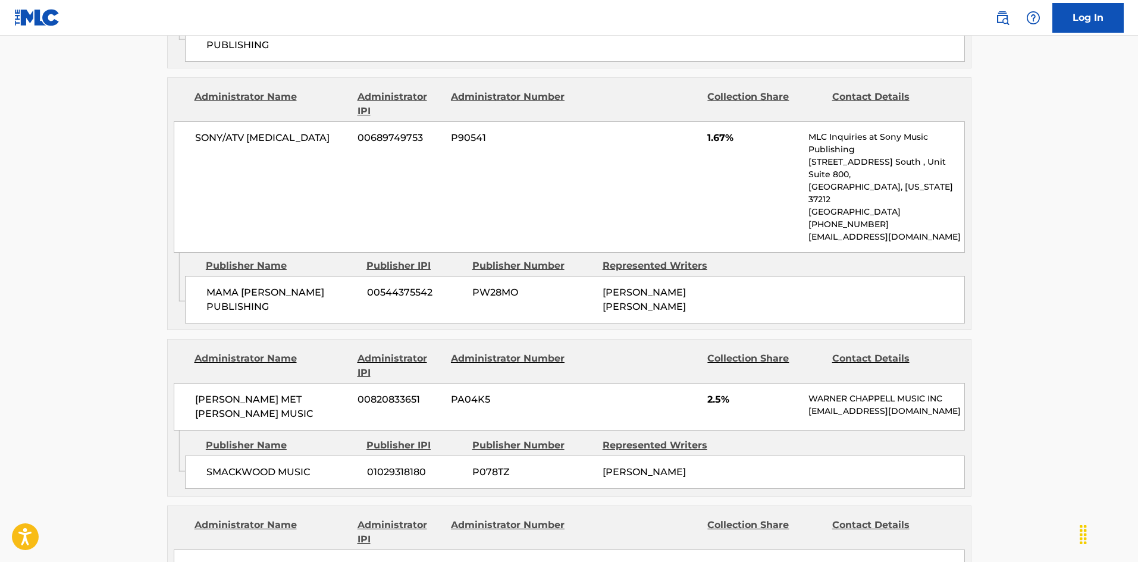
click at [222, 465] on span "SMACKWOOD MUSIC" at bounding box center [282, 472] width 152 height 14
drag, startPoint x: 222, startPoint y: 369, endPoint x: 290, endPoint y: 372, distance: 67.9
click at [290, 465] on span "SMACKWOOD MUSIC" at bounding box center [282, 472] width 152 height 14
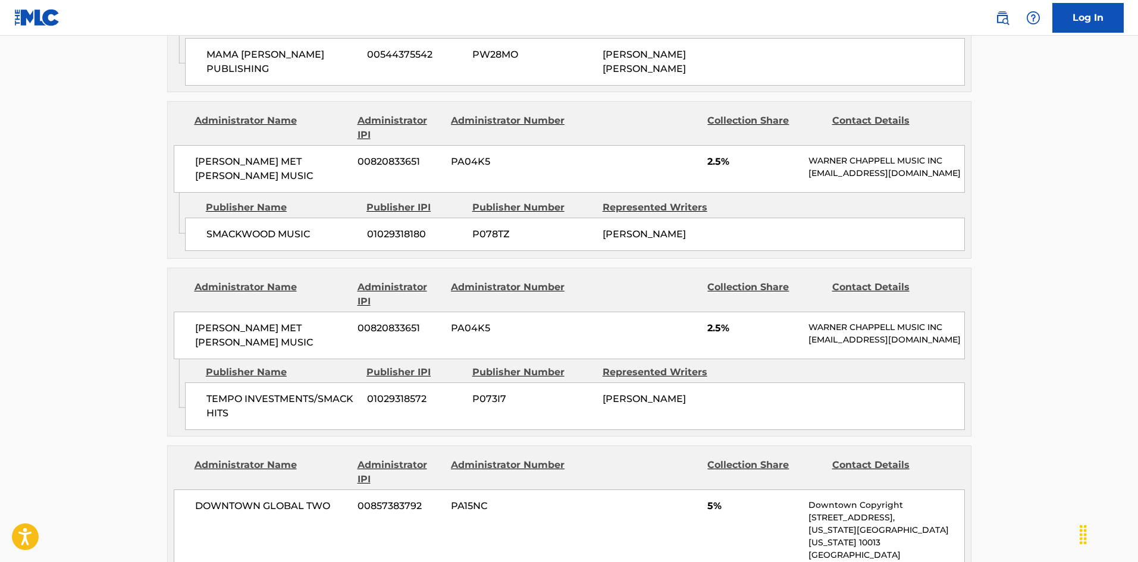
click at [208, 392] on span "TEMPO INVESTMENTS/SMACK HITS" at bounding box center [282, 406] width 152 height 29
drag, startPoint x: 208, startPoint y: 311, endPoint x: 224, endPoint y: 328, distance: 23.6
click at [224, 392] on span "TEMPO INVESTMENTS/SMACK HITS" at bounding box center [282, 406] width 152 height 29
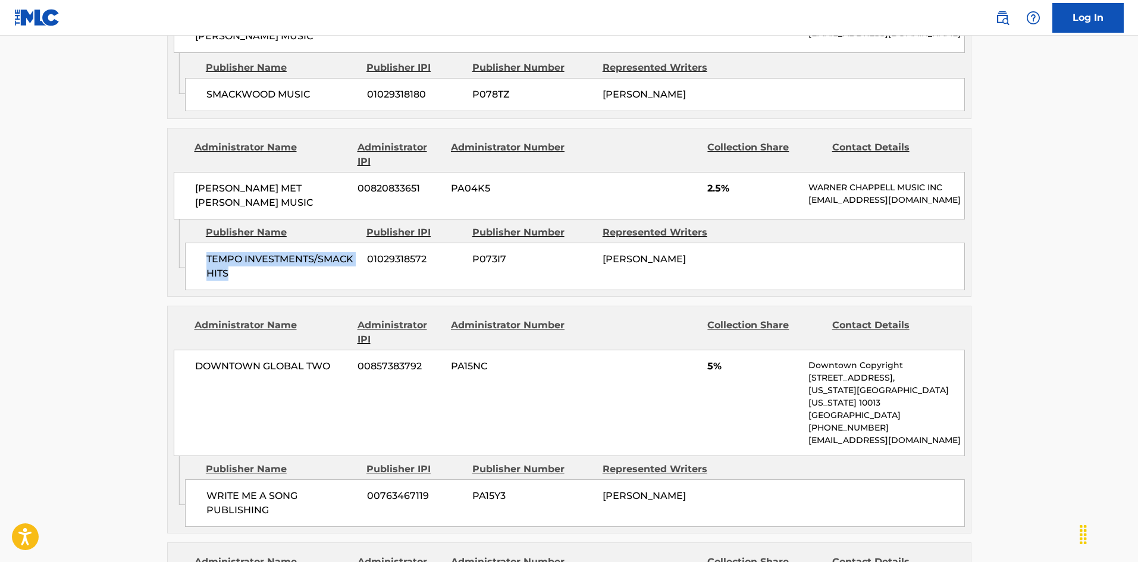
scroll to position [1765, 0]
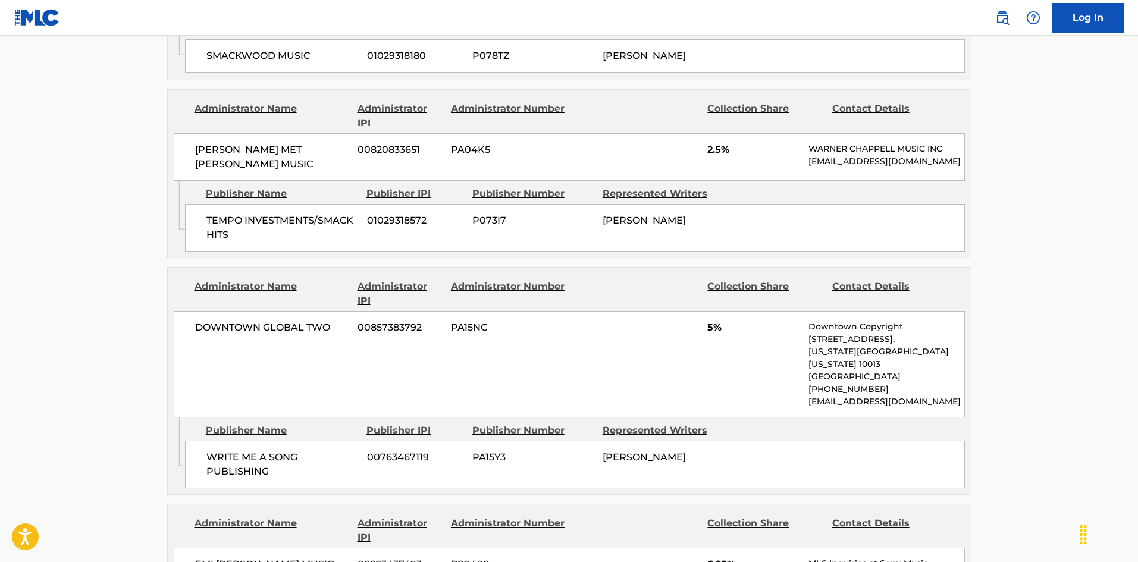
click at [210, 441] on div "WRITE ME A SONG PUBLISHING 00763467119 PA15Y3 [PERSON_NAME]" at bounding box center [575, 465] width 780 height 48
drag, startPoint x: 210, startPoint y: 353, endPoint x: 257, endPoint y: 359, distance: 47.5
click at [257, 441] on div "WRITE ME A SONG PUBLISHING 00763467119 PA15Y3 [PERSON_NAME]" at bounding box center [575, 465] width 780 height 48
click at [224, 450] on span "WRITE ME A SONG PUBLISHING" at bounding box center [282, 464] width 152 height 29
drag, startPoint x: 224, startPoint y: 364, endPoint x: 258, endPoint y: 374, distance: 34.8
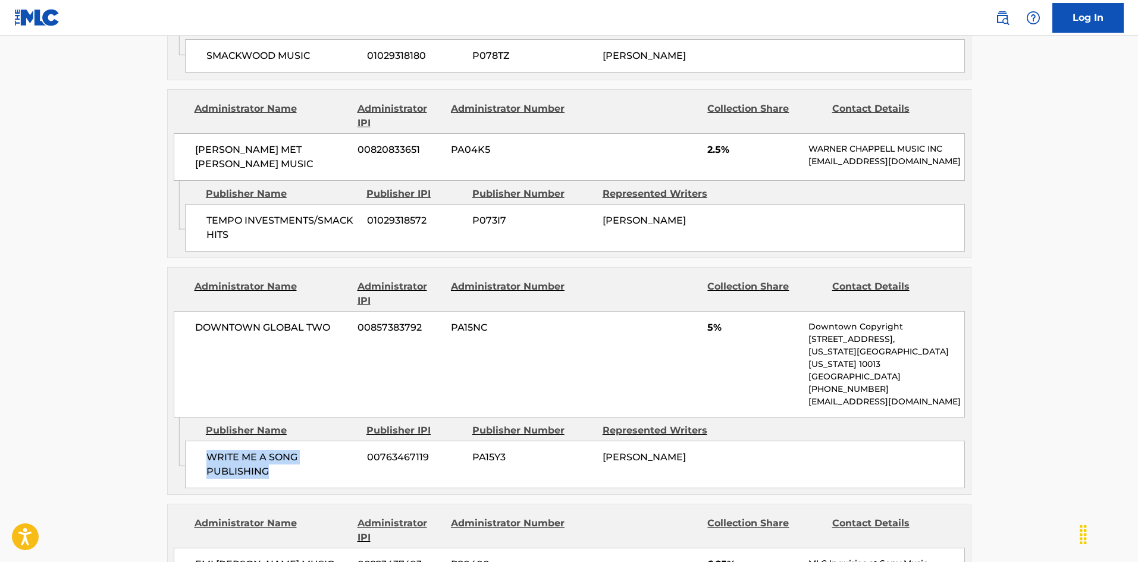
click at [258, 450] on span "WRITE ME A SONG PUBLISHING" at bounding box center [282, 464] width 152 height 29
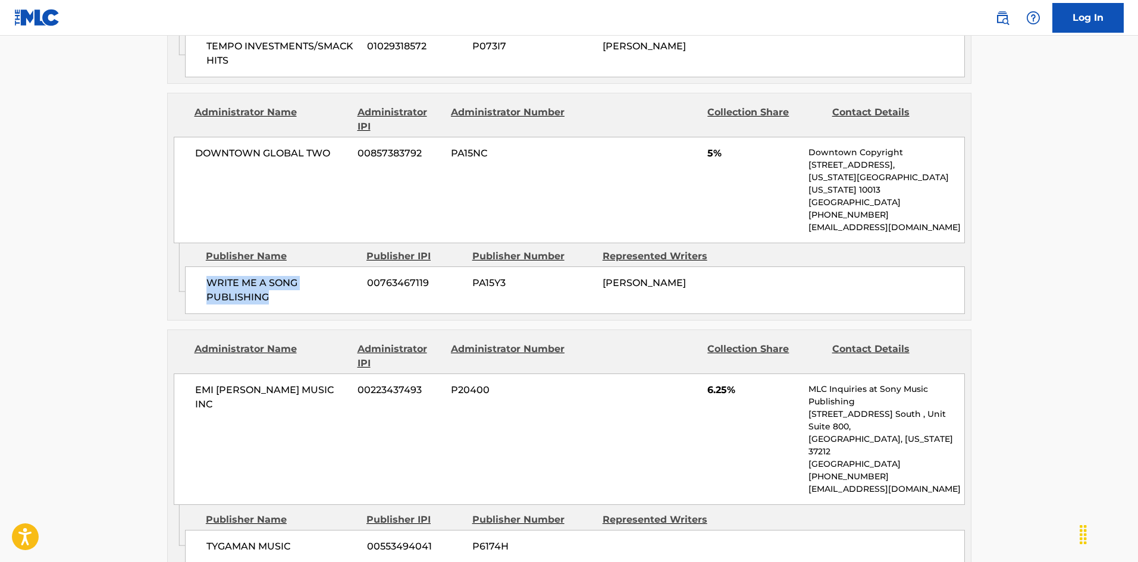
scroll to position [1944, 0]
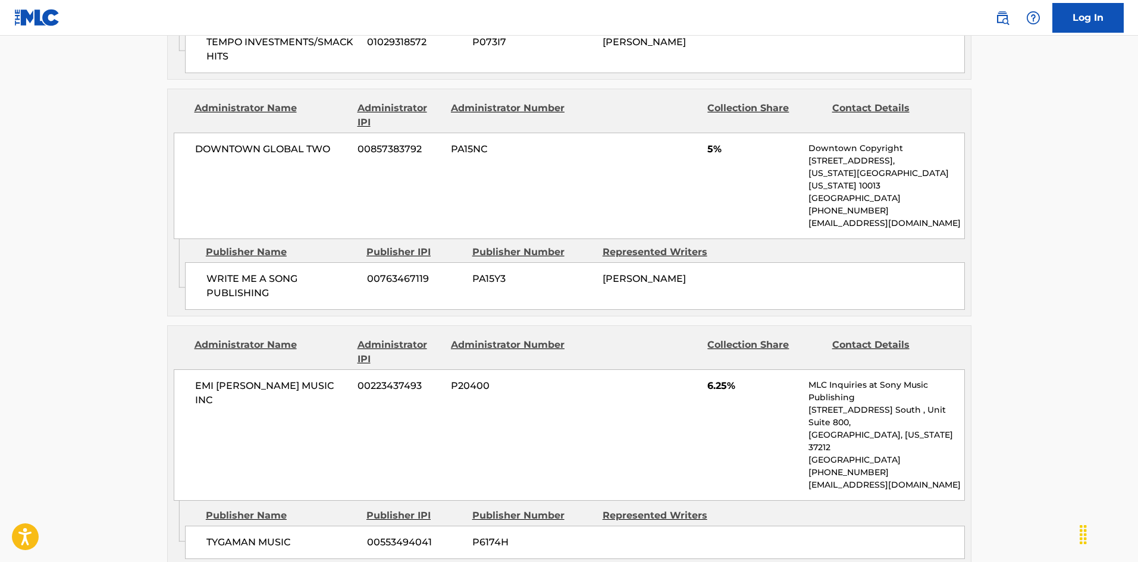
click at [233, 535] on span "TYGAMAN MUSIC" at bounding box center [282, 542] width 152 height 14
drag, startPoint x: 233, startPoint y: 424, endPoint x: 271, endPoint y: 421, distance: 38.2
click at [271, 535] on span "TYGAMAN MUSIC" at bounding box center [282, 542] width 152 height 14
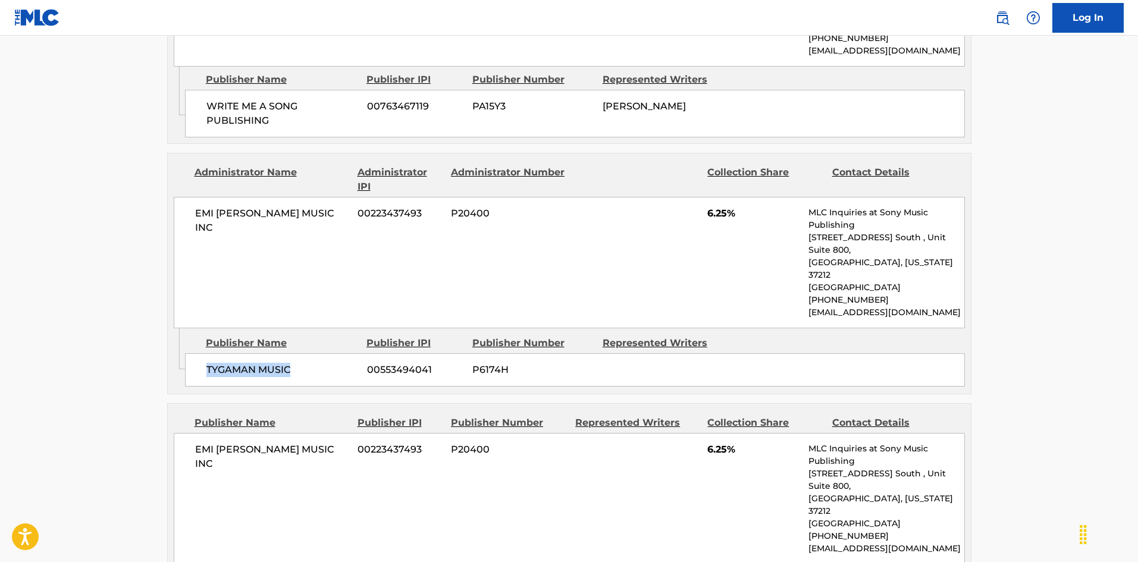
scroll to position [2122, 0]
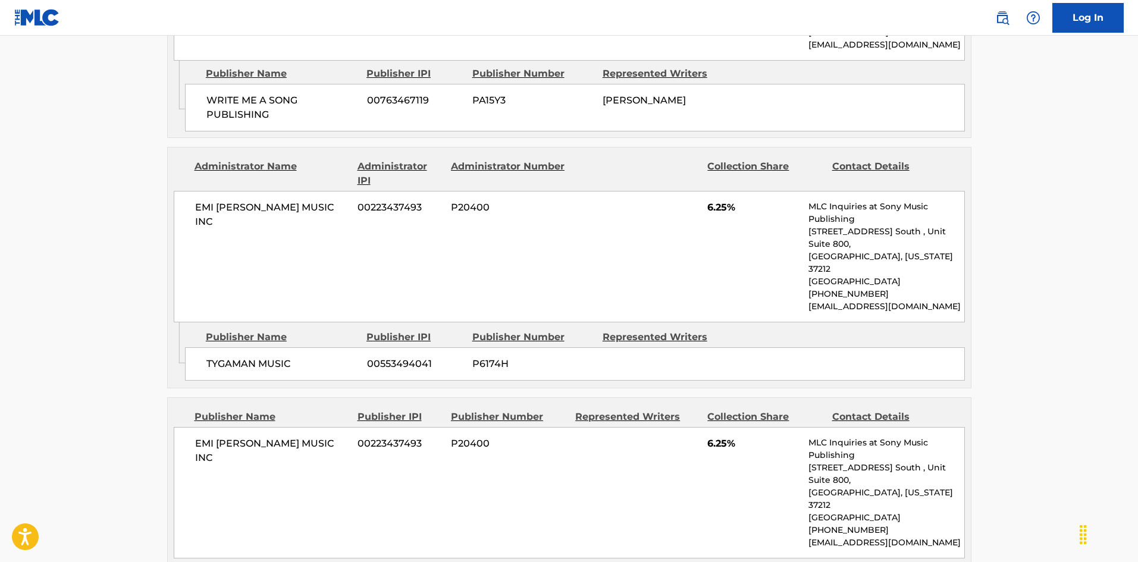
click at [207, 427] on div "EMI [PERSON_NAME] MUSIC INC 00223437493 P20400 6.25% MLC Inquiries at Sony Musi…" at bounding box center [569, 492] width 791 height 131
drag, startPoint x: 207, startPoint y: 313, endPoint x: 320, endPoint y: 321, distance: 113.3
click at [320, 427] on div "EMI [PERSON_NAME] MUSIC INC 00223437493 P20400 6.25% MLC Inquiries at Sony Musi…" at bounding box center [569, 492] width 791 height 131
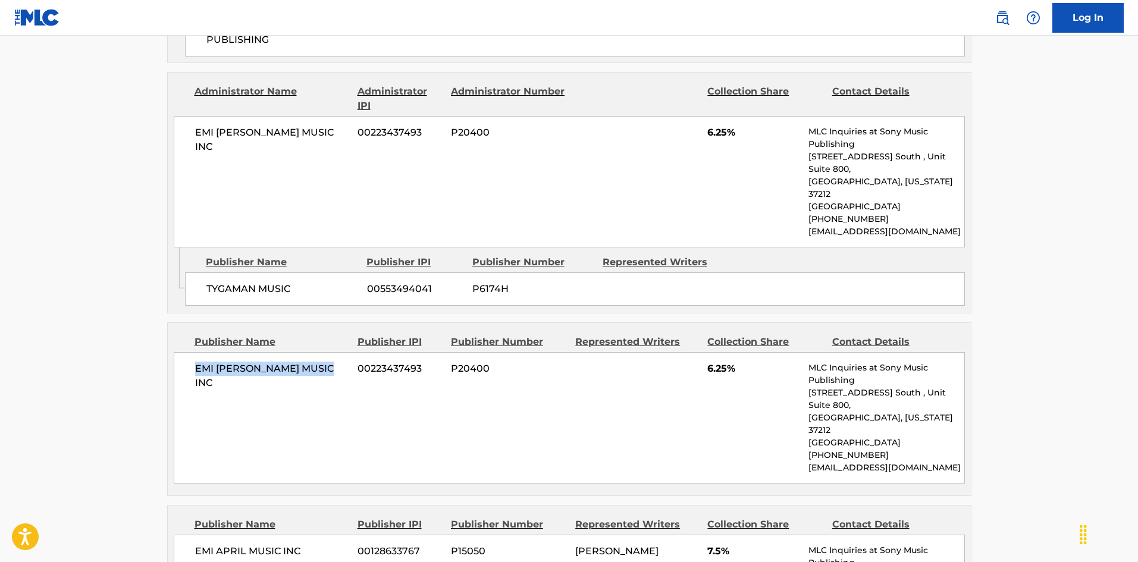
scroll to position [2360, 0]
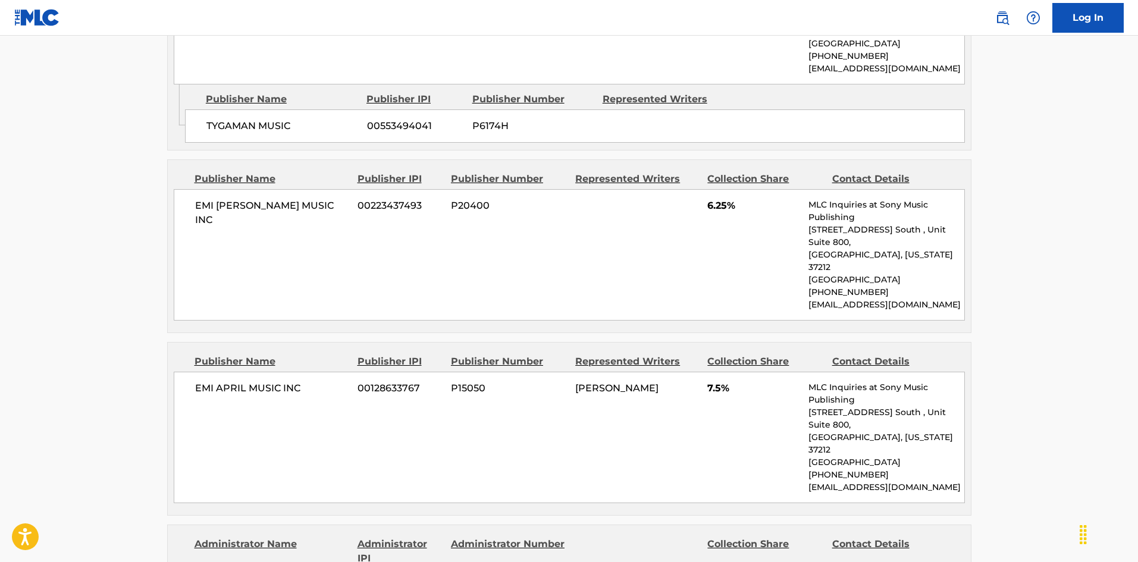
click at [205, 381] on span "EMI APRIL MUSIC INC" at bounding box center [272, 388] width 154 height 14
drag, startPoint x: 205, startPoint y: 249, endPoint x: 276, endPoint y: 242, distance: 71.7
click at [276, 381] on span "EMI APRIL MUSIC INC" at bounding box center [272, 388] width 154 height 14
click at [187, 372] on div "EMI APRIL MUSIC INC 00128633767 P15050 [PERSON_NAME] 7.5% MLC Inquiries at Sony…" at bounding box center [569, 437] width 791 height 131
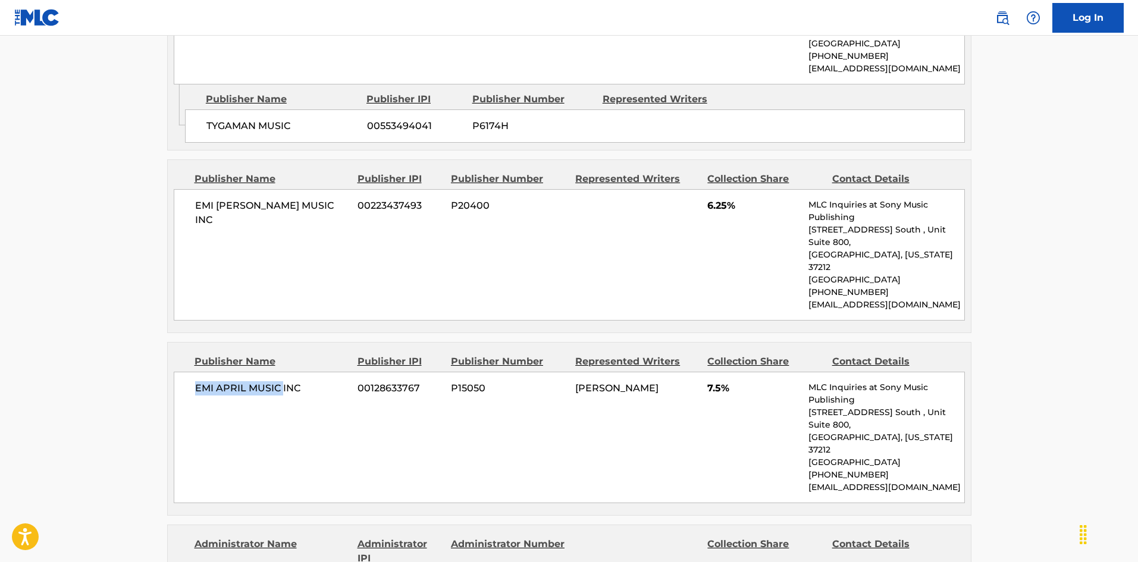
drag, startPoint x: 187, startPoint y: 242, endPoint x: 278, endPoint y: 239, distance: 91.1
click at [278, 372] on div "EMI APRIL MUSIC INC 00128633767 P15050 [PERSON_NAME] 7.5% MLC Inquiries at Sony…" at bounding box center [569, 437] width 791 height 131
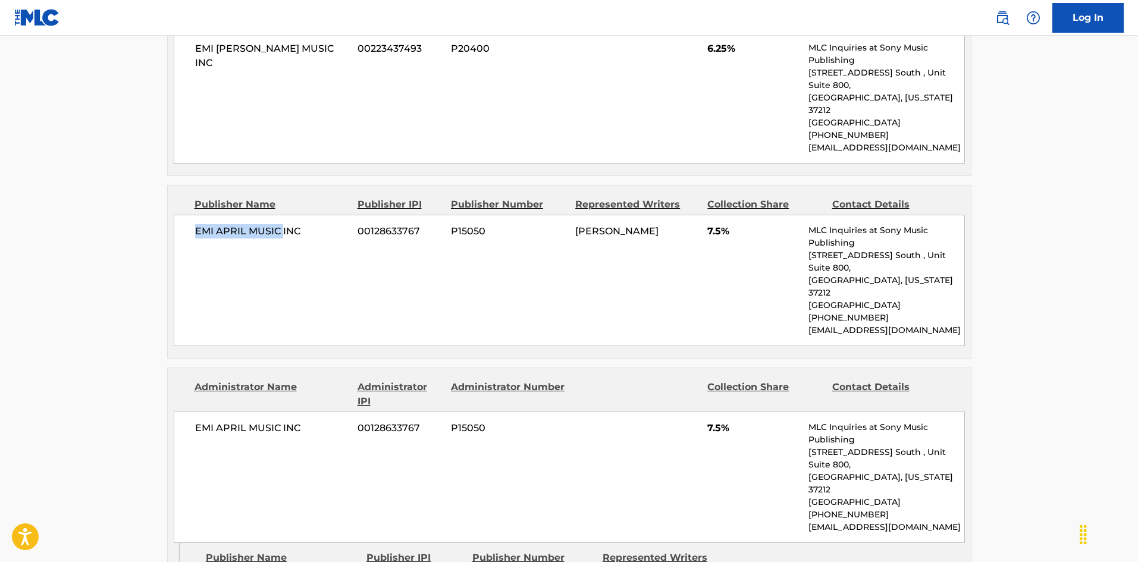
scroll to position [2598, 0]
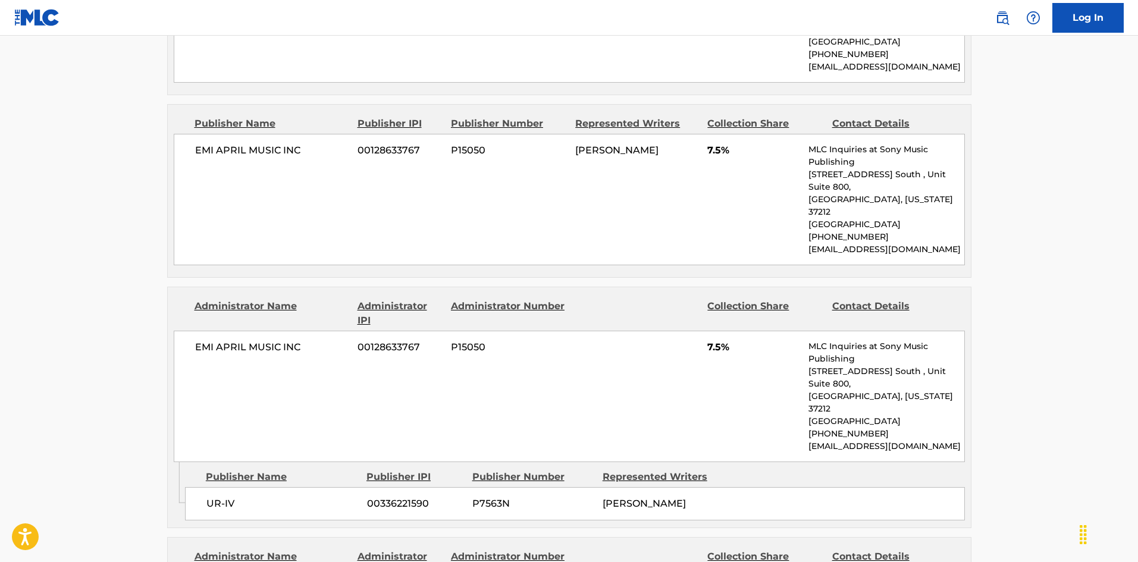
click at [211, 497] on span "UR-IV" at bounding box center [282, 504] width 152 height 14
drag, startPoint x: 211, startPoint y: 306, endPoint x: 231, endPoint y: 306, distance: 19.6
click at [231, 497] on span "UR-IV" at bounding box center [282, 504] width 152 height 14
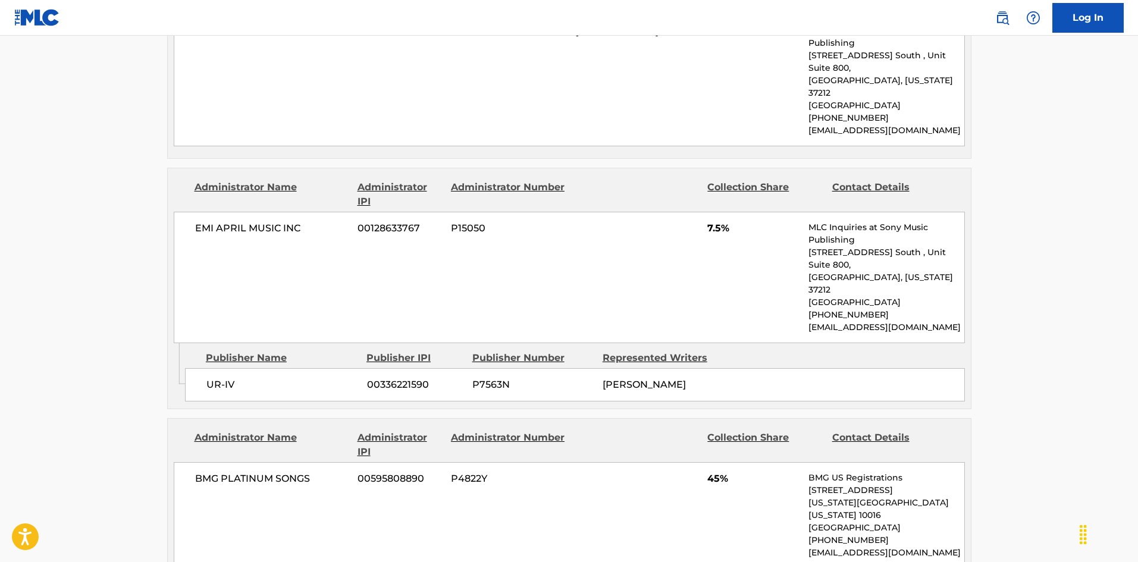
drag, startPoint x: 211, startPoint y: 407, endPoint x: 280, endPoint y: 405, distance: 69.1
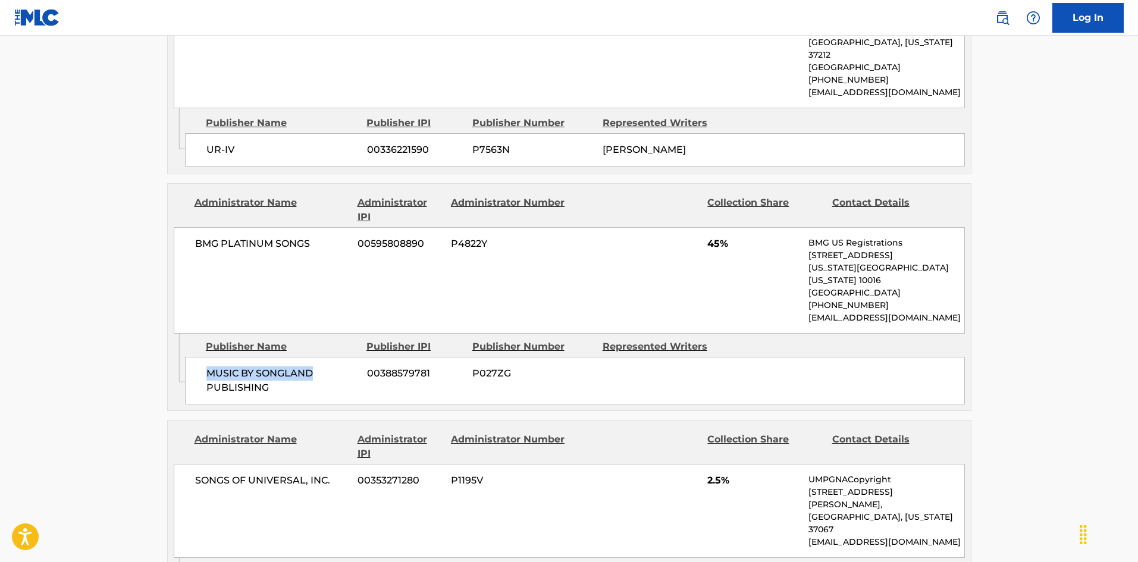
scroll to position [2955, 0]
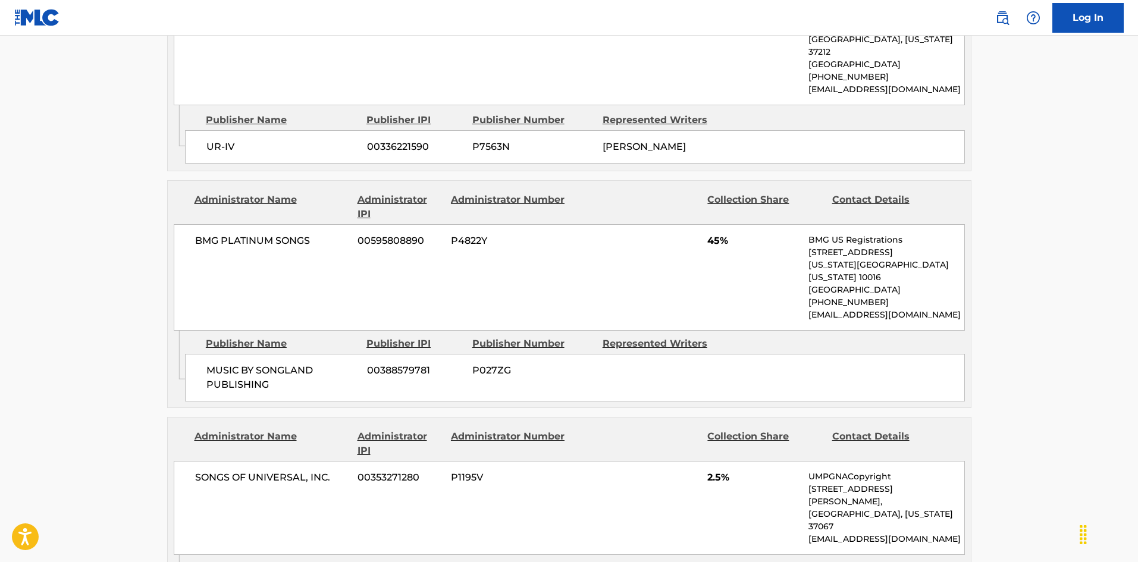
drag, startPoint x: 217, startPoint y: 360, endPoint x: 247, endPoint y: 359, distance: 30.4
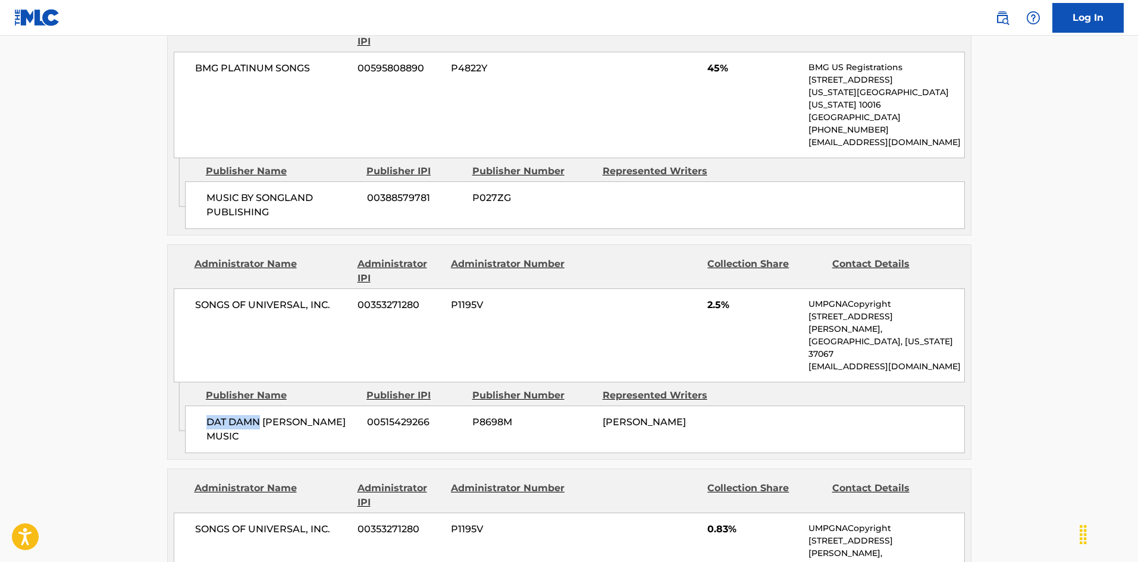
scroll to position [3133, 0]
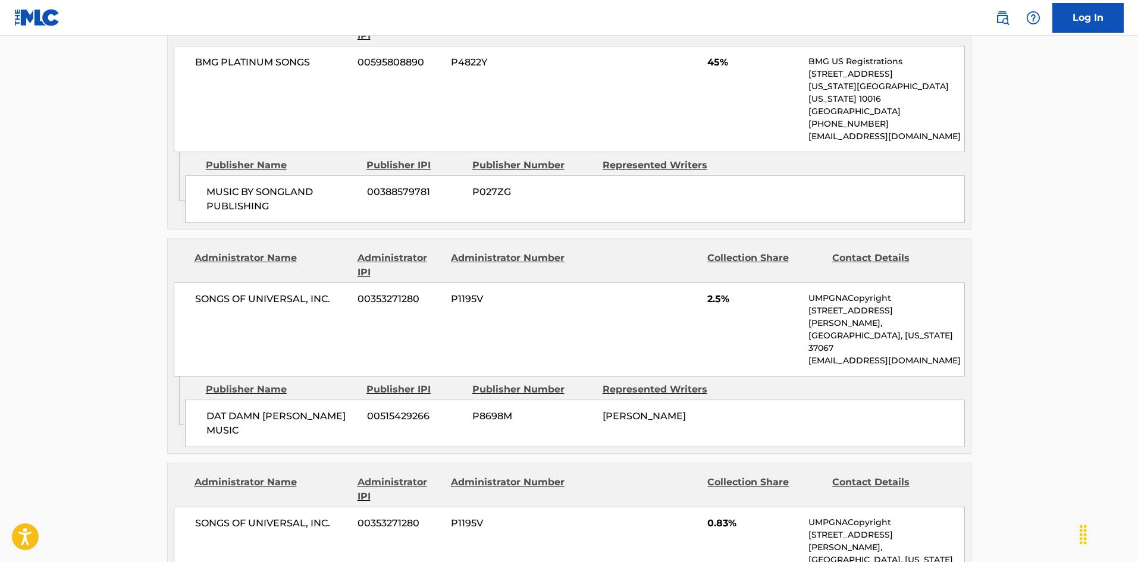
drag, startPoint x: 207, startPoint y: 371, endPoint x: 247, endPoint y: 372, distance: 39.9
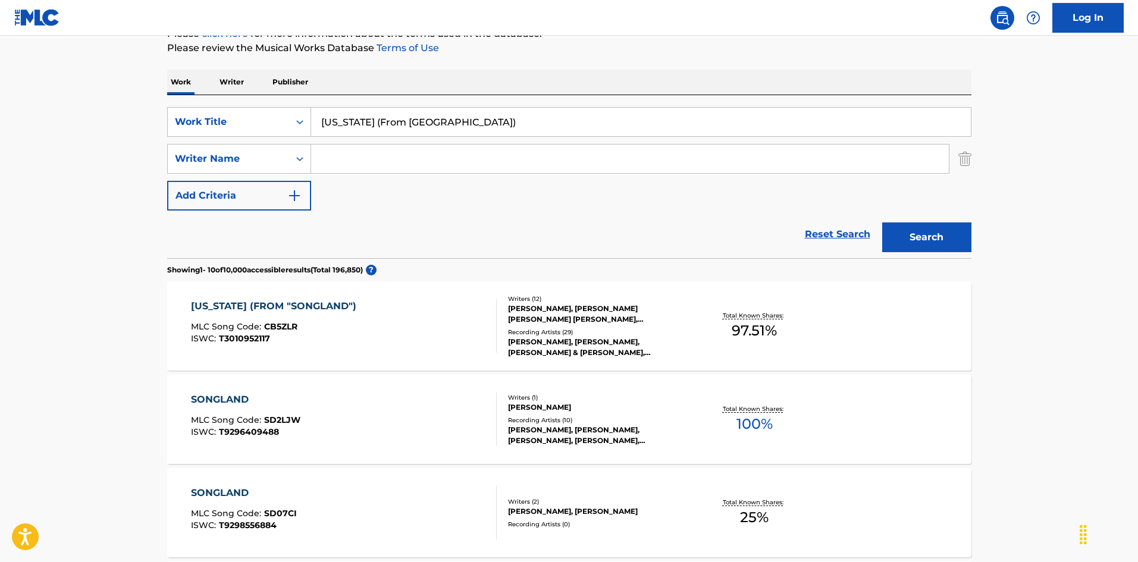
scroll to position [119, 0]
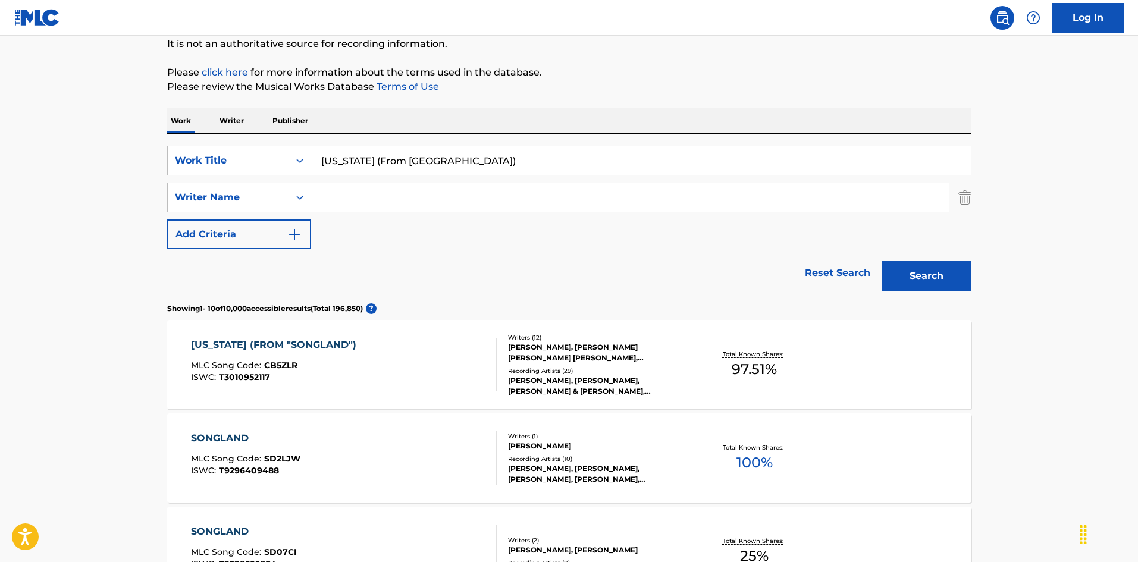
click at [371, 200] on input "Search Form" at bounding box center [630, 197] width 638 height 29
paste input "[PERSON_NAME],2005 ORIGINAL LONDON CAST,[PERSON_NAME],[PERSON_NAME],[PERSON_NAM…"
drag, startPoint x: 904, startPoint y: 198, endPoint x: 0, endPoint y: 149, distance: 905.0
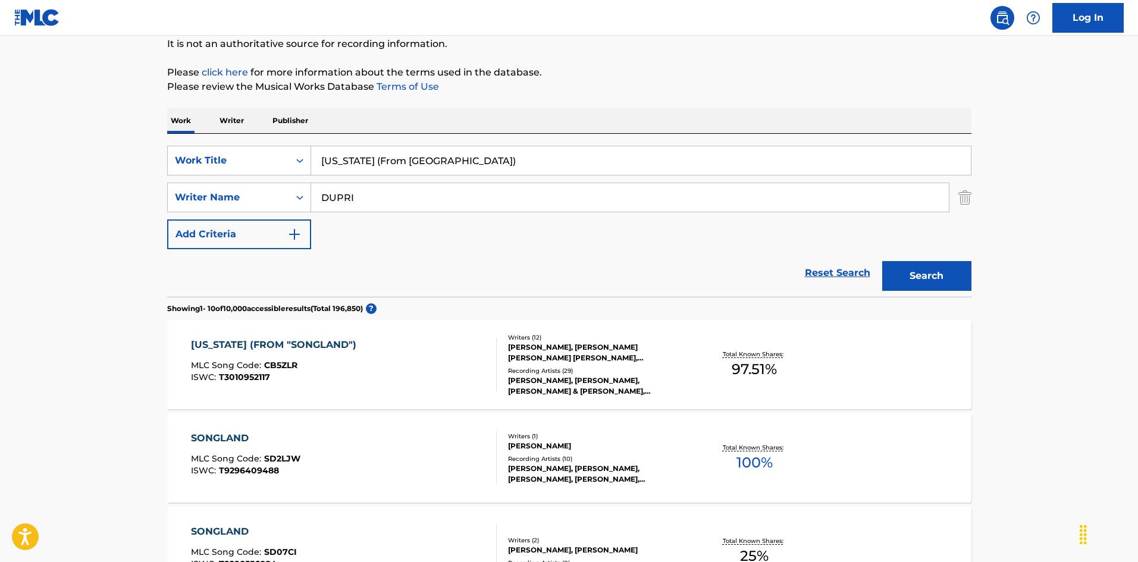
type input "DUPRI"
click at [510, 174] on input "[US_STATE] (From [GEOGRAPHIC_DATA])" at bounding box center [641, 160] width 660 height 29
paste input "onfessions"
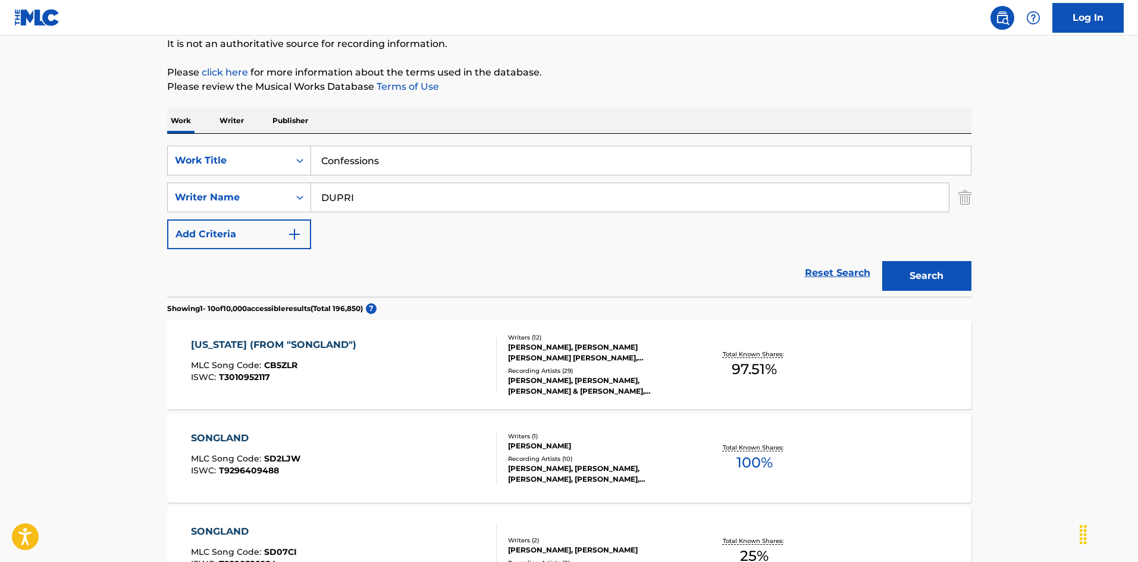
type input "Confessions"
click at [924, 277] on button "Search" at bounding box center [926, 276] width 89 height 30
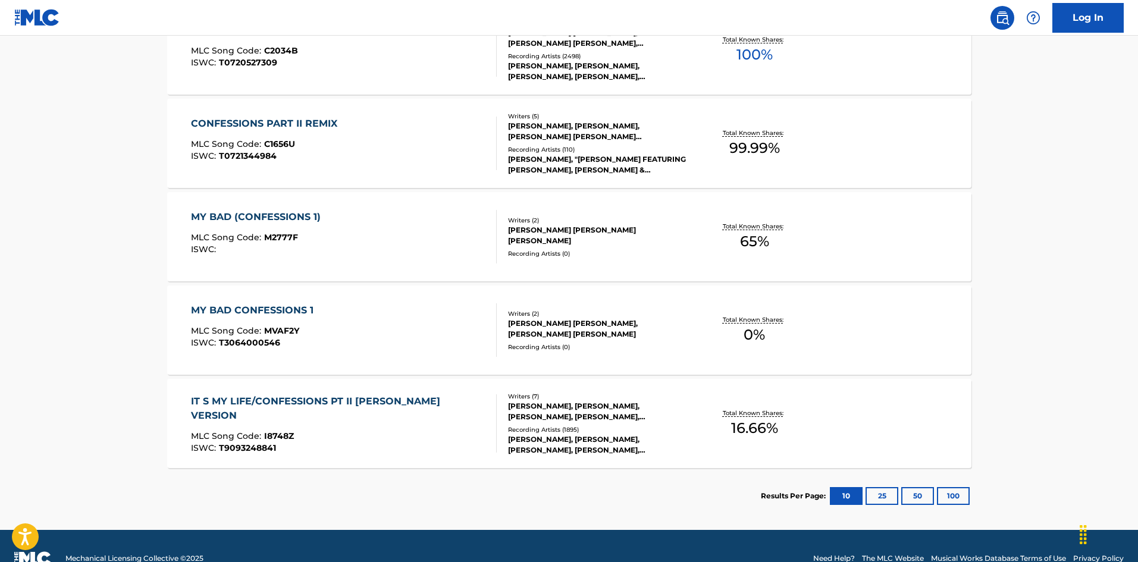
scroll to position [476, 0]
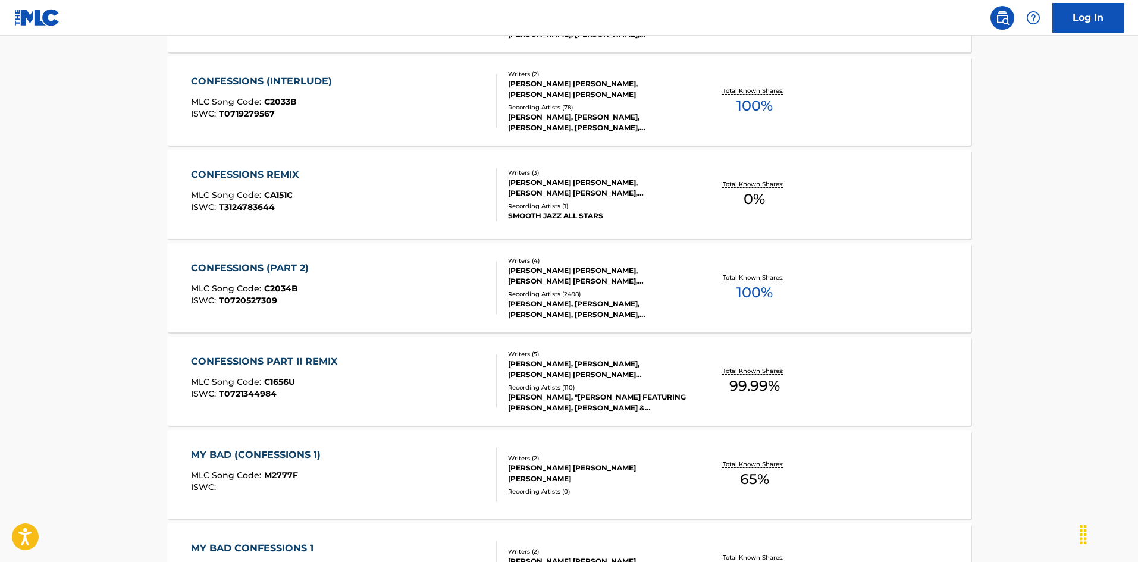
click at [356, 280] on div "CONFESSIONS (PART 2) MLC Song Code : C2034B ISWC : T0720527309" at bounding box center [344, 288] width 306 height 54
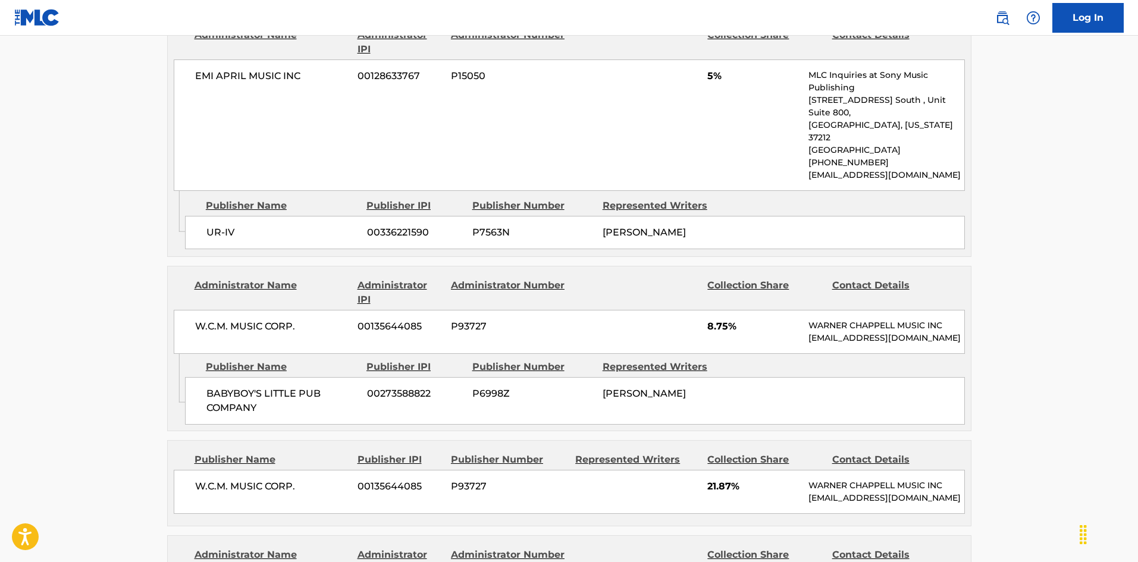
scroll to position [952, 0]
click at [192, 215] on div "UR-IV 00336221590 P7563N [PERSON_NAME]" at bounding box center [575, 231] width 780 height 33
drag, startPoint x: 192, startPoint y: 203, endPoint x: 226, endPoint y: 206, distance: 34.7
click at [226, 215] on div "UR-IV 00336221590 P7563N [PERSON_NAME]" at bounding box center [575, 231] width 780 height 33
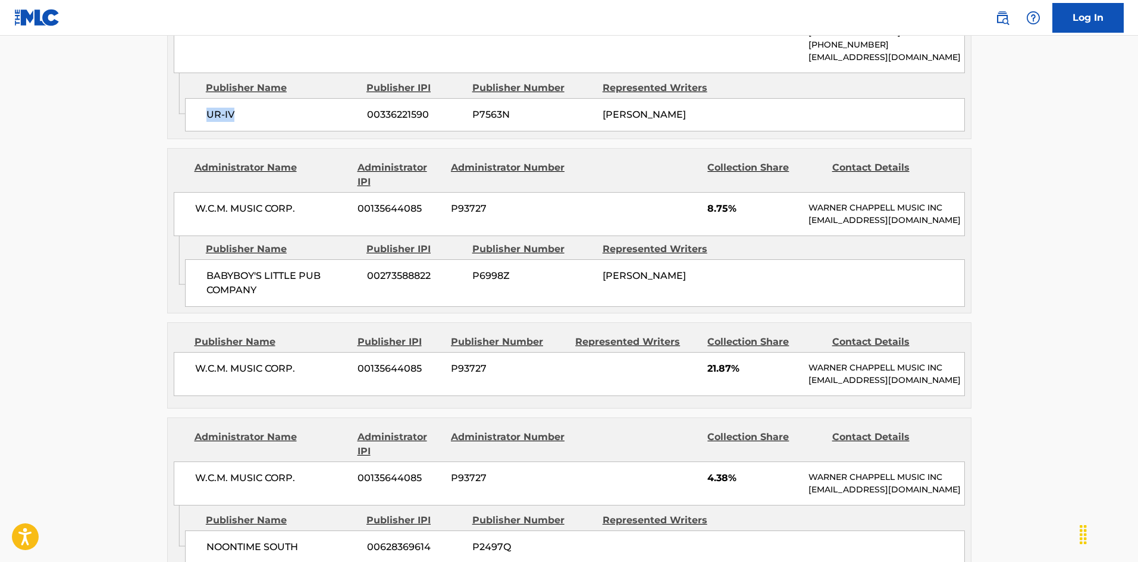
scroll to position [1071, 0]
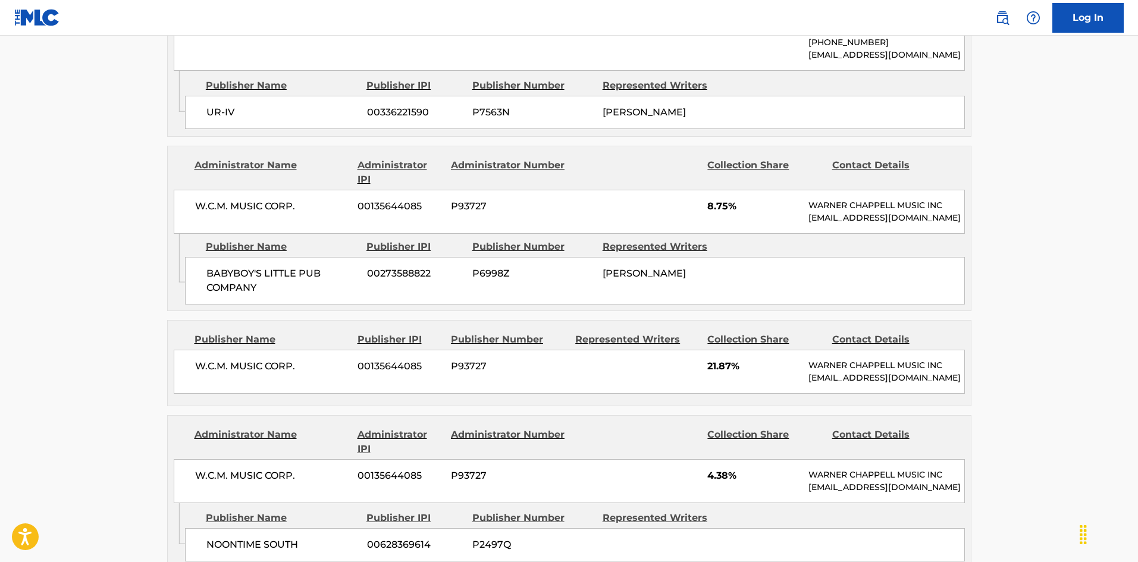
drag, startPoint x: 210, startPoint y: 246, endPoint x: 215, endPoint y: 260, distance: 15.1
click at [211, 257] on div "BABYBOY'S LITTLE PUB COMPANY 00273588822 P6998Z [PERSON_NAME]" at bounding box center [575, 281] width 780 height 48
click at [215, 267] on span "BABYBOY'S LITTLE PUB COMPANY" at bounding box center [282, 281] width 152 height 29
drag, startPoint x: 215, startPoint y: 260, endPoint x: 263, endPoint y: 271, distance: 49.5
click at [263, 271] on span "BABYBOY'S LITTLE PUB COMPANY" at bounding box center [282, 281] width 152 height 29
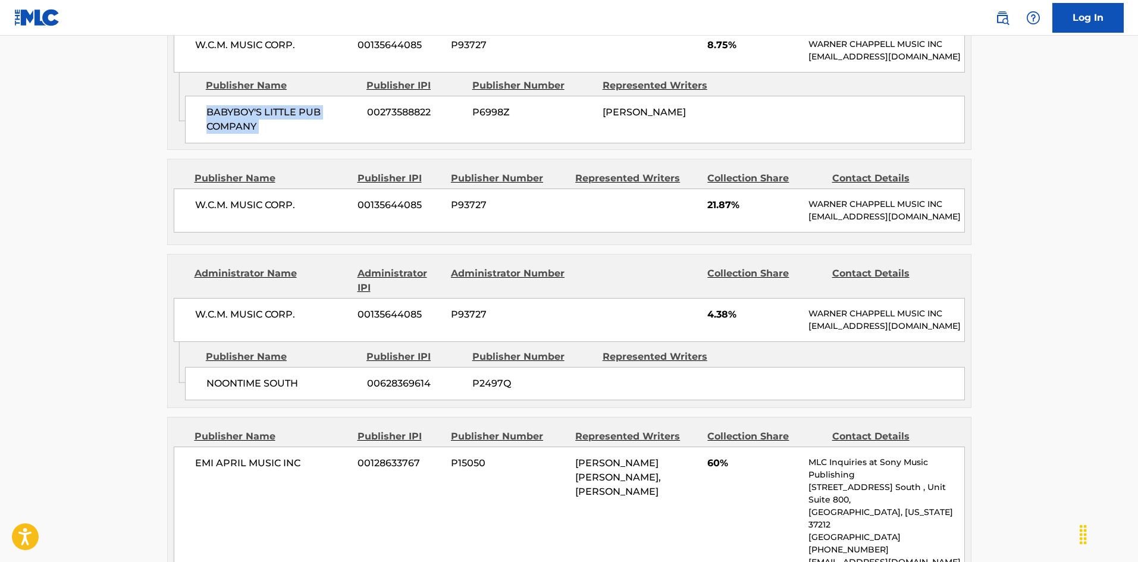
scroll to position [1249, 0]
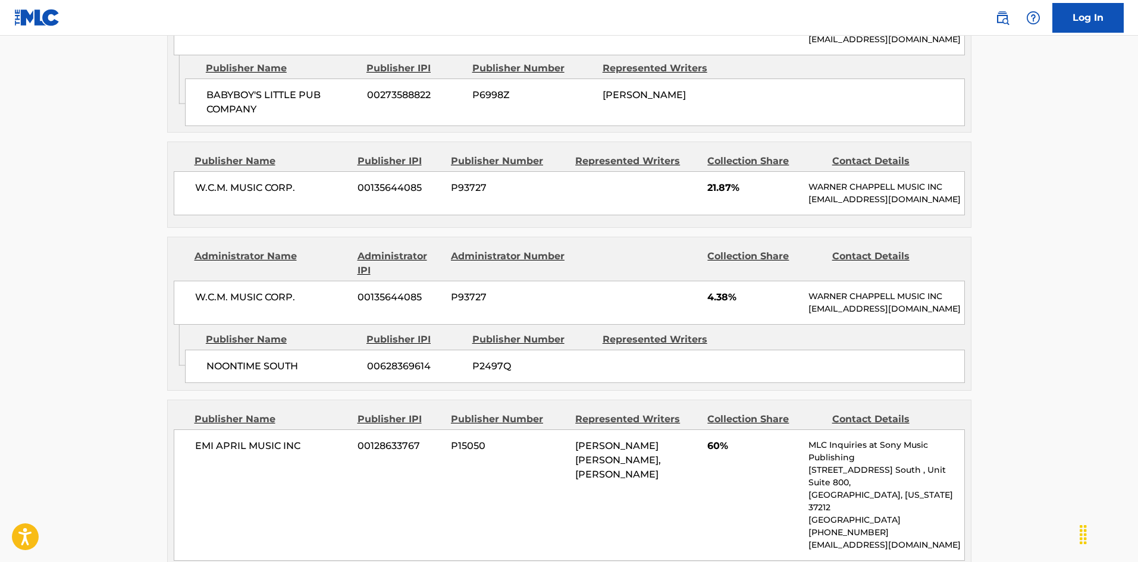
click at [198, 181] on span "W.C.M. MUSIC CORP." at bounding box center [272, 188] width 154 height 14
drag, startPoint x: 198, startPoint y: 176, endPoint x: 327, endPoint y: 178, distance: 129.7
click at [327, 181] on span "W.C.M. MUSIC CORP." at bounding box center [272, 188] width 154 height 14
click at [209, 363] on div "NOONTIME SOUTH 00628369614 P2497Q" at bounding box center [575, 366] width 780 height 33
drag, startPoint x: 209, startPoint y: 363, endPoint x: 300, endPoint y: 374, distance: 91.6
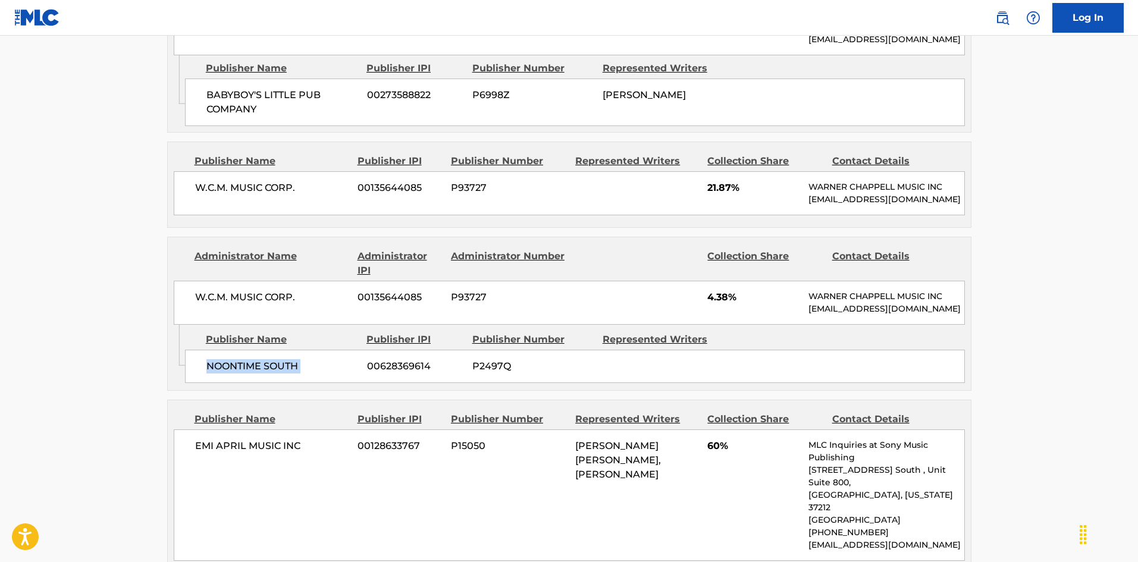
click at [300, 374] on div "NOONTIME SOUTH 00628369614 P2497Q" at bounding box center [575, 366] width 780 height 33
